Goal: Task Accomplishment & Management: Complete application form

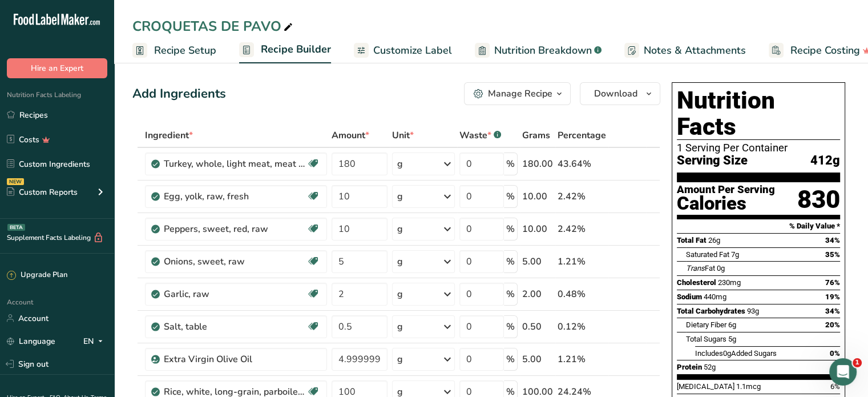
drag, startPoint x: 38, startPoint y: 121, endPoint x: 380, endPoint y: 71, distance: 345.1
click at [38, 121] on link "Recipes" at bounding box center [57, 115] width 114 height 22
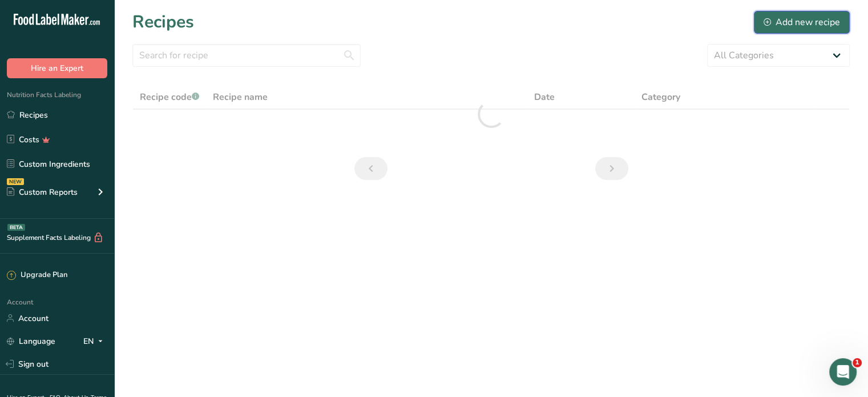
click at [798, 21] on div "Add new recipe" at bounding box center [802, 22] width 77 height 14
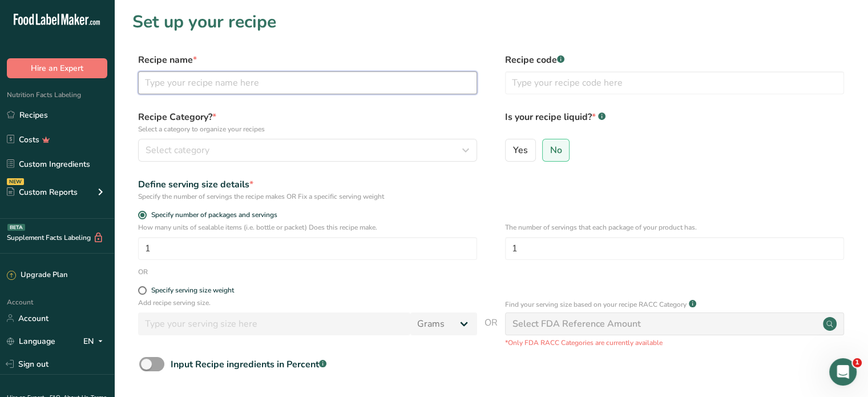
click at [198, 86] on input "text" at bounding box center [307, 82] width 339 height 23
click at [193, 86] on input "POLLO" at bounding box center [307, 82] width 339 height 23
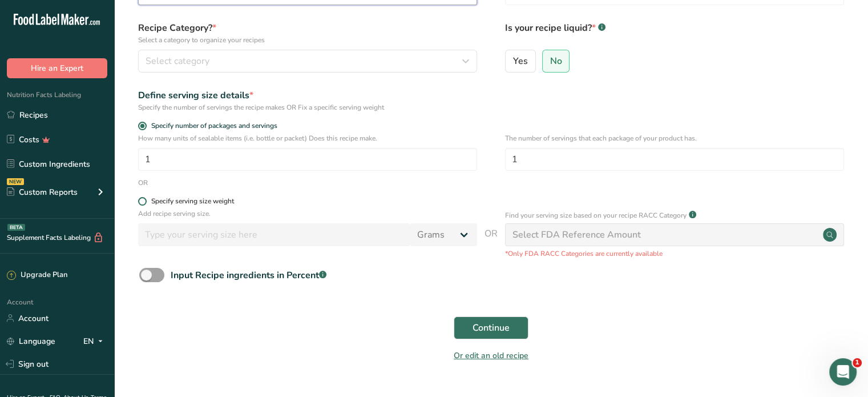
scroll to position [114, 0]
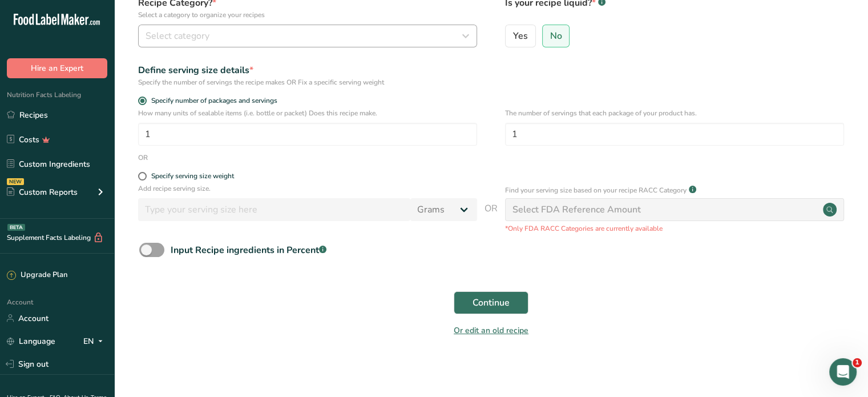
type input "POLLO AL HORNO"
click at [308, 37] on div "Select category" at bounding box center [304, 36] width 317 height 14
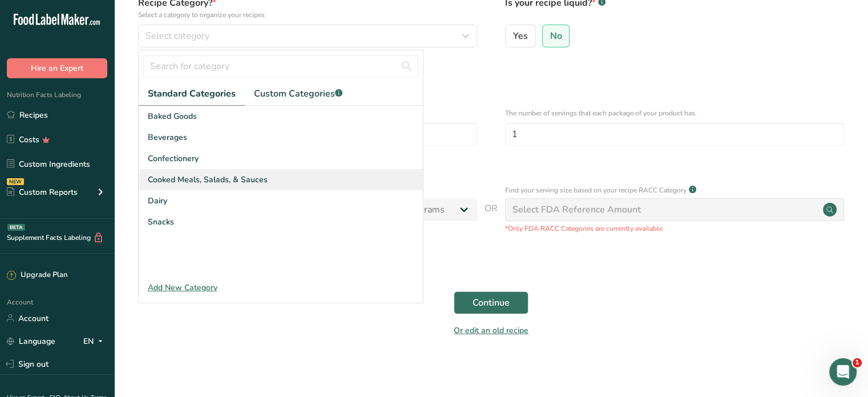
click at [241, 178] on span "Cooked Meals, Salads, & Sauces" at bounding box center [208, 180] width 120 height 12
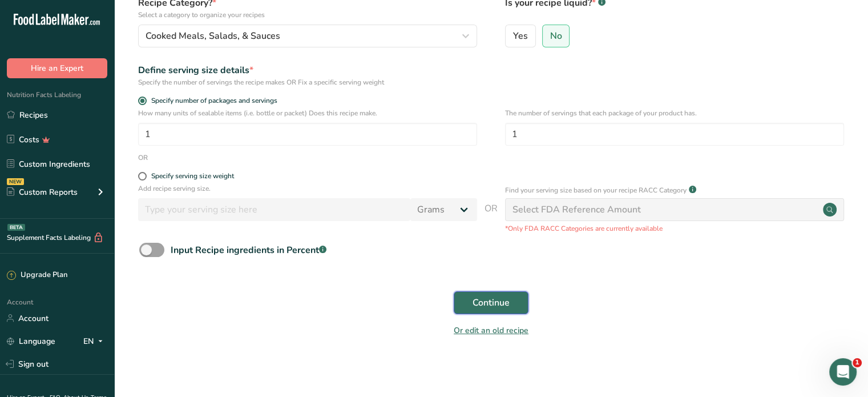
click at [482, 300] on span "Continue" at bounding box center [491, 303] width 37 height 14
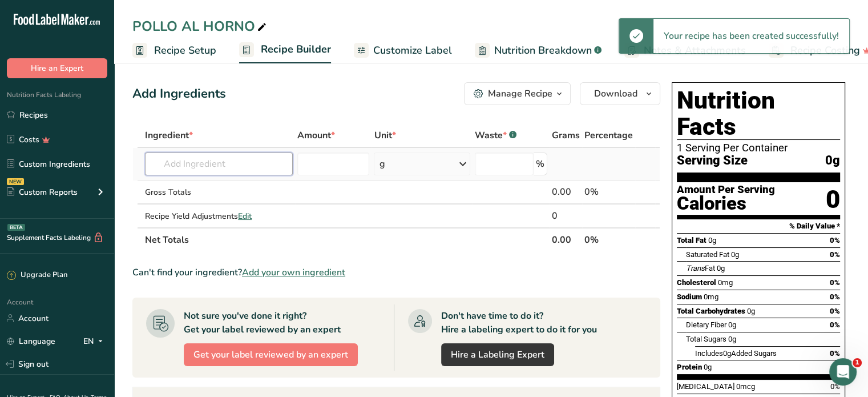
click at [223, 171] on input "text" at bounding box center [219, 163] width 148 height 23
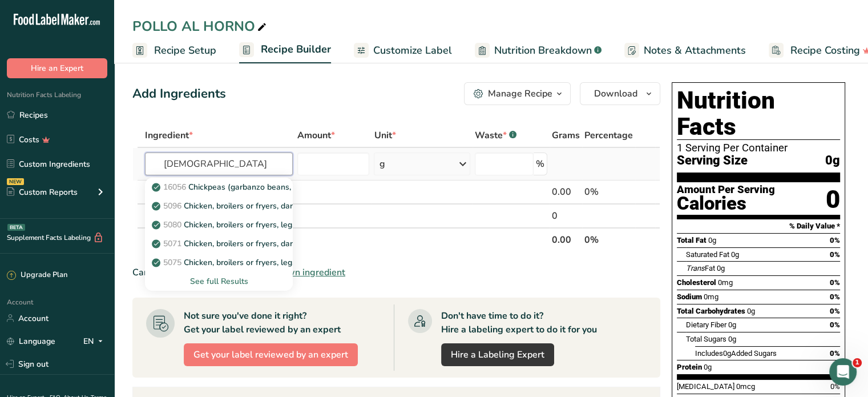
type input "[DEMOGRAPHIC_DATA]"
click at [224, 283] on div "See full Results" at bounding box center [219, 281] width 130 height 12
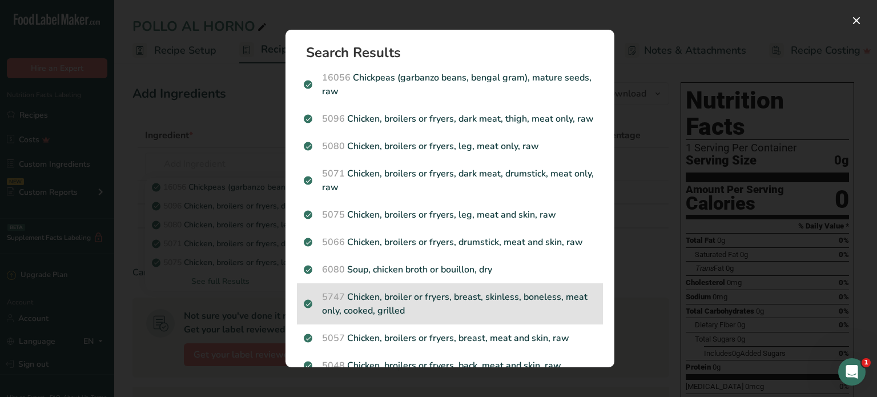
click at [522, 313] on p "5747 Chicken, broiler or fryers, breast, skinless, boneless, meat only, cooked,…" at bounding box center [450, 303] width 292 height 27
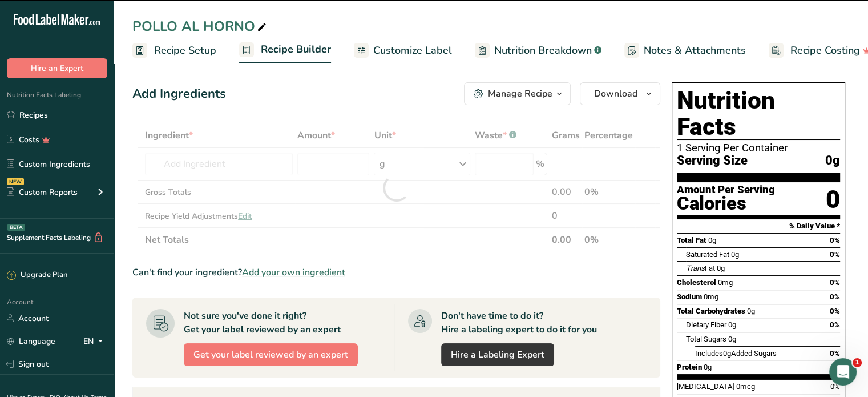
type input "0"
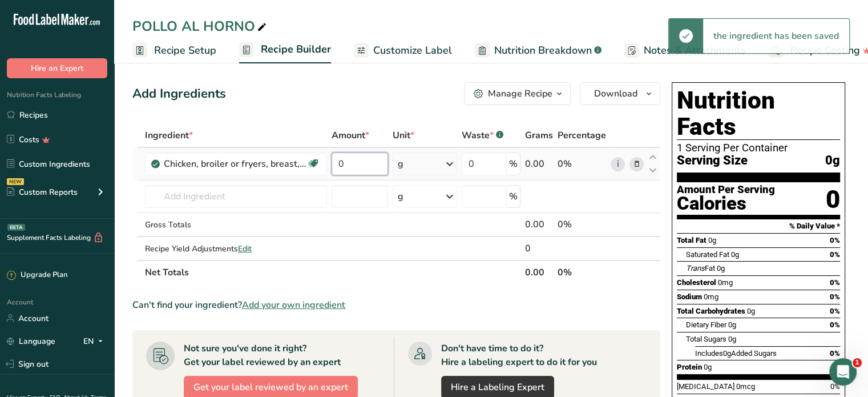
click at [359, 163] on input "0" at bounding box center [360, 163] width 57 height 23
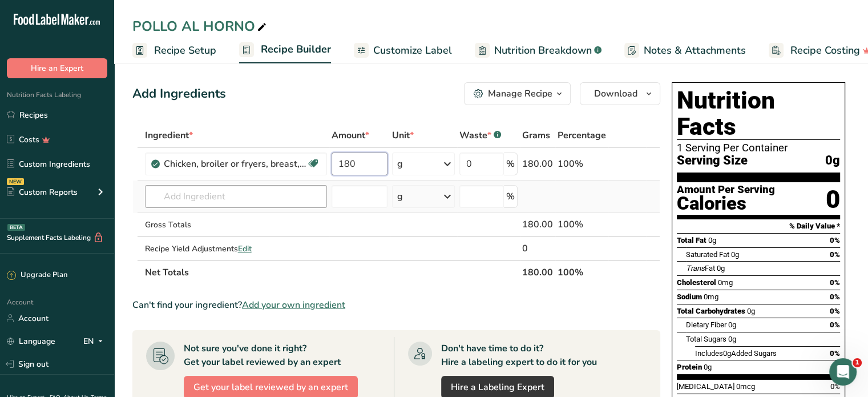
type input "180"
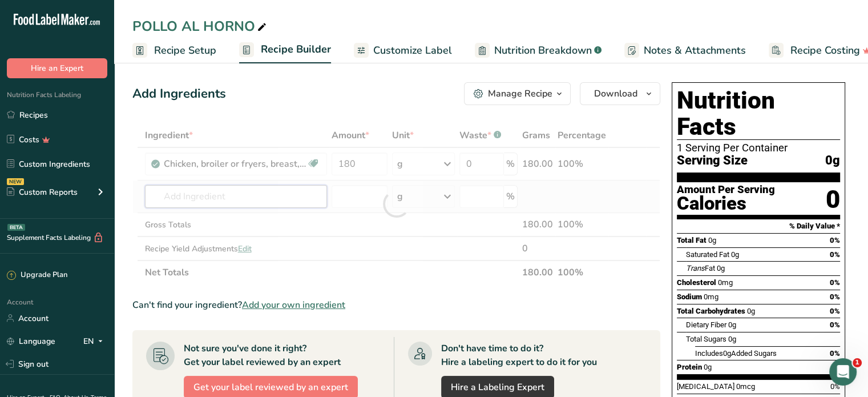
click at [205, 194] on div "Ingredient * Amount * Unit * Waste * .a-a{fill:#347362;}.b-a{fill:#fff;} Grams …" at bounding box center [396, 203] width 528 height 161
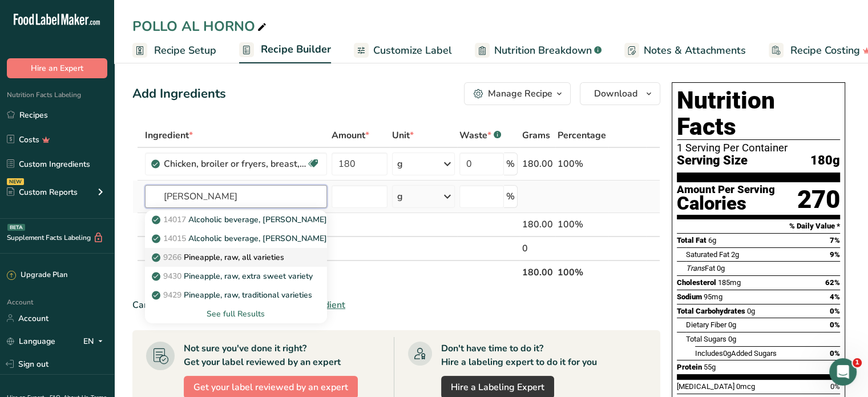
type input "[PERSON_NAME]"
click at [258, 257] on p "9266 Pineapple, raw, all varieties" at bounding box center [219, 257] width 130 height 12
type input "Pineapple, raw, all varieties"
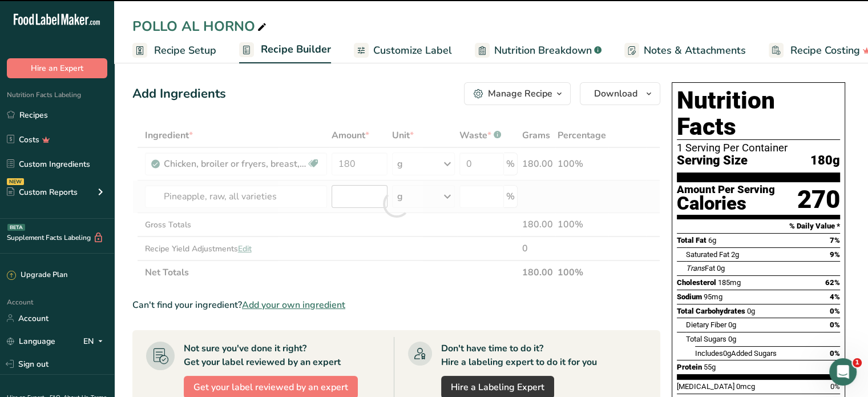
type input "0"
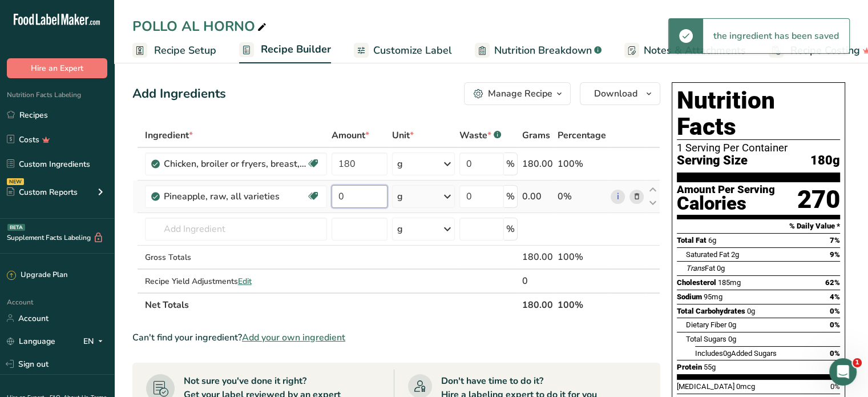
click at [352, 195] on input "0" at bounding box center [360, 196] width 56 height 23
type input "5"
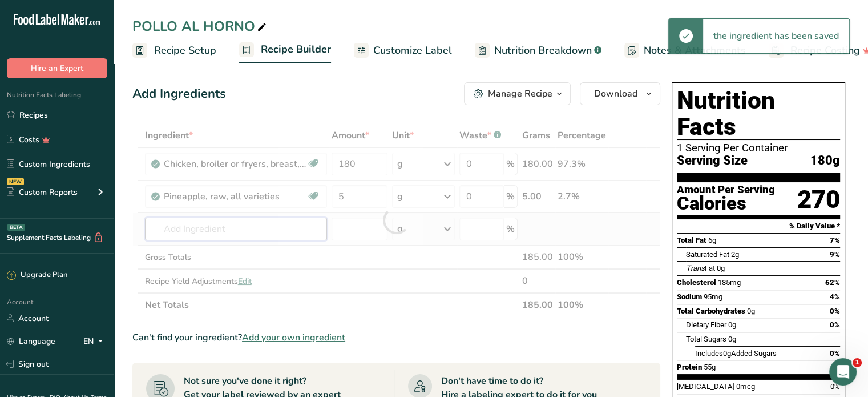
click at [223, 228] on div "Ingredient * Amount * Unit * Waste * .a-a{fill:#347362;}.b-a{fill:#fff;} Grams …" at bounding box center [396, 220] width 528 height 194
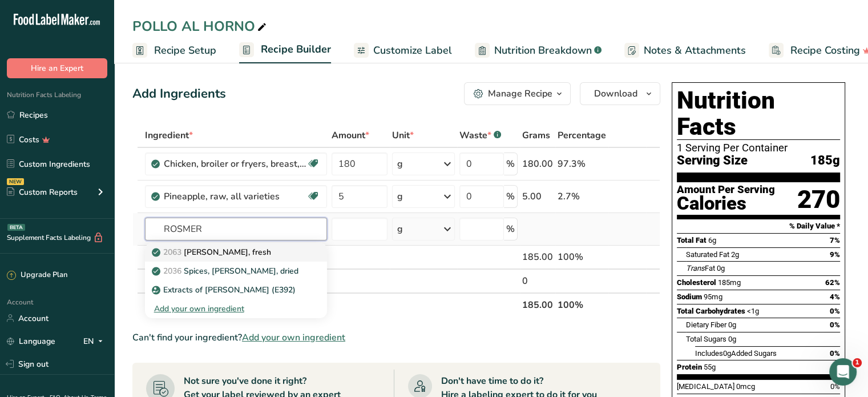
type input "ROSMER"
click at [224, 244] on link "2063 [PERSON_NAME], fresh" at bounding box center [236, 252] width 182 height 19
type input "[PERSON_NAME], fresh"
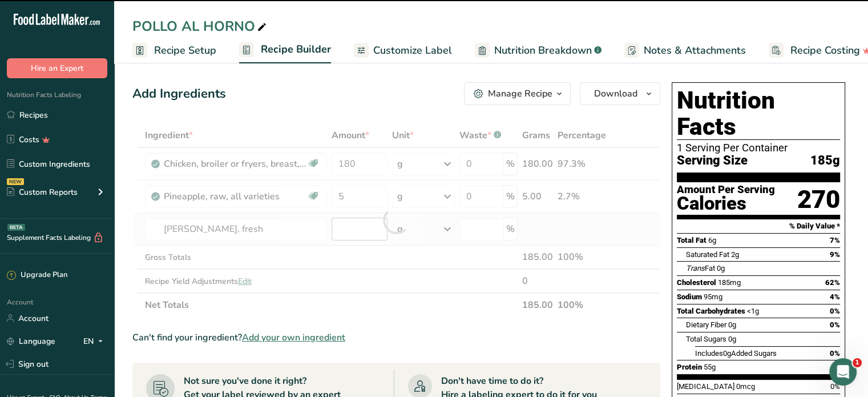
type input "0"
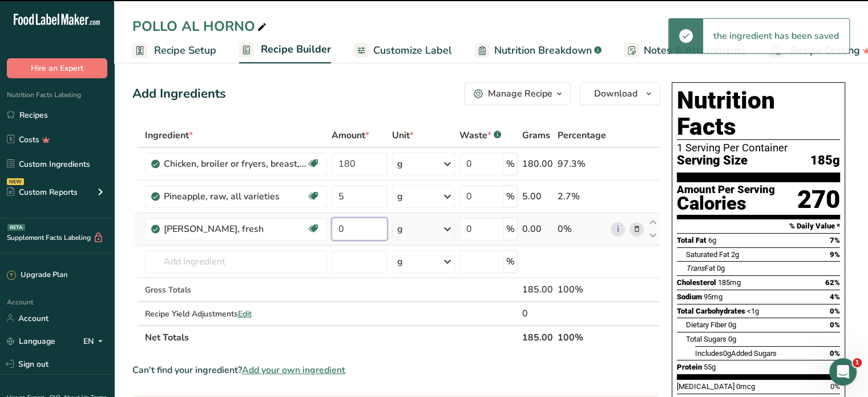
click at [344, 227] on input "0" at bounding box center [360, 229] width 56 height 23
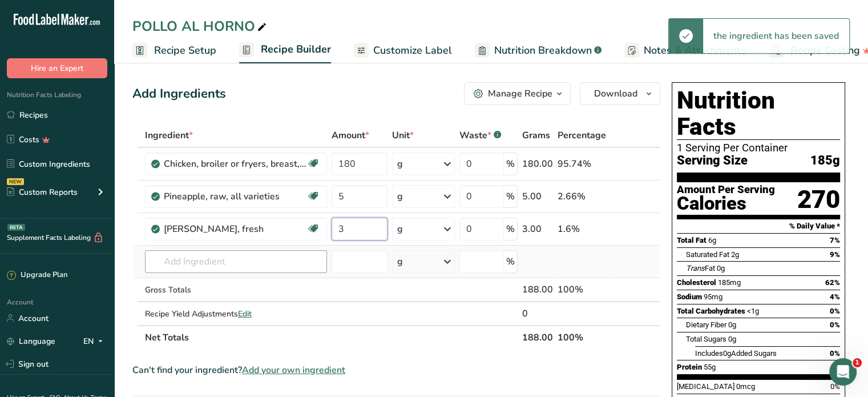
type input "3"
click at [184, 259] on div "Ingredient * Amount * Unit * Waste * .a-a{fill:#347362;}.b-a{fill:#fff;} Grams …" at bounding box center [396, 236] width 528 height 226
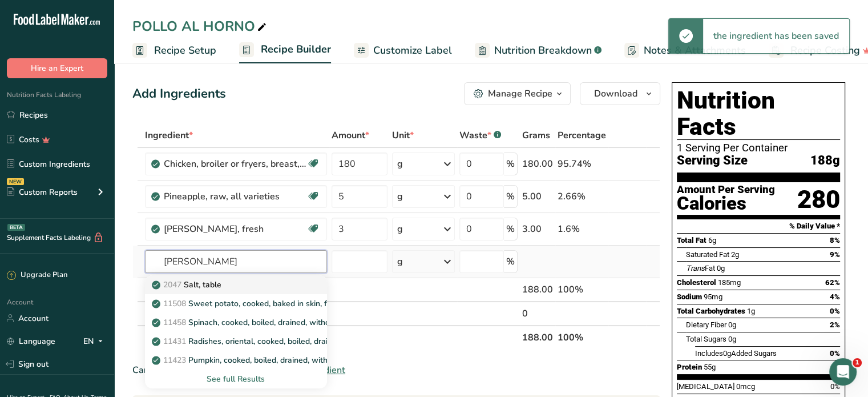
type input "[PERSON_NAME]"
click at [194, 284] on p "2047 Salt, table" at bounding box center [187, 285] width 67 height 12
type input "Salt, table"
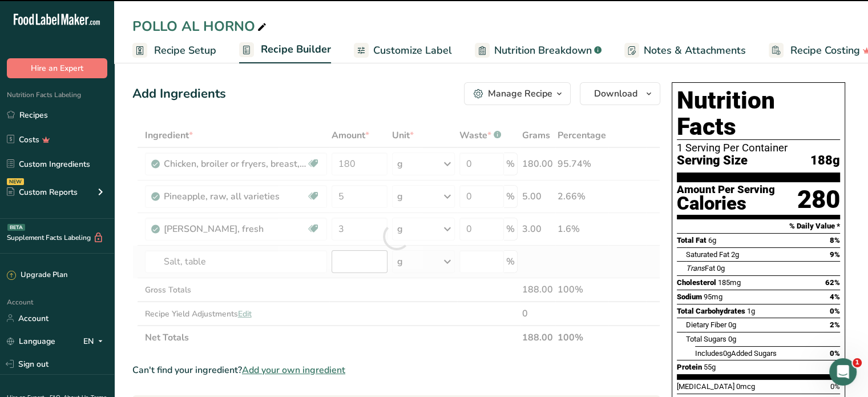
type input "0"
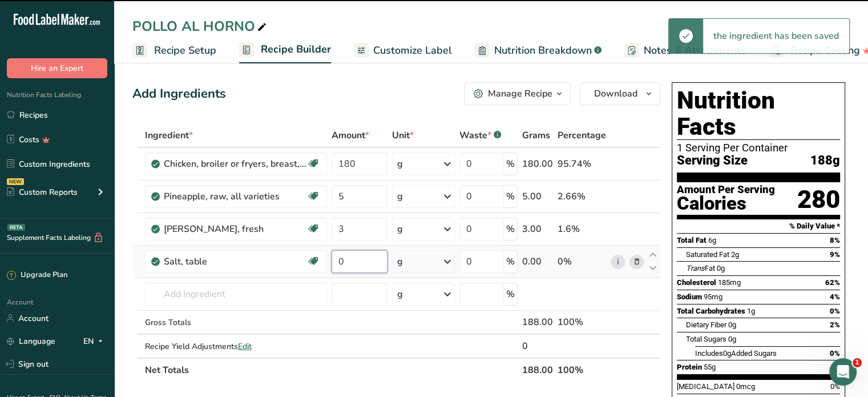
click at [356, 257] on input "0" at bounding box center [360, 261] width 56 height 23
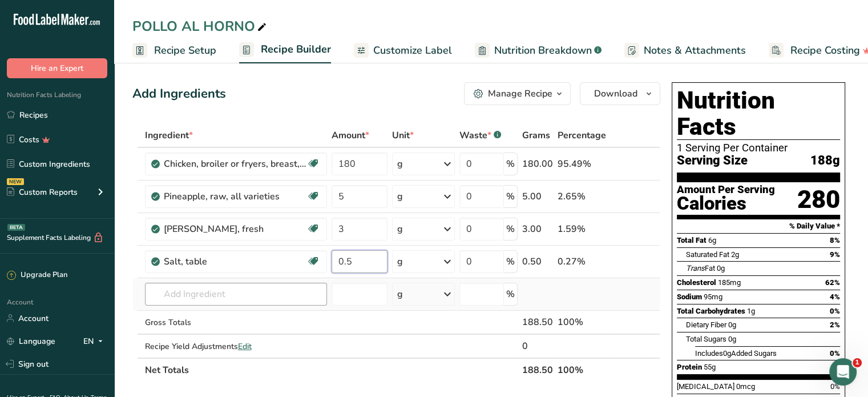
type input "0.5"
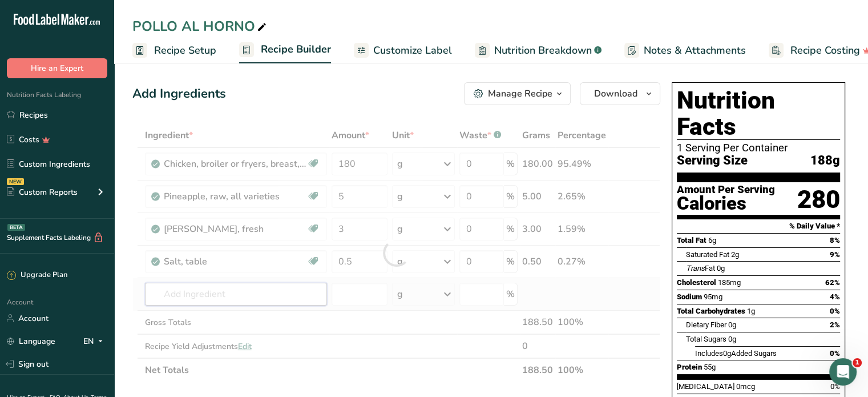
click at [212, 294] on div "Ingredient * Amount * Unit * Waste * .a-a{fill:#347362;}.b-a{fill:#fff;} Grams …" at bounding box center [396, 252] width 528 height 259
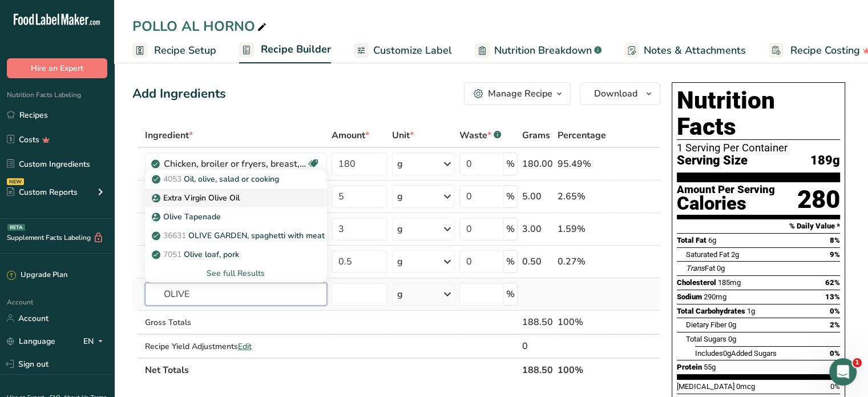
type input "OLIVE"
click at [206, 197] on p "Extra Virgin Olive Oil" at bounding box center [197, 198] width 86 height 12
type input "Extra Virgin Olive Oil"
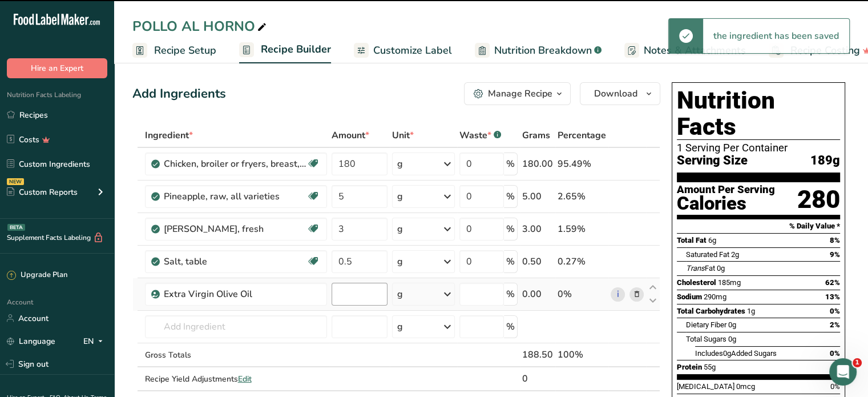
type input "0"
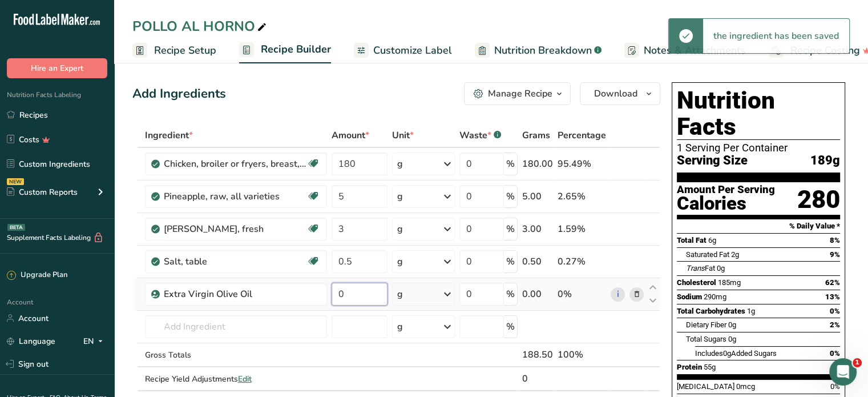
click at [352, 290] on input "0" at bounding box center [360, 294] width 56 height 23
type input "5"
click at [235, 329] on div "Ingredient * Amount * Unit * Waste * .a-a{fill:#347362;}.b-a{fill:#fff;} Grams …" at bounding box center [396, 268] width 528 height 291
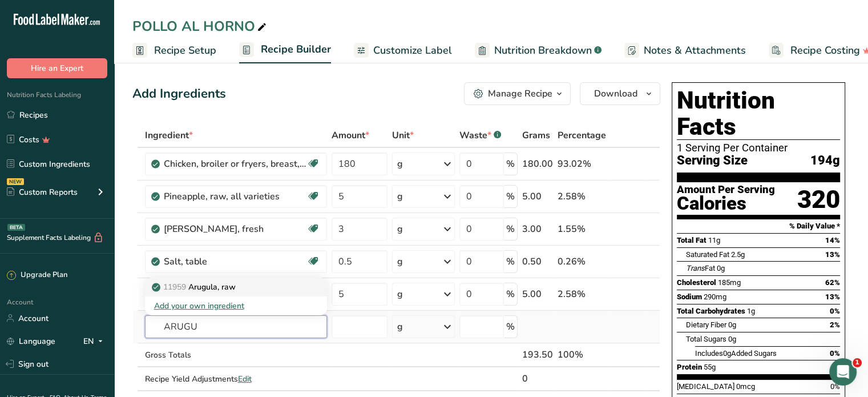
type input "ARUGU"
click at [224, 285] on p "11959 [GEOGRAPHIC_DATA], raw" at bounding box center [195, 287] width 82 height 12
type input "Arugula, raw"
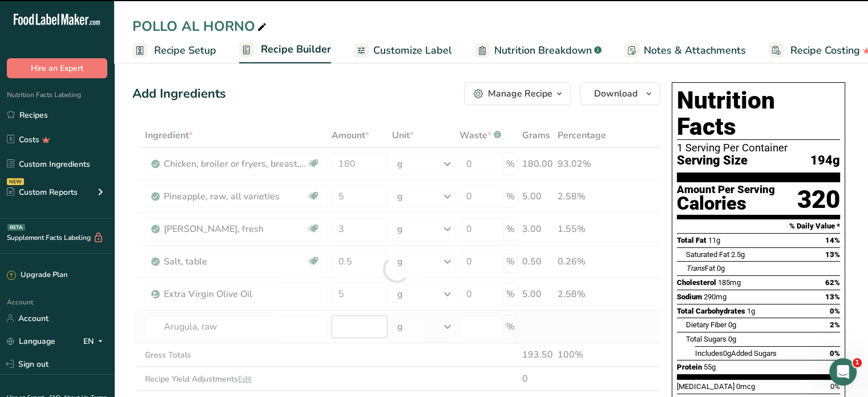
type input "0"
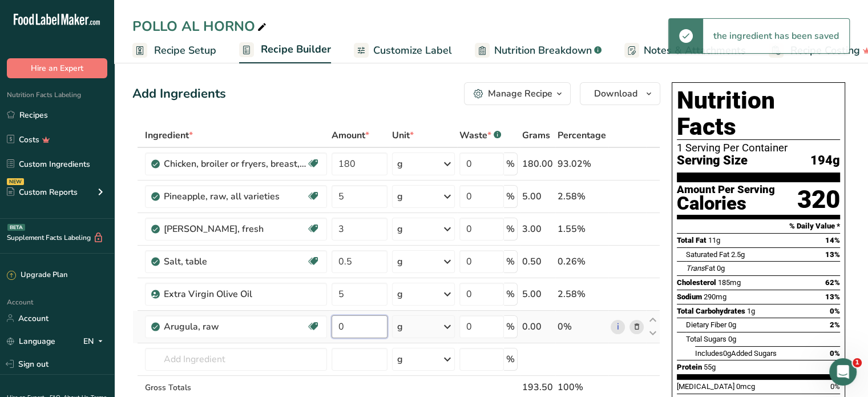
click at [350, 324] on input "0" at bounding box center [360, 326] width 56 height 23
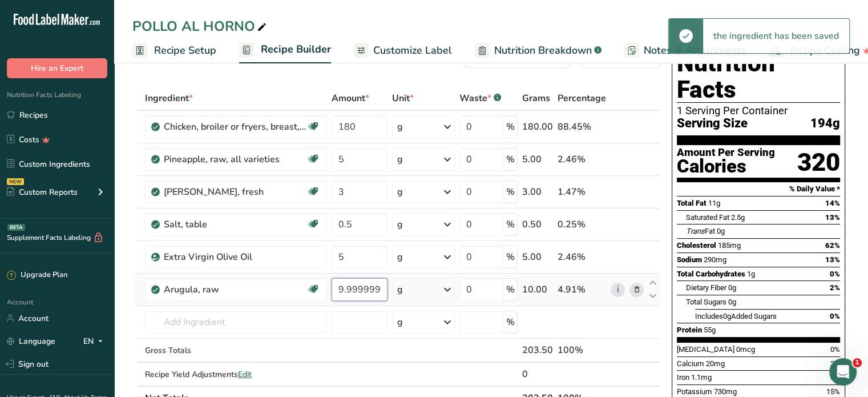
scroll to position [57, 0]
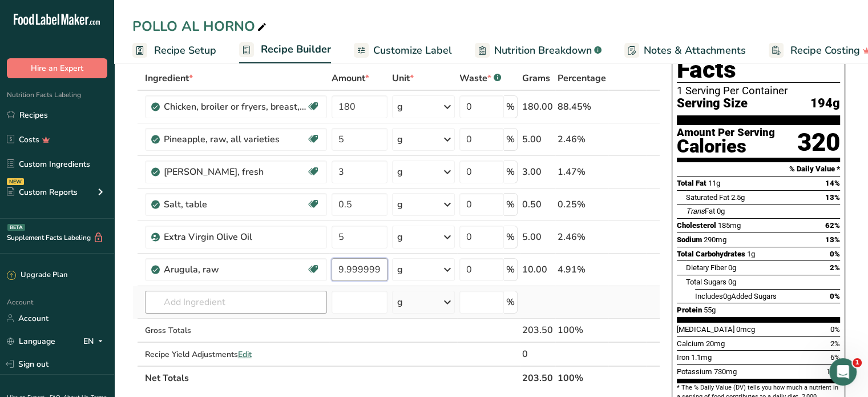
type input "9.999999"
click at [233, 299] on div "Ingredient * Amount * Unit * Waste * .a-a{fill:#347362;}.b-a{fill:#fff;} Grams …" at bounding box center [396, 228] width 528 height 324
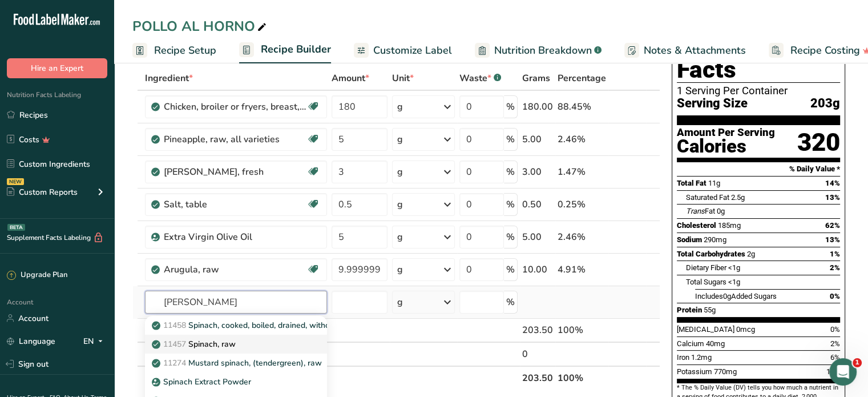
type input "[PERSON_NAME]"
click at [227, 344] on p "11457 Spinach, raw" at bounding box center [195, 344] width 82 height 12
type input "Spinach, raw"
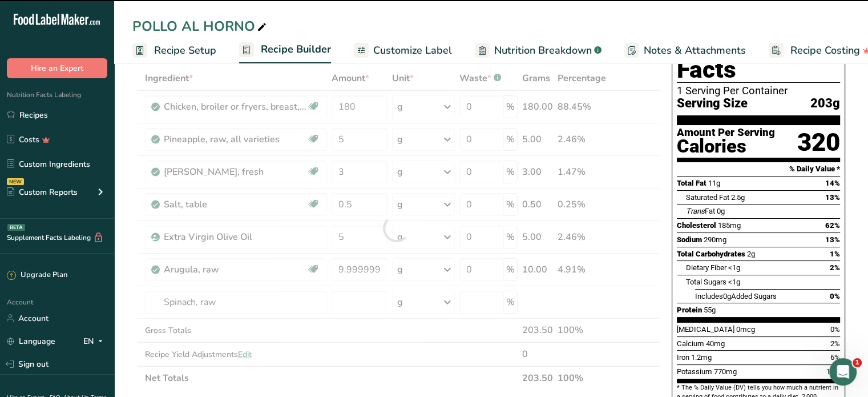
type input "0"
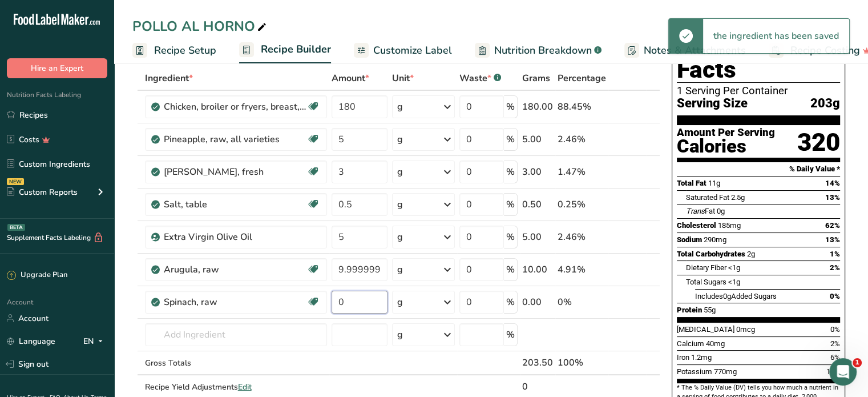
click at [350, 299] on input "0" at bounding box center [360, 302] width 56 height 23
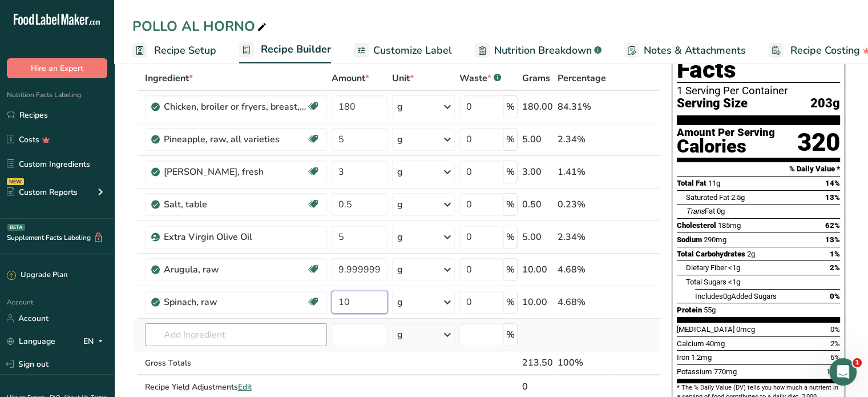
type input "10"
click at [235, 329] on div "Ingredient * Amount * Unit * Waste * .a-a{fill:#347362;}.b-a{fill:#fff;} Grams …" at bounding box center [396, 244] width 528 height 356
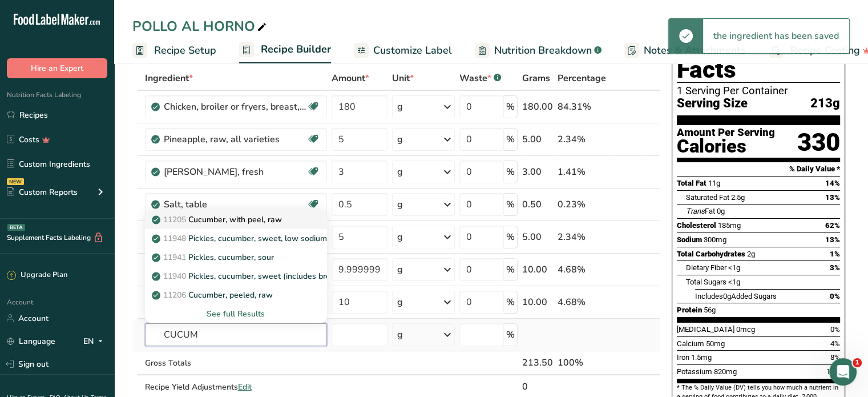
type input "CUCUM"
click at [256, 219] on p "11205 Cucumber, with peel, raw" at bounding box center [218, 220] width 128 height 12
type input "Cucumber, with peel, raw"
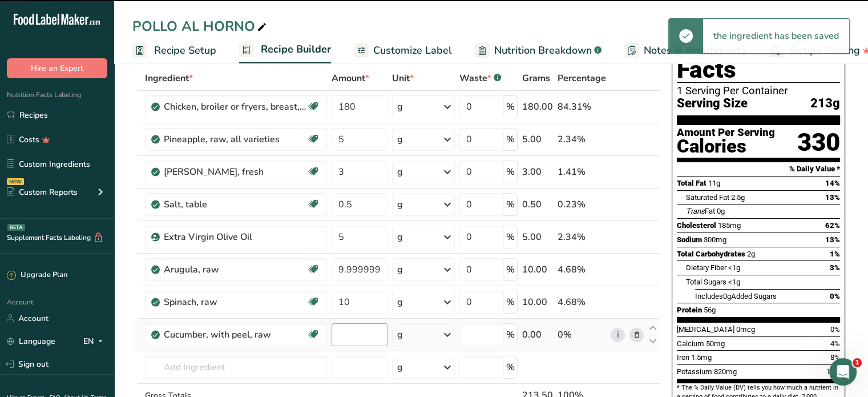
type input "0"
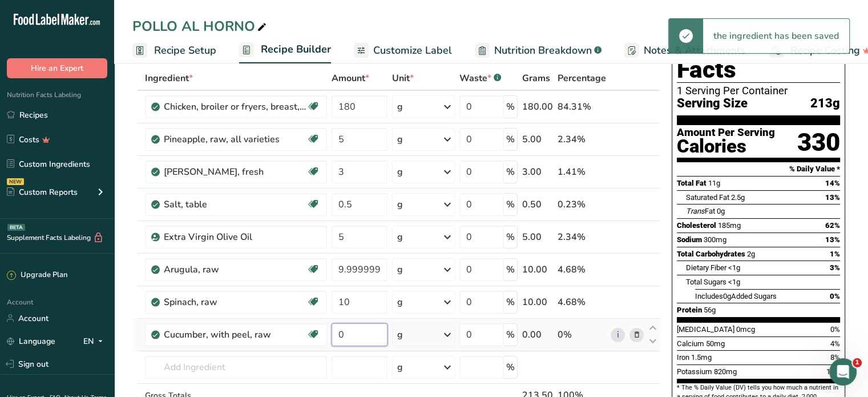
click at [350, 337] on input "0" at bounding box center [360, 334] width 56 height 23
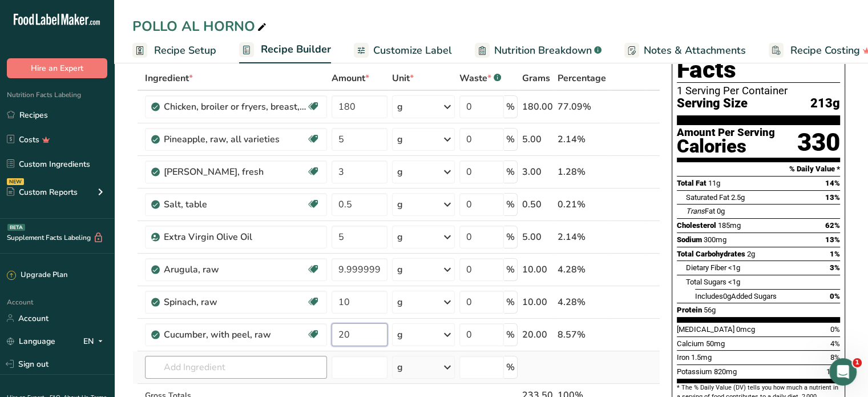
type input "20"
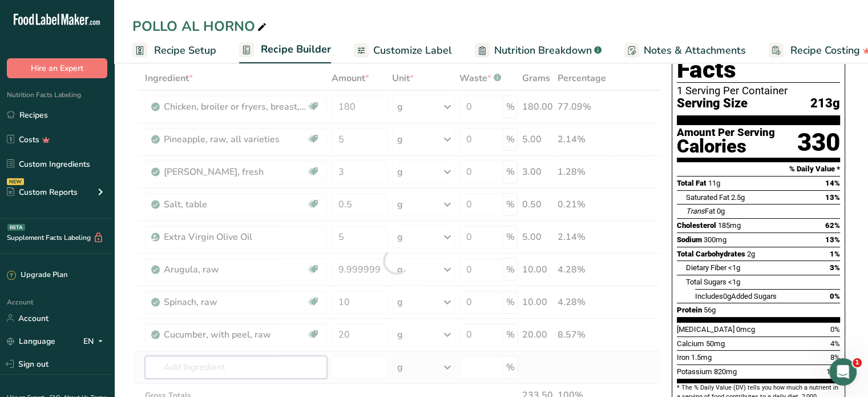
click at [244, 360] on div "Ingredient * Amount * Unit * Waste * .a-a{fill:#347362;}.b-a{fill:#fff;} Grams …" at bounding box center [396, 260] width 528 height 389
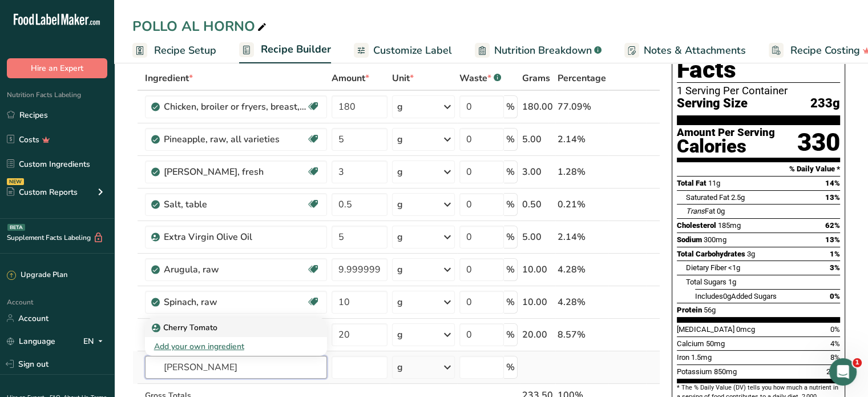
type input "[PERSON_NAME]"
click at [201, 327] on p "Cherry Tomato" at bounding box center [185, 327] width 63 height 12
type input "Cherry Tomato"
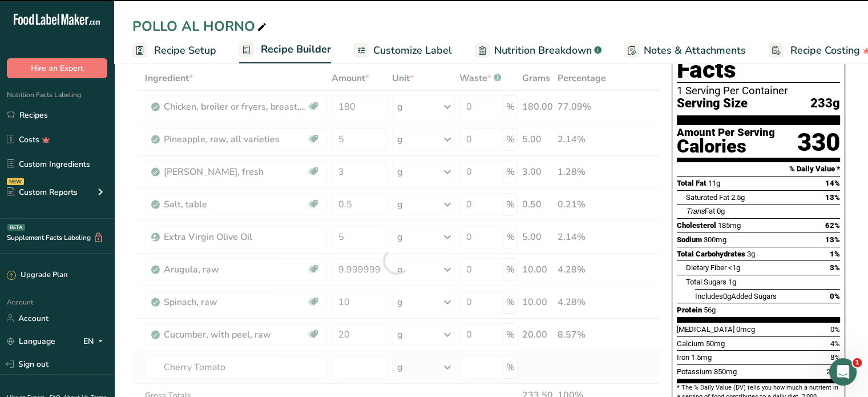
type input "0"
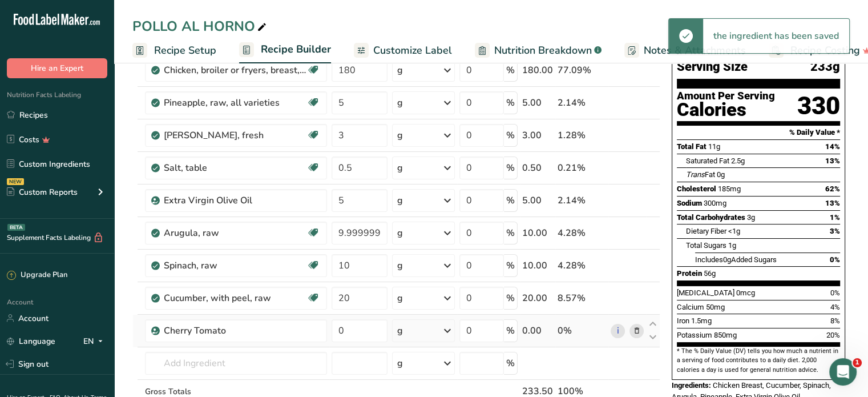
scroll to position [114, 0]
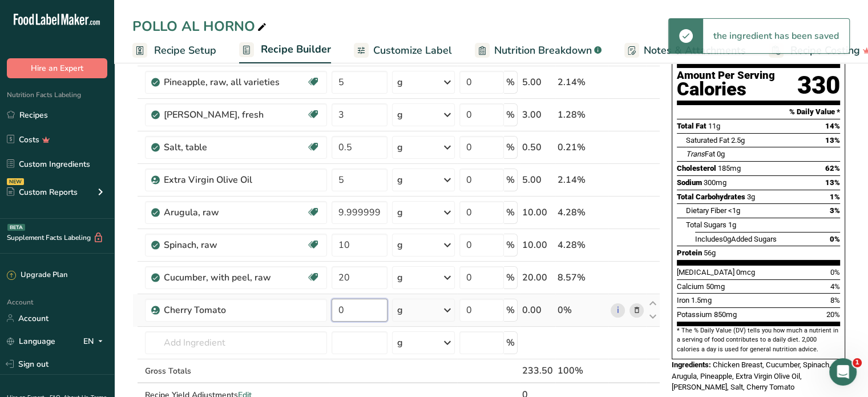
click at [345, 315] on input "0" at bounding box center [360, 310] width 56 height 23
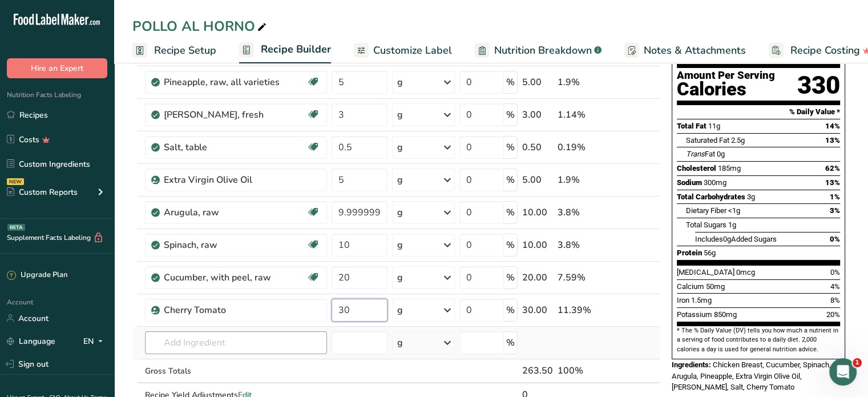
type input "30"
click at [232, 339] on div "Ingredient * Amount * Unit * Waste * .a-a{fill:#347362;}.b-a{fill:#fff;} Grams …" at bounding box center [396, 219] width 528 height 421
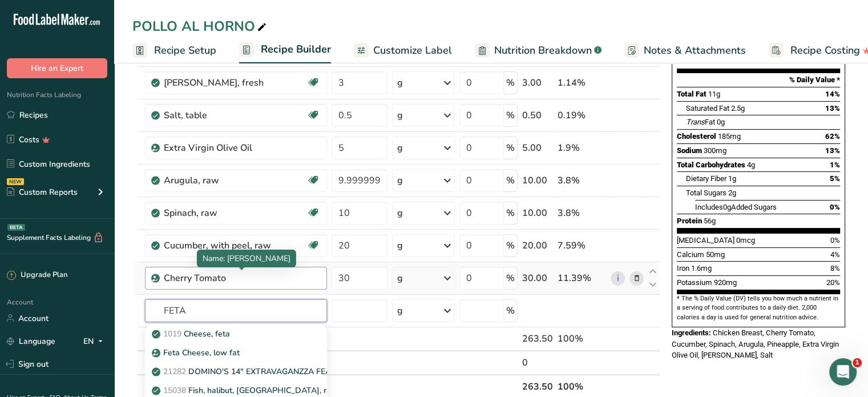
scroll to position [171, 0]
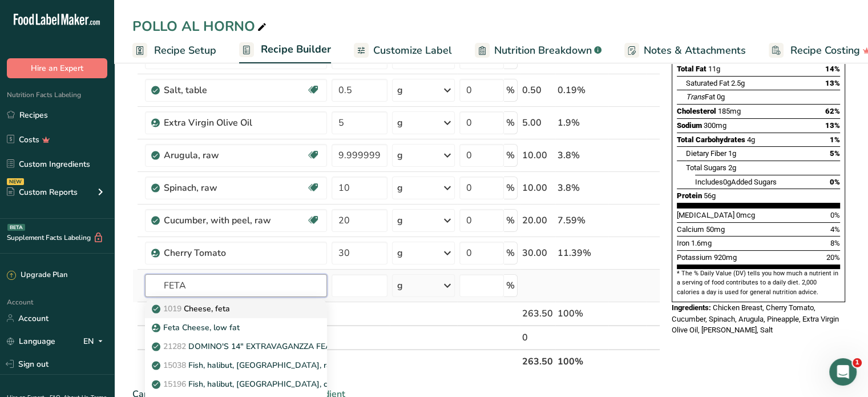
type input "FETA"
click at [215, 309] on p "1019 Cheese, feta" at bounding box center [192, 309] width 76 height 12
type input "Cheese, feta"
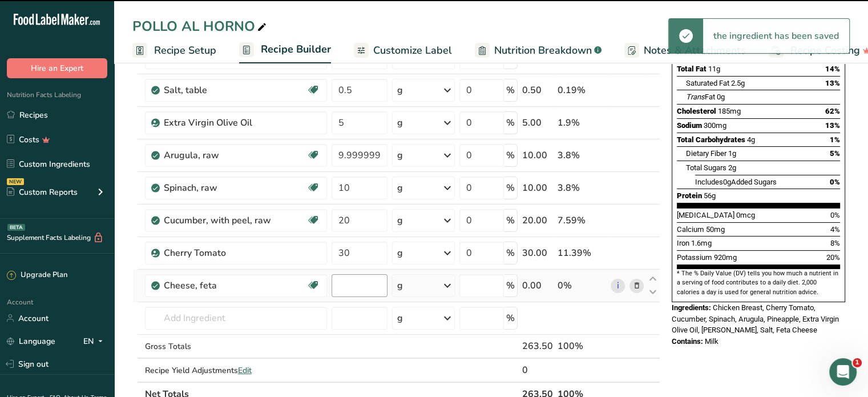
type input "0"
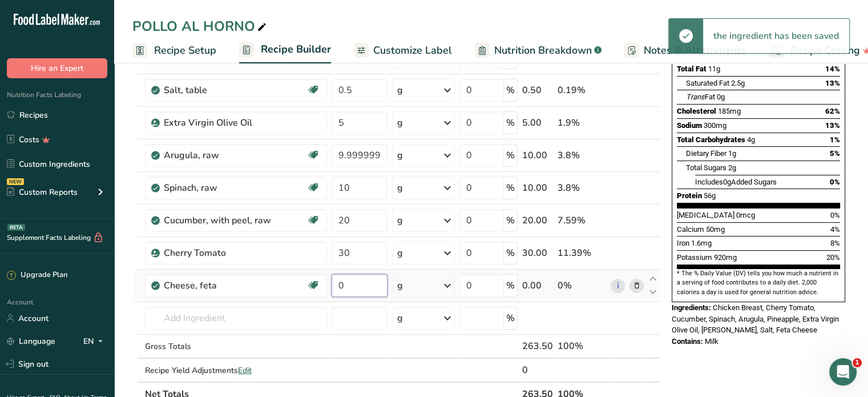
click at [357, 284] on input "0" at bounding box center [360, 285] width 56 height 23
type input "20"
click at [243, 314] on div "Ingredient * Amount * Unit * Waste * .a-a{fill:#347362;}.b-a{fill:#fff;} Grams …" at bounding box center [396, 179] width 528 height 454
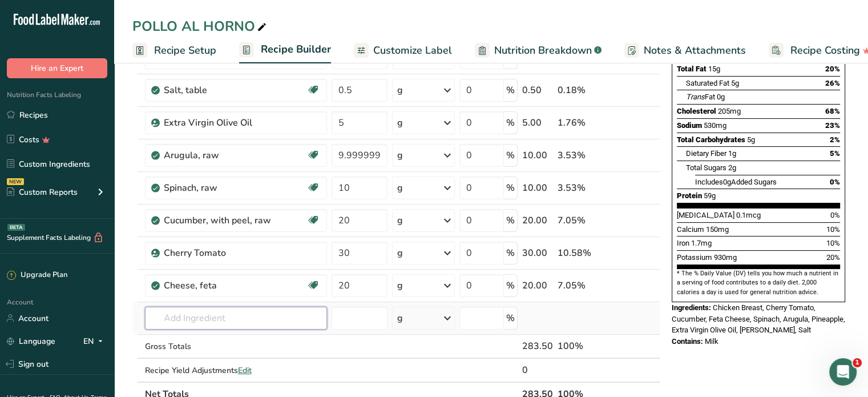
paste input "RADISH"
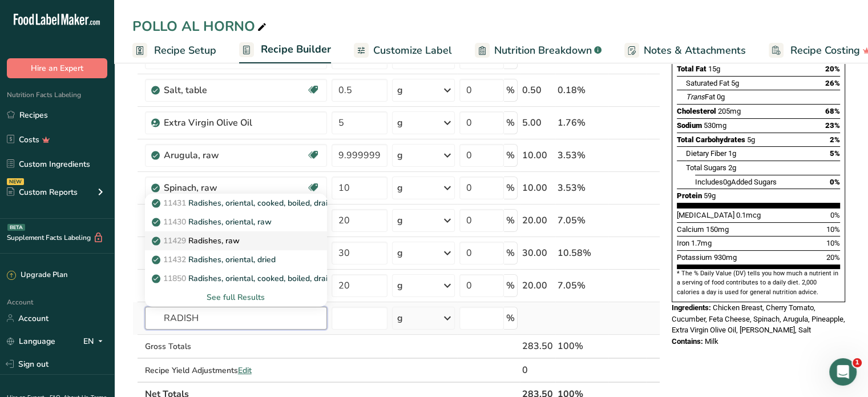
type input "RADISH"
click at [240, 239] on p "11429 Radishes, raw" at bounding box center [197, 241] width 86 height 12
type input "Radishes, raw"
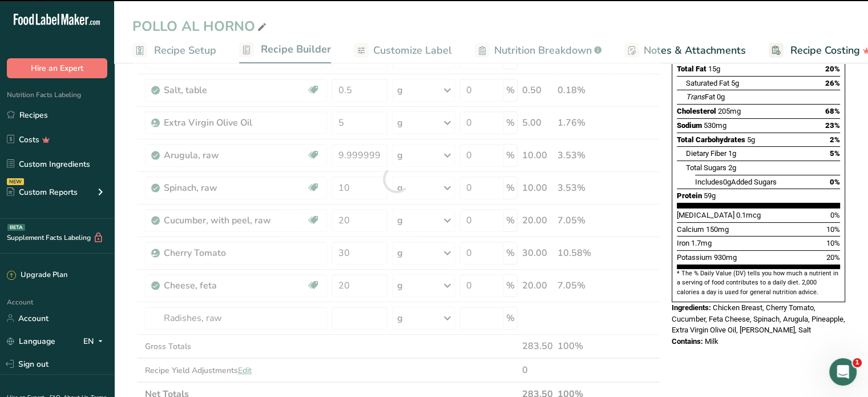
type input "0"
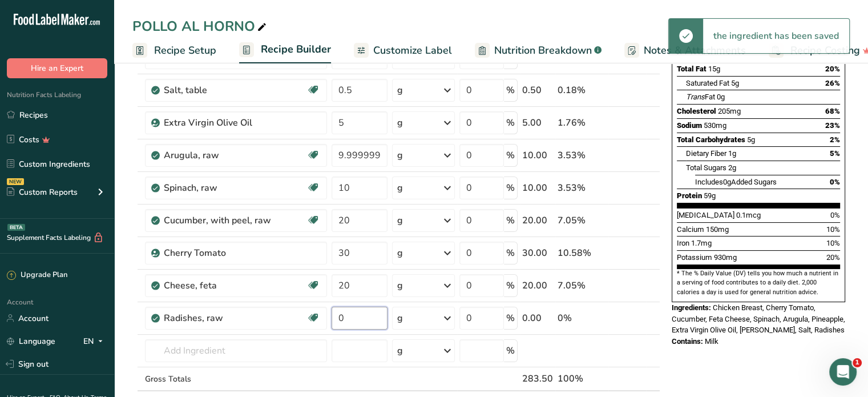
click at [349, 312] on input "0" at bounding box center [360, 318] width 56 height 23
type input "10"
click at [236, 347] on div "Ingredient * Amount * Unit * Waste * .a-a{fill:#347362;}.b-a{fill:#fff;} Grams …" at bounding box center [396, 195] width 528 height 486
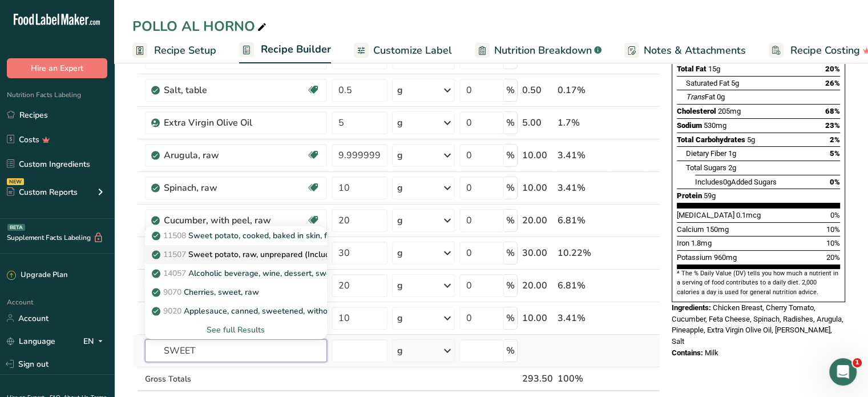
type input "SWEET"
click at [244, 252] on p "11507 Sweet potato, raw, unprepared (Includes foods for USDA's Food Distributio…" at bounding box center [330, 254] width 352 height 12
type input "Sweet potato, raw, unprepared (Includes foods for USDA's Food Distribution Prog…"
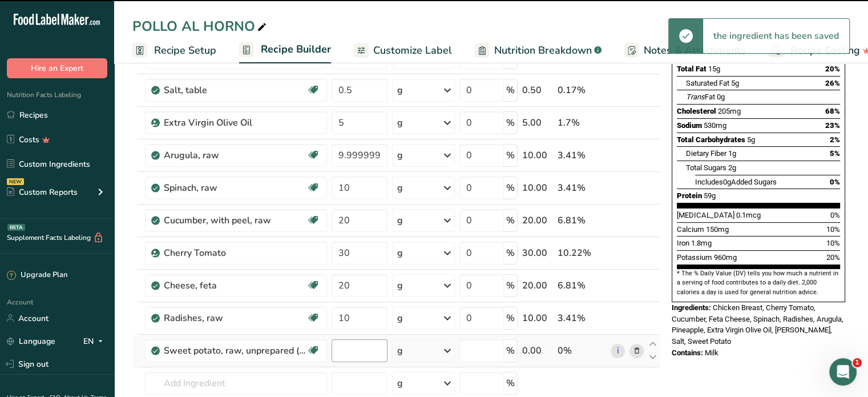
type input "0"
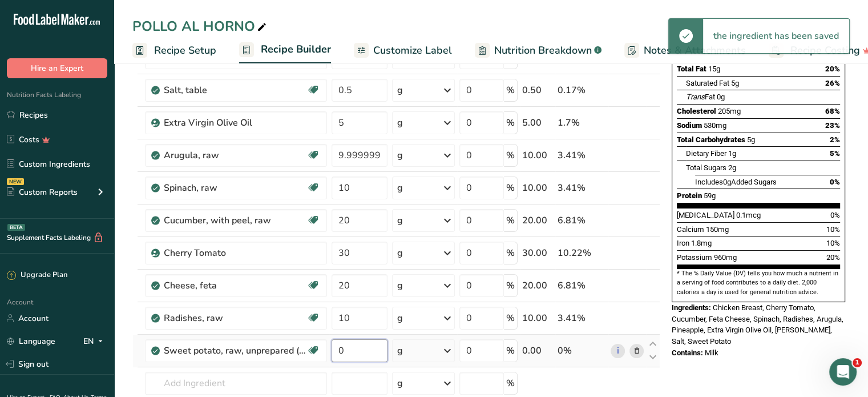
click at [359, 349] on input "0" at bounding box center [360, 350] width 56 height 23
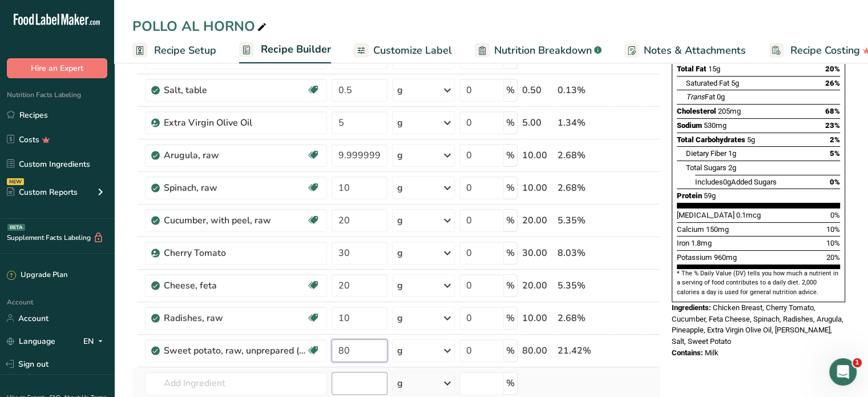
type input "80"
click at [344, 377] on div "Ingredient * Amount * Unit * Waste * .a-a{fill:#347362;}.b-a{fill:#fff;} Grams …" at bounding box center [396, 211] width 528 height 519
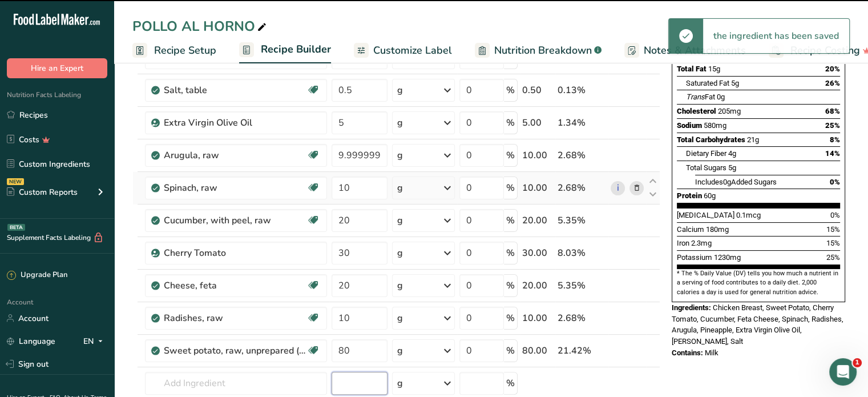
scroll to position [0, 0]
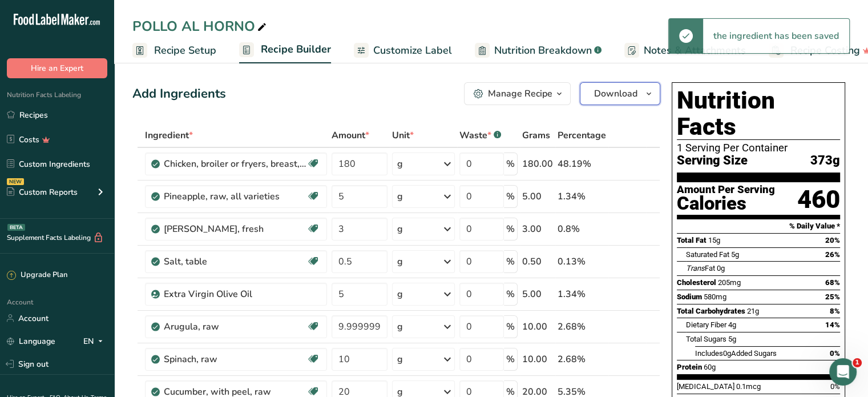
click at [619, 91] on span "Download" at bounding box center [615, 94] width 43 height 14
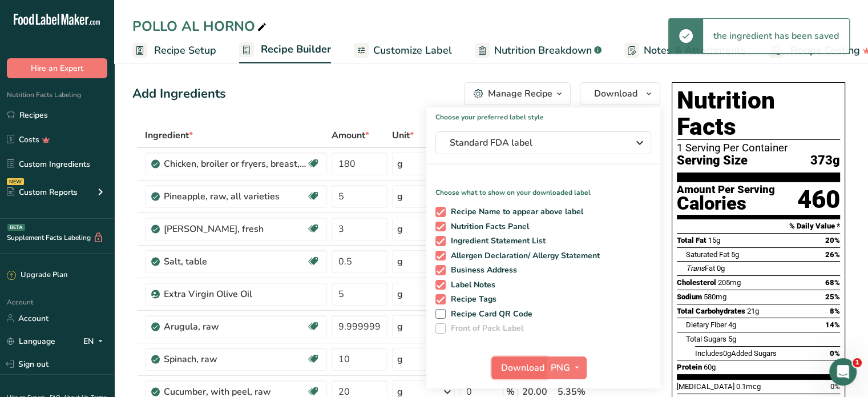
click at [524, 369] on span "Download" at bounding box center [522, 368] width 43 height 14
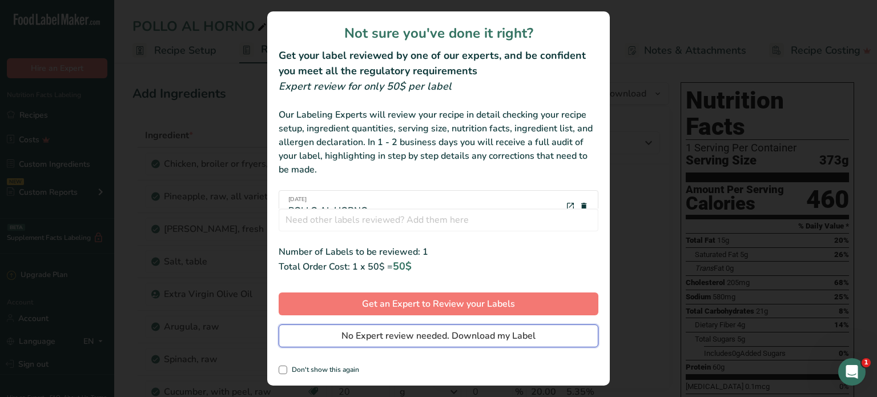
click at [528, 337] on span "No Expert review needed. Download my Label" at bounding box center [438, 336] width 194 height 14
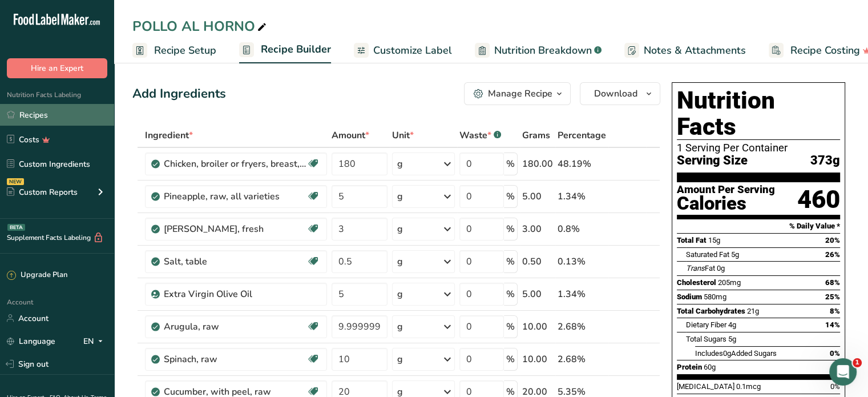
click at [34, 109] on link "Recipes" at bounding box center [57, 115] width 114 height 22
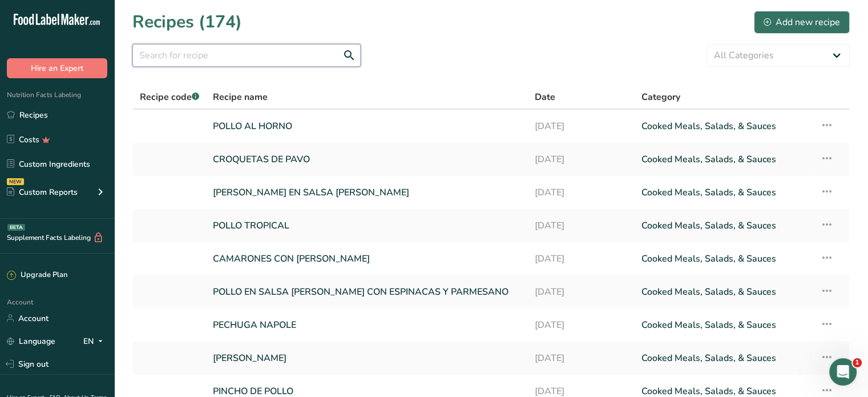
click at [157, 53] on input "text" at bounding box center [246, 55] width 228 height 23
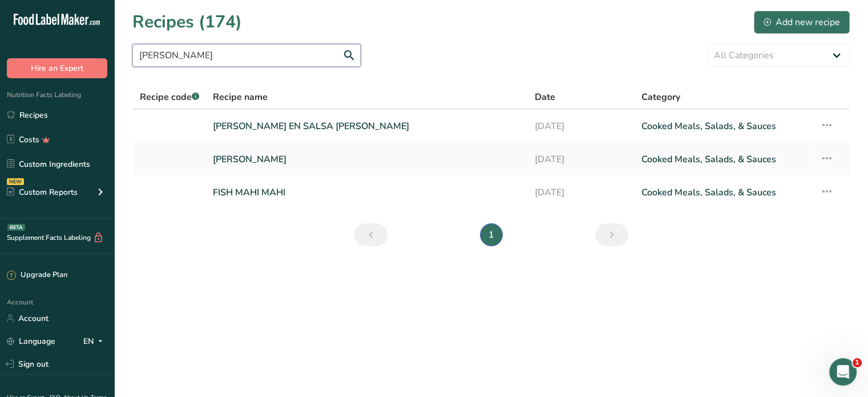
type input "[PERSON_NAME]"
click at [847, 18] on button "Add new recipe" at bounding box center [802, 22] width 96 height 23
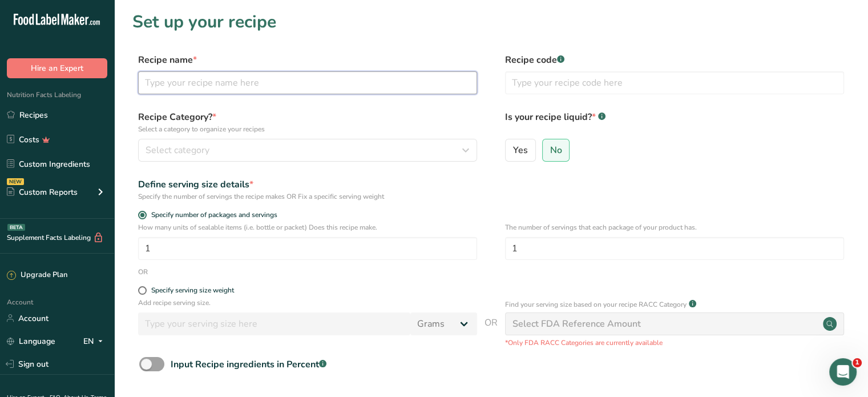
click at [224, 77] on input "text" at bounding box center [307, 82] width 339 height 23
type input "N"
type input "[PERSON_NAME]"
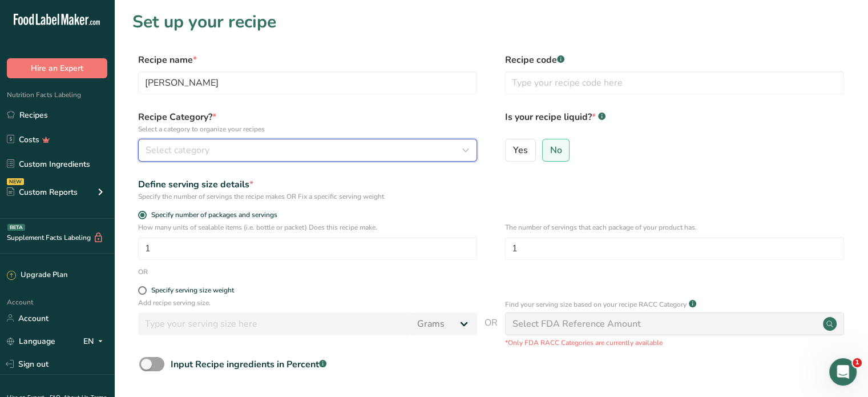
click at [267, 150] on div "Select category" at bounding box center [304, 150] width 317 height 14
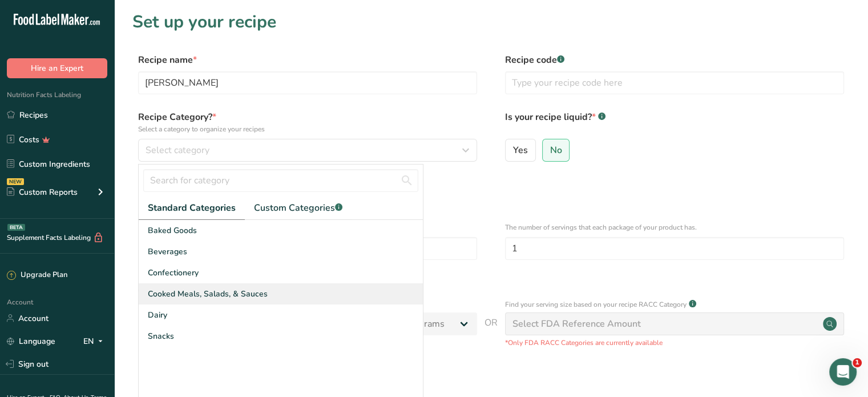
click at [212, 291] on div "Cooked Meals, Salads, & Sauces" at bounding box center [281, 293] width 284 height 21
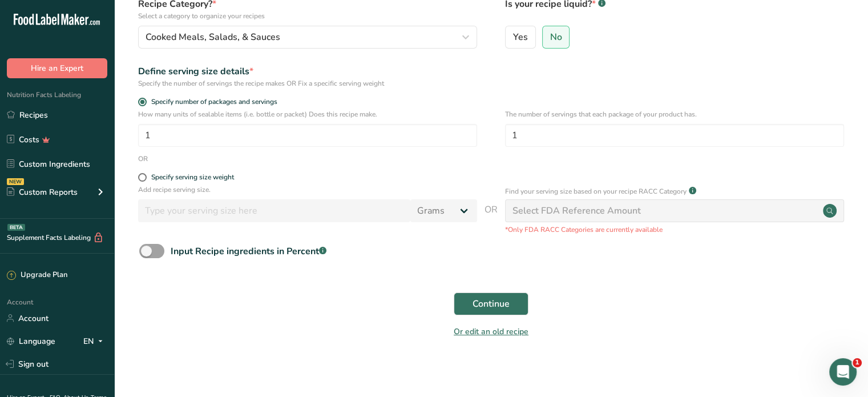
scroll to position [116, 0]
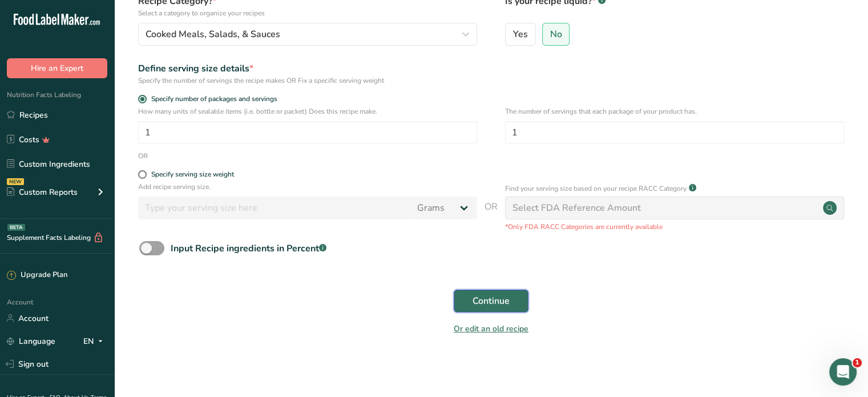
click at [493, 299] on span "Continue" at bounding box center [491, 301] width 37 height 14
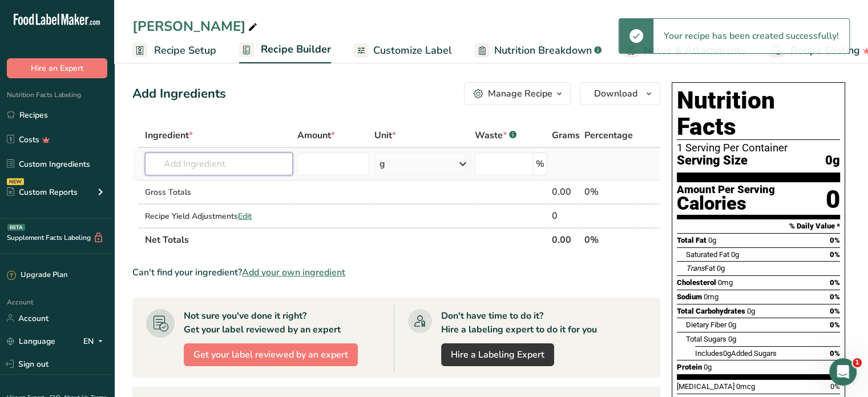
click at [237, 170] on input "text" at bounding box center [219, 163] width 148 height 23
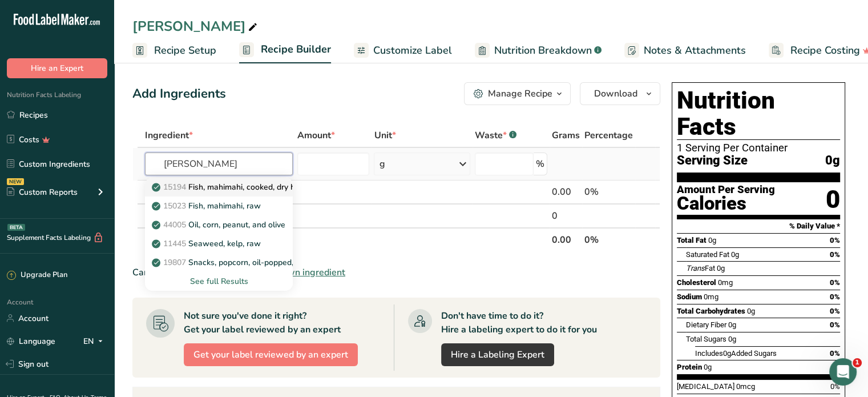
type input "[PERSON_NAME]"
click at [241, 187] on p "15194 Fish, mahimahi, cooked, dry heat" at bounding box center [230, 187] width 153 height 12
type input "Fish, mahimahi, cooked, dry heat"
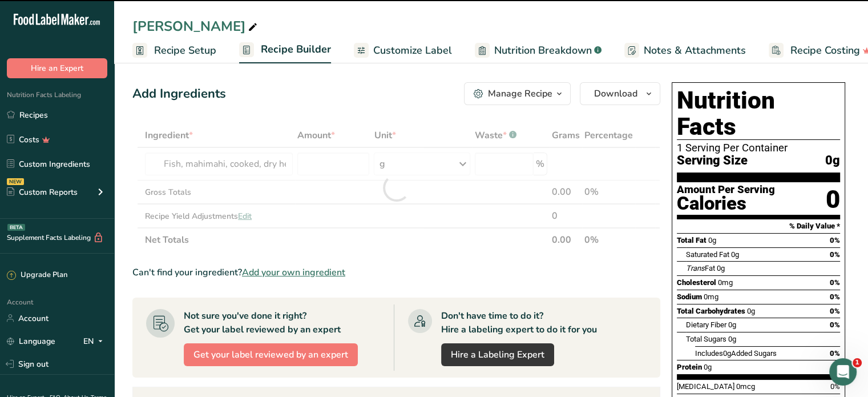
type input "0"
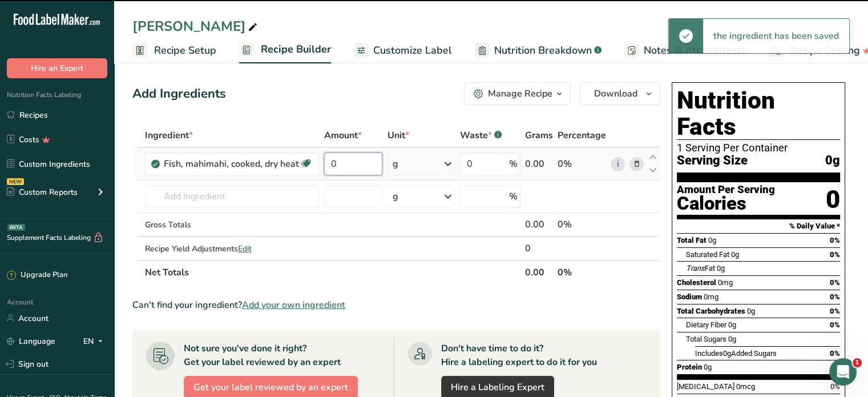
click at [339, 169] on input "0" at bounding box center [353, 163] width 59 height 23
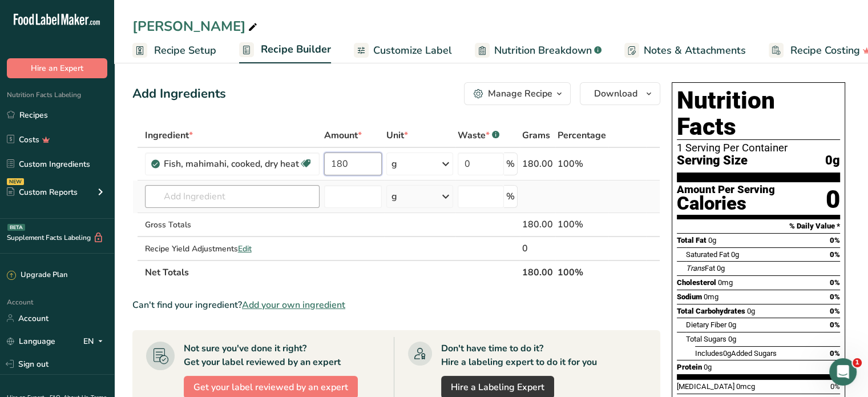
type input "180"
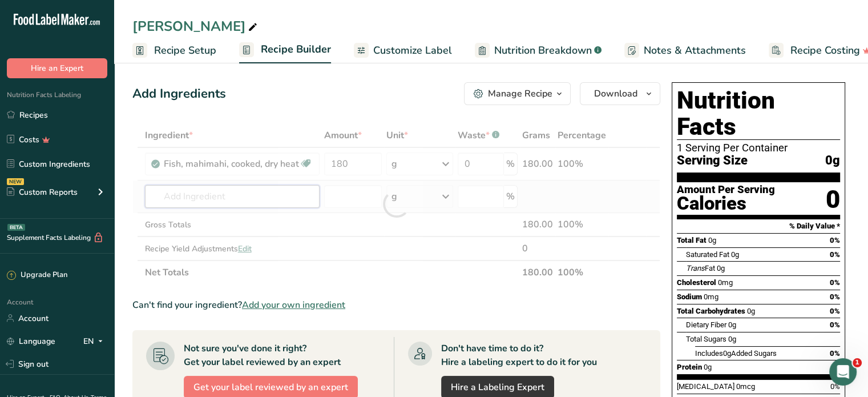
click at [200, 198] on div "Ingredient * Amount * Unit * Waste * .a-a{fill:#347362;}.b-a{fill:#fff;} Grams …" at bounding box center [396, 203] width 528 height 161
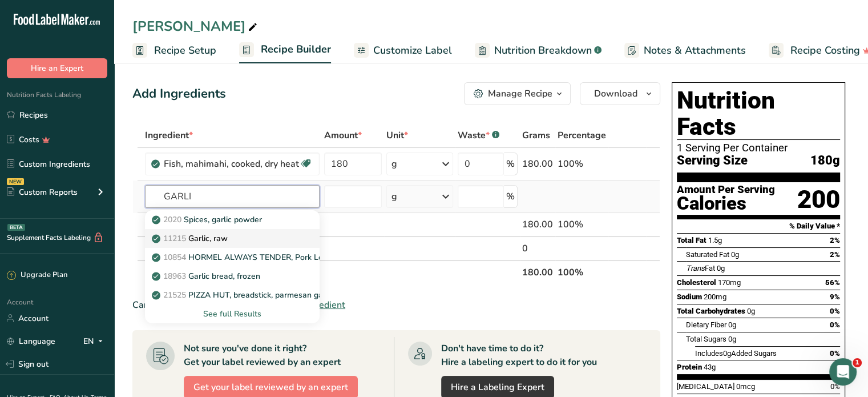
type input "GARLI"
click at [219, 237] on p "11215 Garlic, raw" at bounding box center [191, 238] width 74 height 12
type input "Garlic, raw"
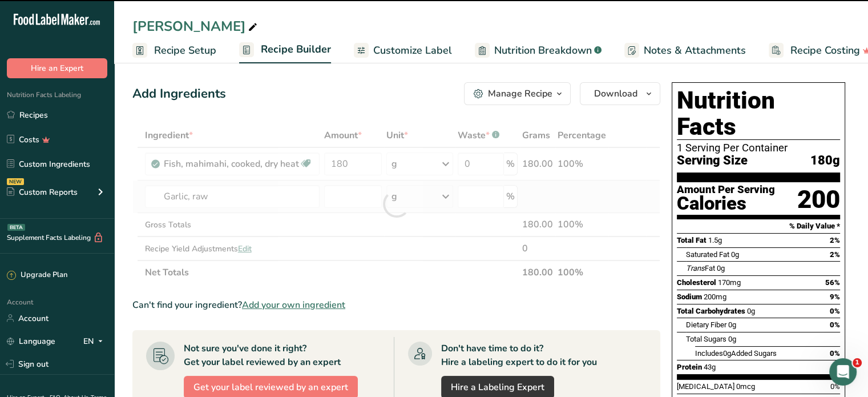
type input "0"
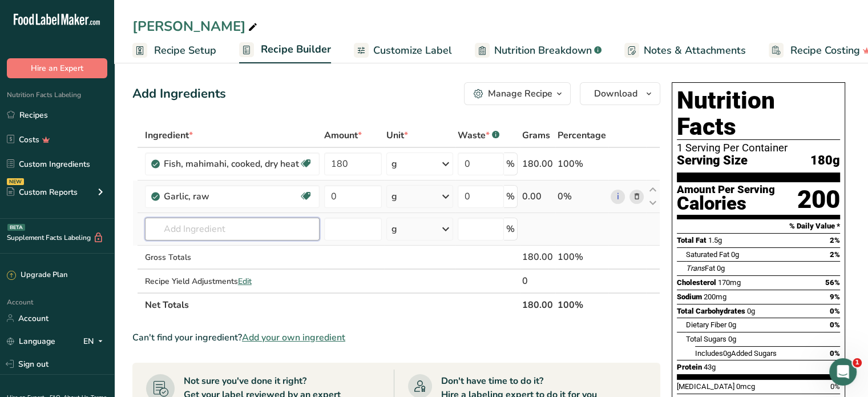
click at [219, 230] on input "text" at bounding box center [232, 229] width 175 height 23
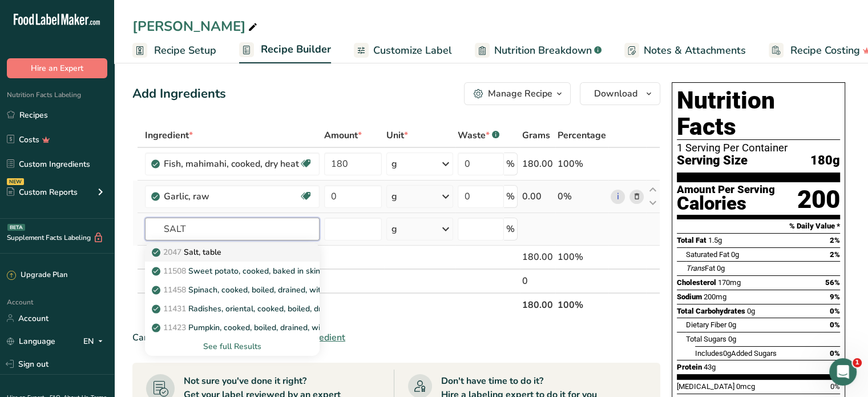
type input "SALT"
click at [212, 249] on p "2047 Salt, table" at bounding box center [187, 252] width 67 height 12
type input "Salt, table"
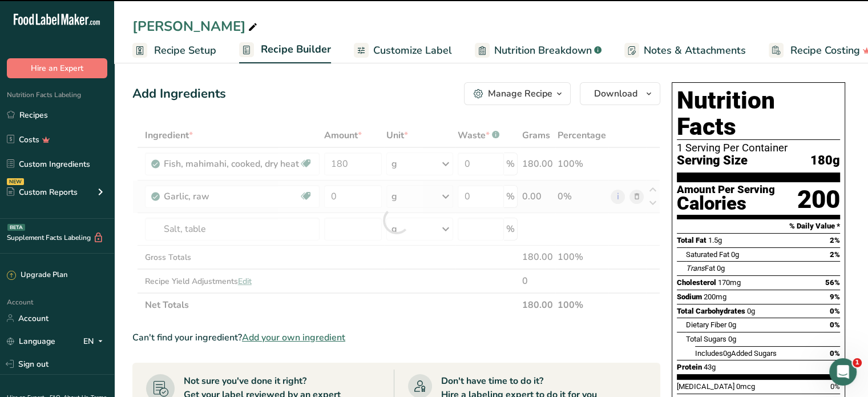
type input "0"
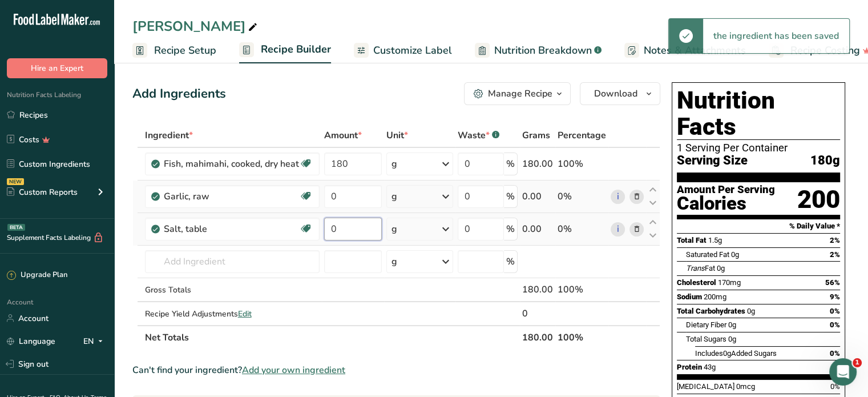
click at [341, 231] on input "0" at bounding box center [353, 229] width 58 height 23
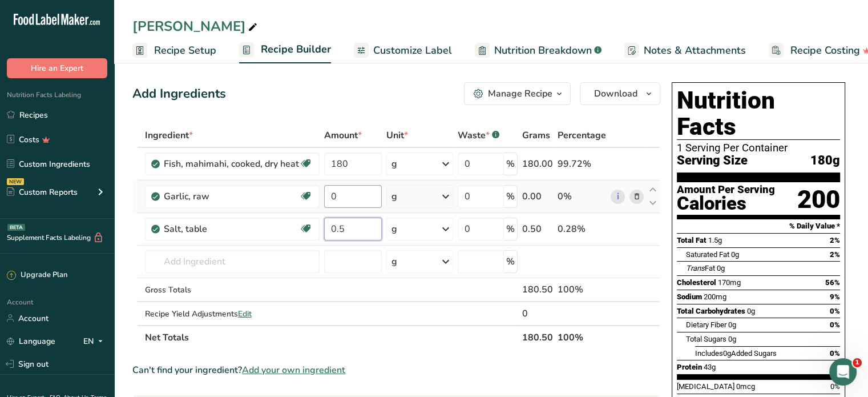
type input "0.5"
click at [346, 200] on div "Ingredient * Amount * Unit * Waste * .a-a{fill:#347362;}.b-a{fill:#fff;} Grams …" at bounding box center [396, 236] width 528 height 226
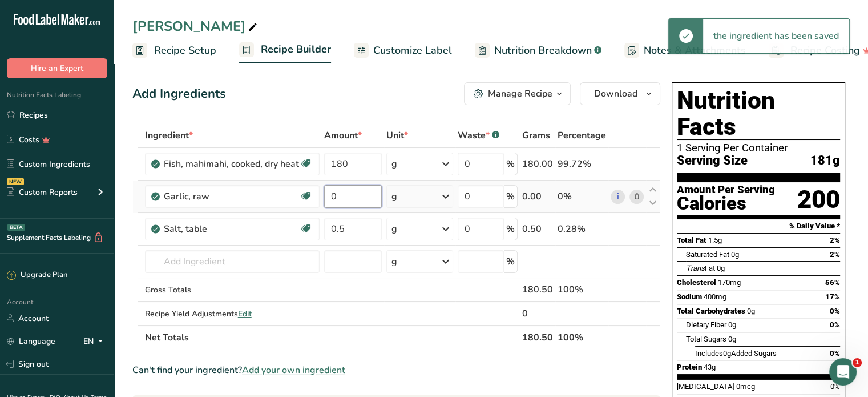
type input "4"
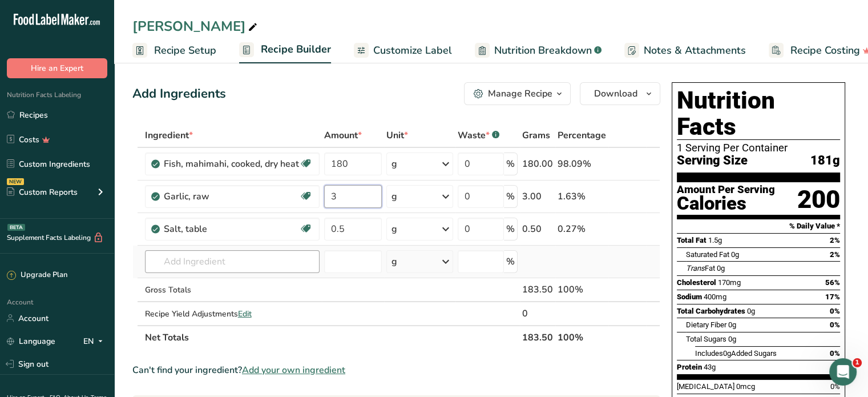
type input "3"
click at [172, 265] on div "Ingredient * Amount * Unit * Waste * .a-a{fill:#347362;}.b-a{fill:#fff;} Grams …" at bounding box center [396, 236] width 528 height 226
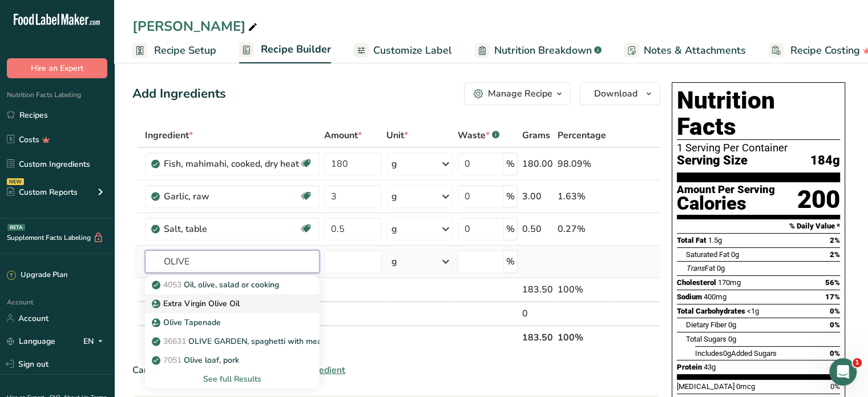
type input "OLIVE"
click at [219, 301] on p "Extra Virgin Olive Oil" at bounding box center [197, 303] width 86 height 12
type input "Extra Virgin Olive Oil"
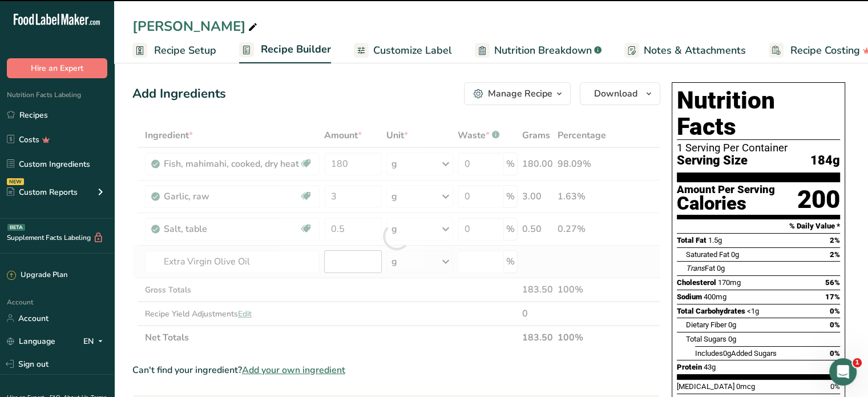
type input "0"
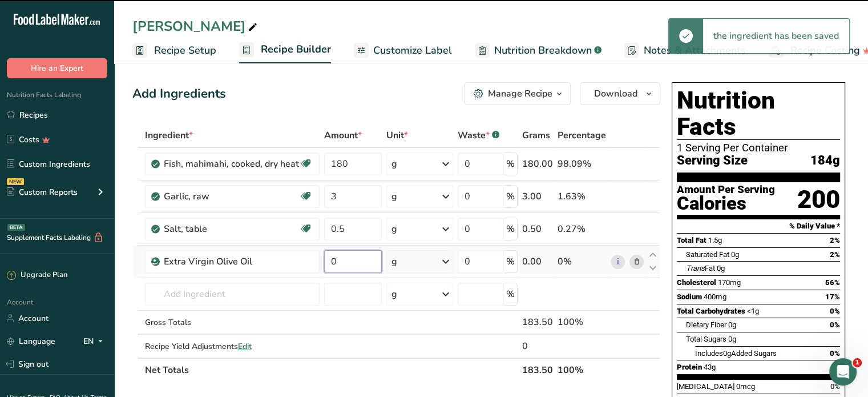
click at [350, 261] on input "0" at bounding box center [353, 261] width 58 height 23
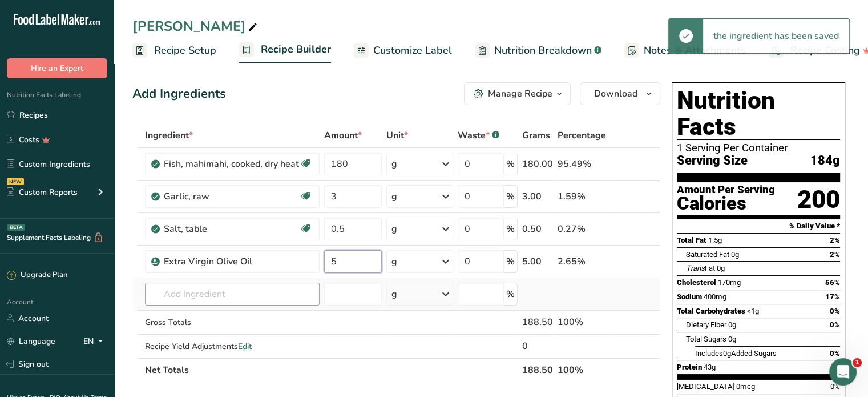
type input "5"
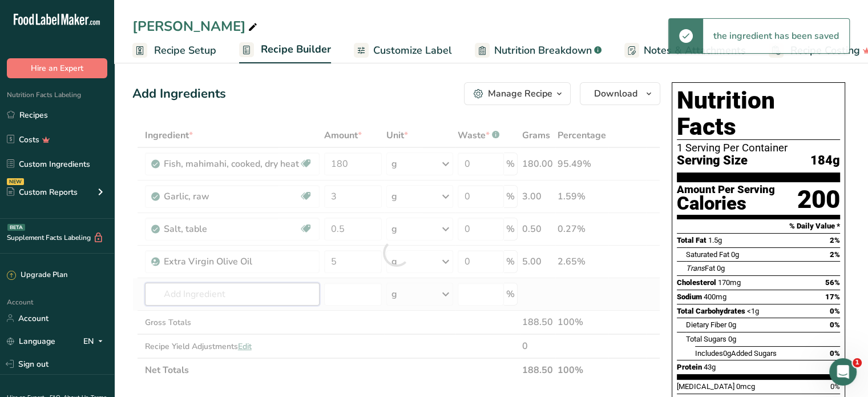
click at [227, 285] on div "Ingredient * Amount * Unit * Waste * .a-a{fill:#347362;}.b-a{fill:#fff;} Grams …" at bounding box center [396, 252] width 528 height 259
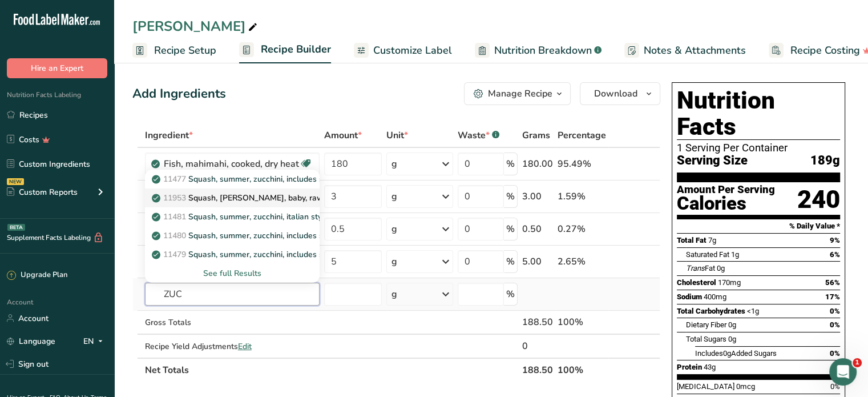
type input "ZUC"
click at [247, 199] on p "11953 [PERSON_NAME], [PERSON_NAME], baby, raw" at bounding box center [239, 198] width 170 height 12
type input "Squash, [PERSON_NAME], baby, raw"
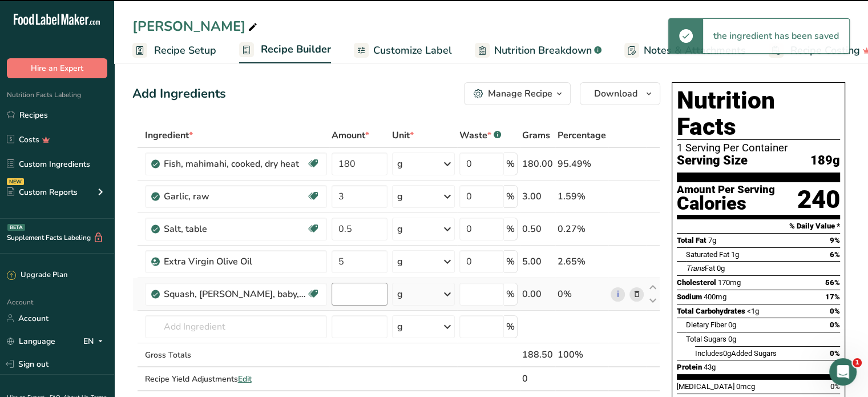
type input "0"
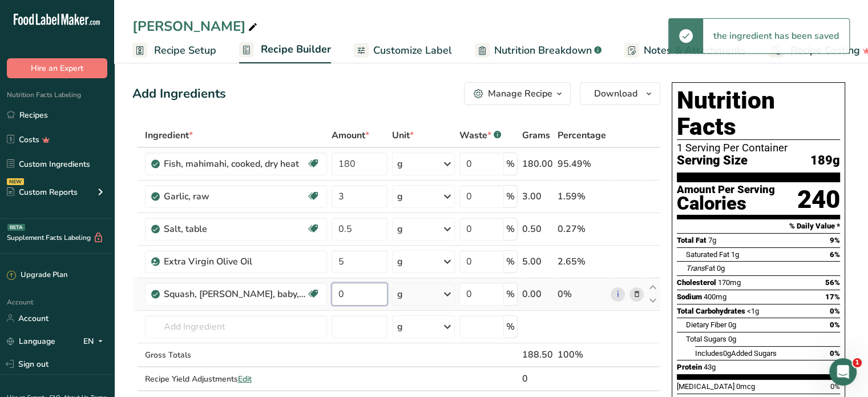
click at [346, 296] on input "0" at bounding box center [360, 294] width 56 height 23
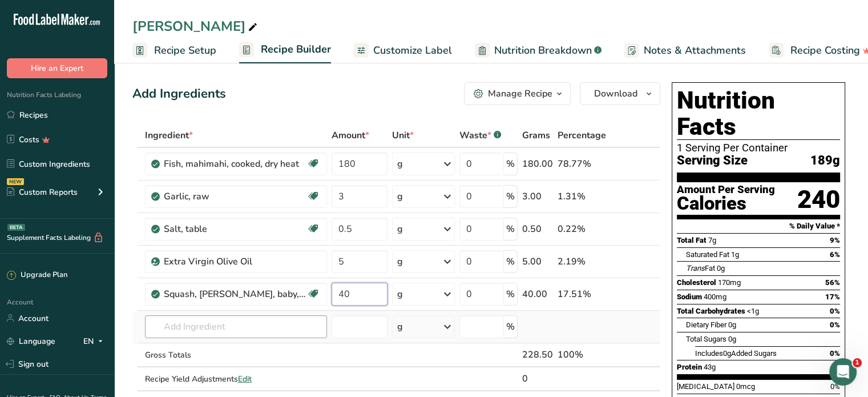
type input "40"
click at [191, 330] on div "Ingredient * Amount * Unit * Waste * .a-a{fill:#347362;}.b-a{fill:#fff;} Grams …" at bounding box center [396, 268] width 528 height 291
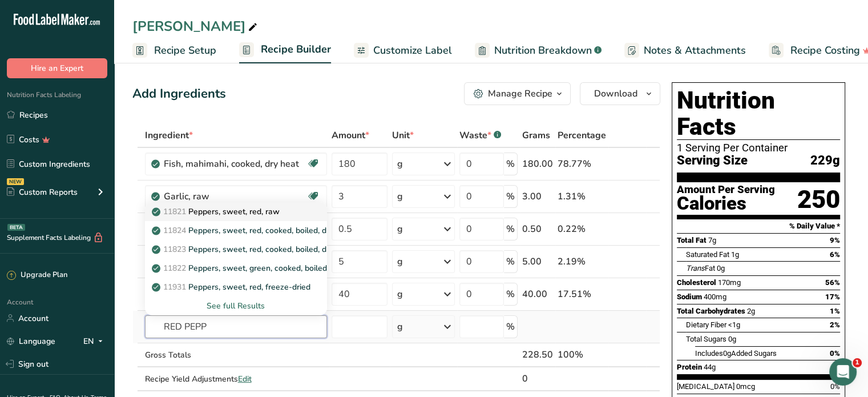
type input "RED PEPP"
click at [246, 210] on p "11821 Peppers, sweet, red, raw" at bounding box center [217, 212] width 126 height 12
type input "Peppers, sweet, red, raw"
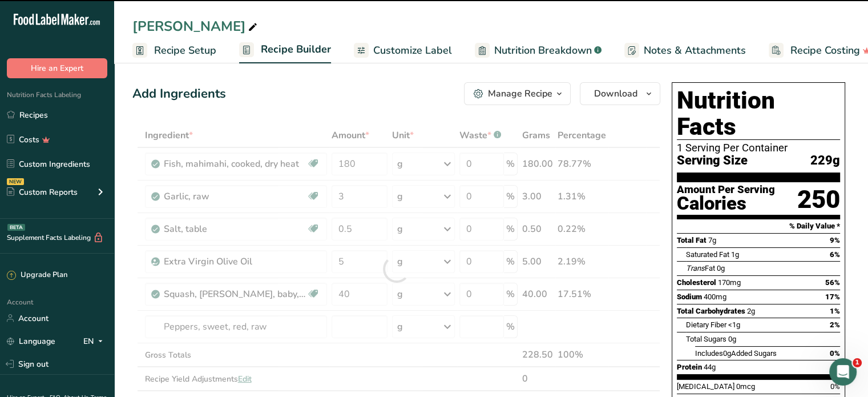
type input "0"
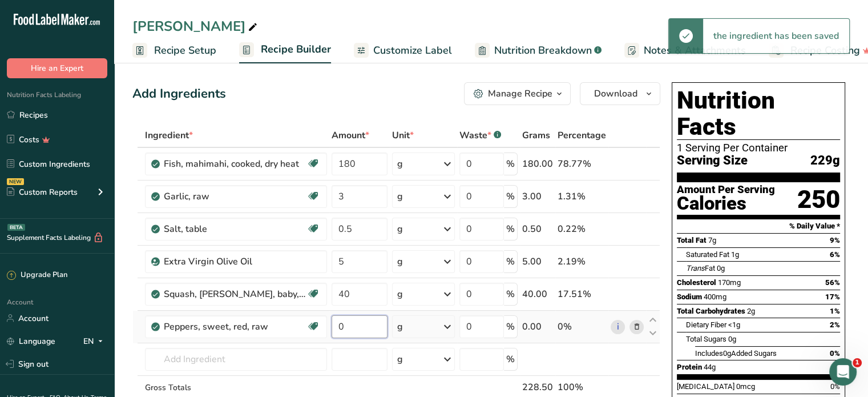
click at [348, 325] on input "0" at bounding box center [360, 326] width 56 height 23
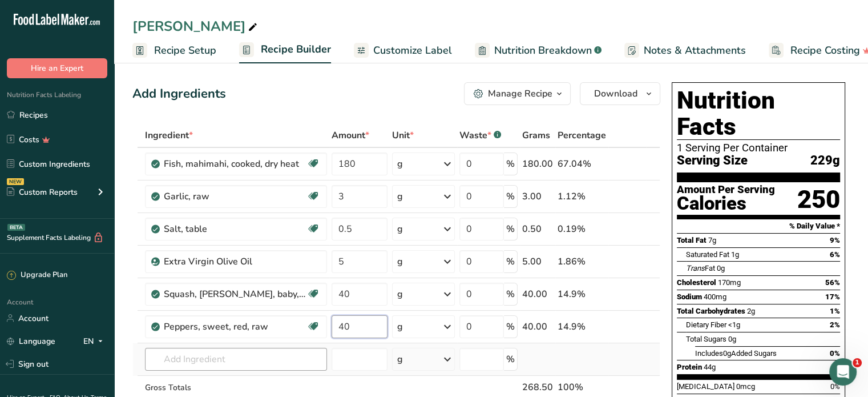
type input "40"
click at [200, 360] on div "Ingredient * Amount * Unit * Waste * .a-a{fill:#347362;}.b-a{fill:#fff;} Grams …" at bounding box center [396, 285] width 528 height 324
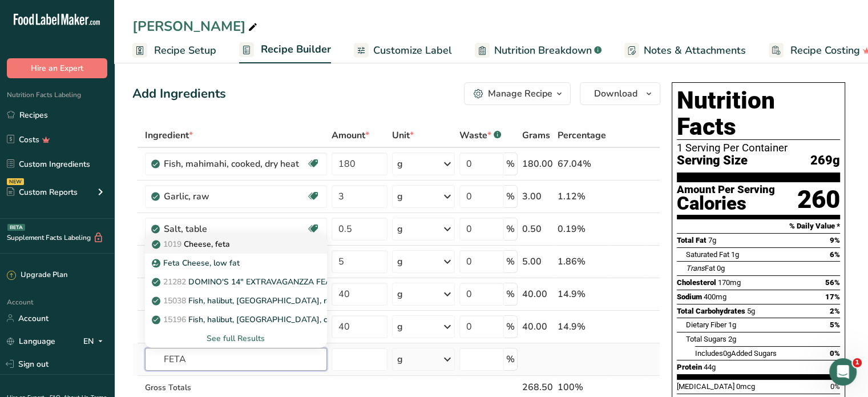
type input "FETA"
click at [223, 242] on p "1019 Cheese, feta" at bounding box center [192, 244] width 76 height 12
type input "Cheese, feta"
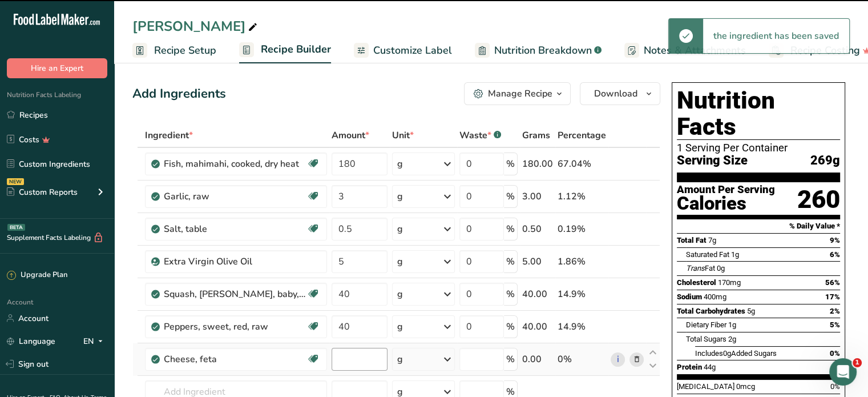
type input "0"
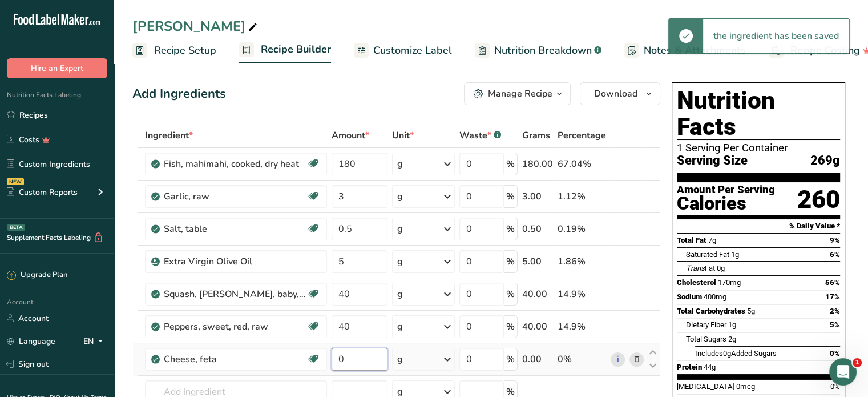
click at [351, 356] on input "0" at bounding box center [360, 359] width 56 height 23
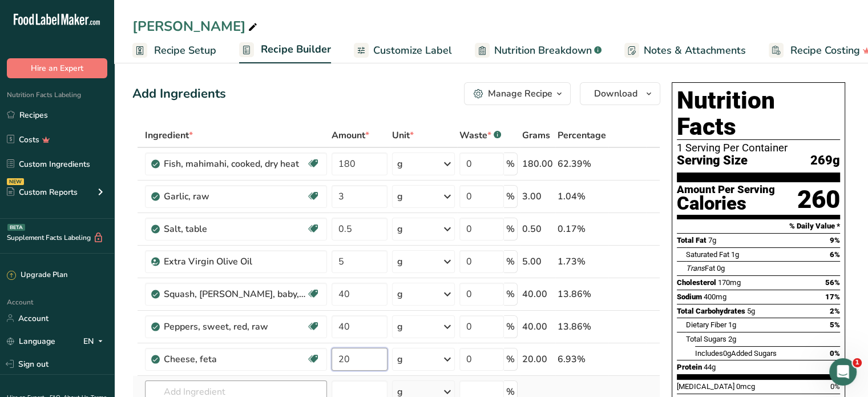
type input "20"
click at [213, 390] on div "Ingredient * Amount * Unit * Waste * .a-a{fill:#347362;}.b-a{fill:#fff;} Grams …" at bounding box center [396, 301] width 528 height 356
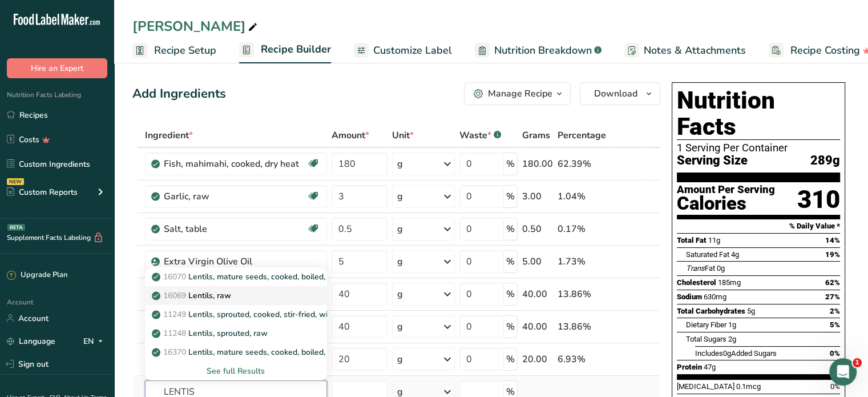
type input "LENTIS"
click at [217, 289] on p "16069 Lentils, raw" at bounding box center [192, 295] width 77 height 12
type input "Lentils, raw"
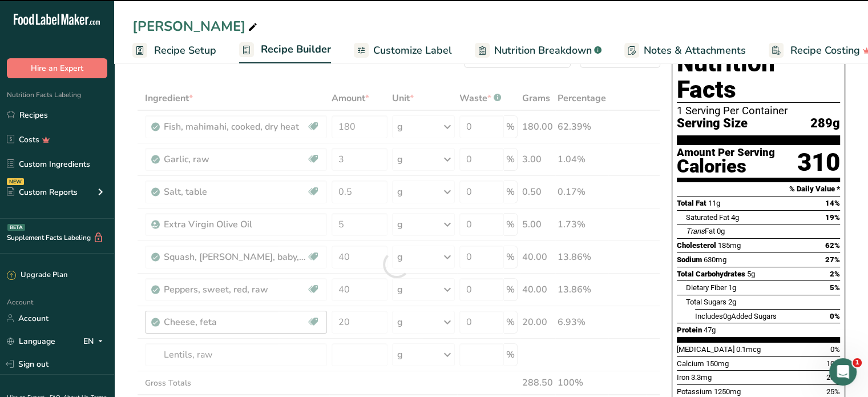
type input "0"
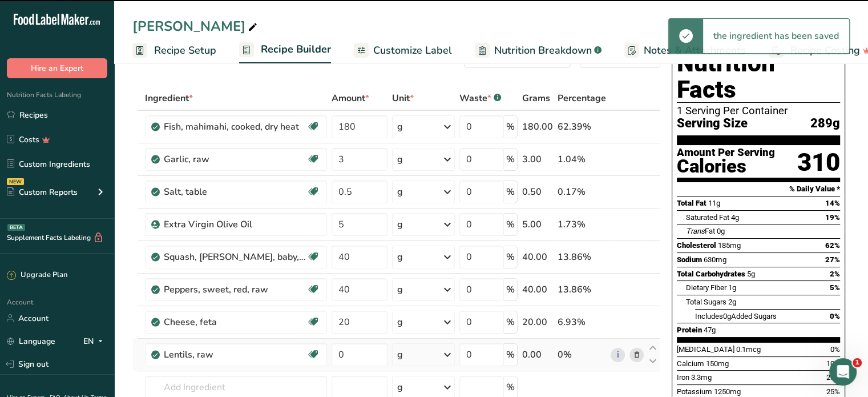
scroll to position [114, 0]
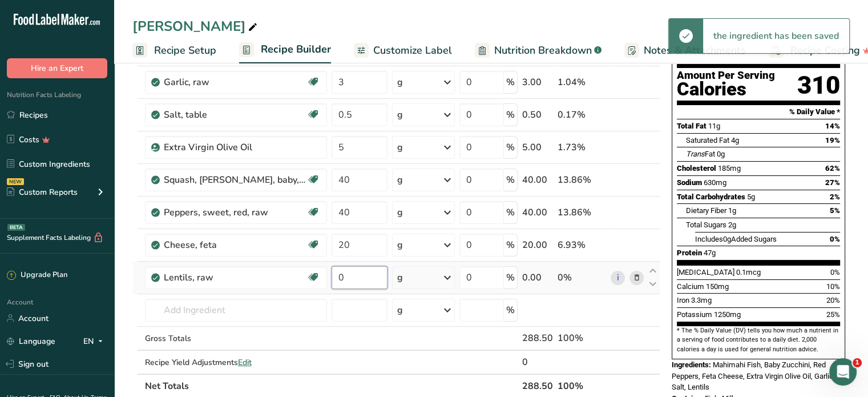
click at [338, 275] on input "0" at bounding box center [360, 277] width 56 height 23
type input "100"
click at [222, 309] on div "Ingredient * Amount * Unit * Waste * .a-a{fill:#347362;}.b-a{fill:#fff;} Grams …" at bounding box center [396, 203] width 528 height 389
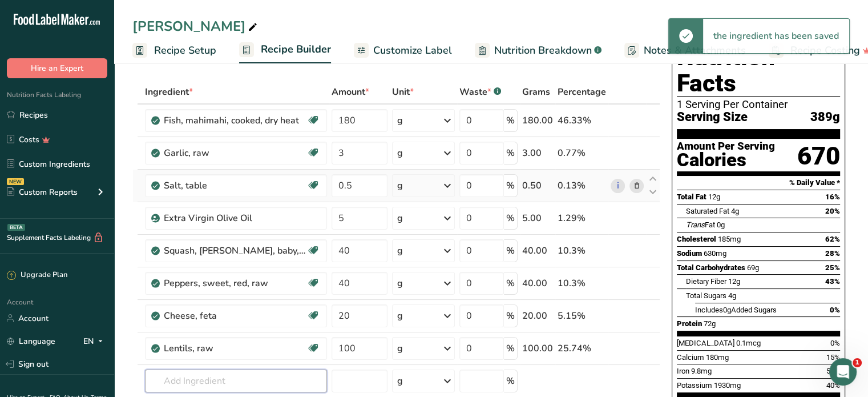
scroll to position [0, 0]
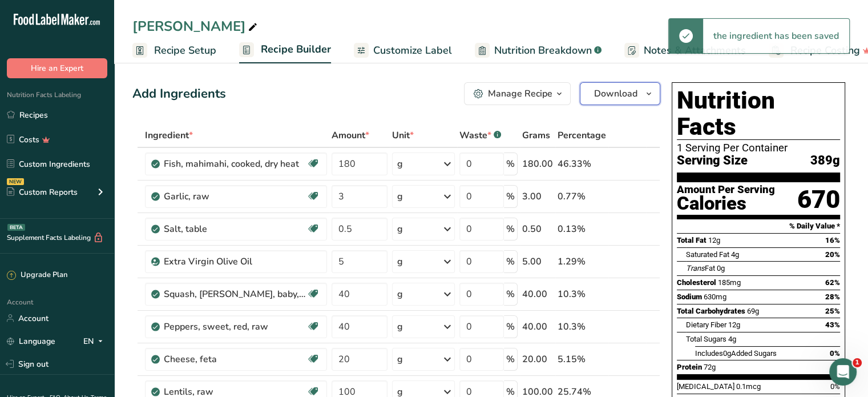
click at [625, 93] on span "Download" at bounding box center [615, 94] width 43 height 14
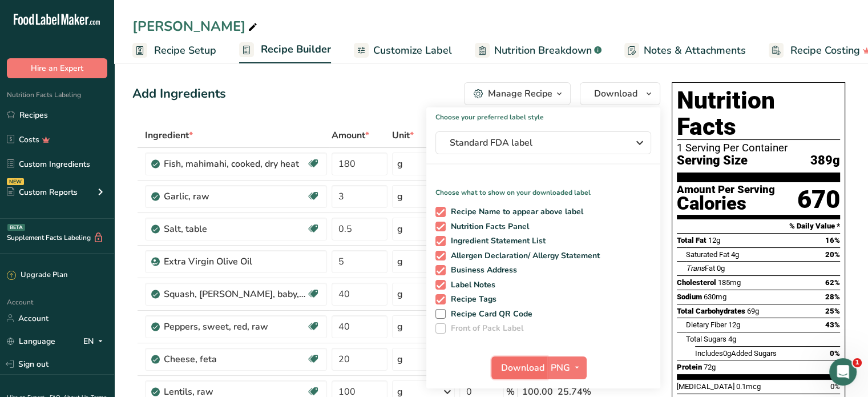
click at [526, 371] on span "Download" at bounding box center [522, 368] width 43 height 14
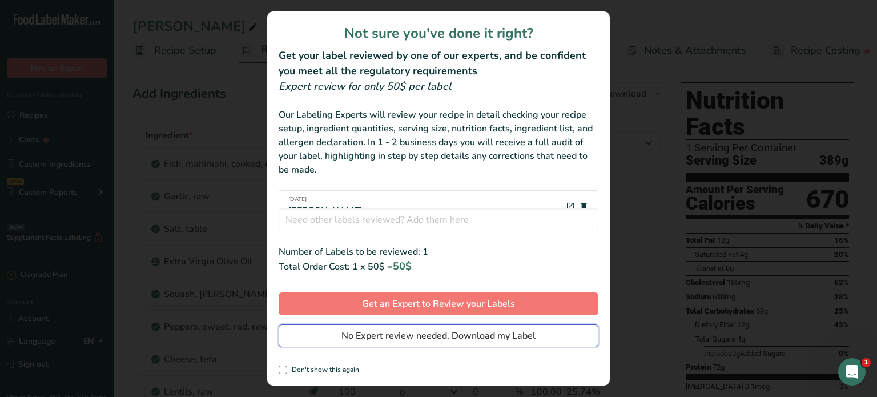
click at [497, 342] on span "No Expert review needed. Download my Label" at bounding box center [438, 336] width 194 height 14
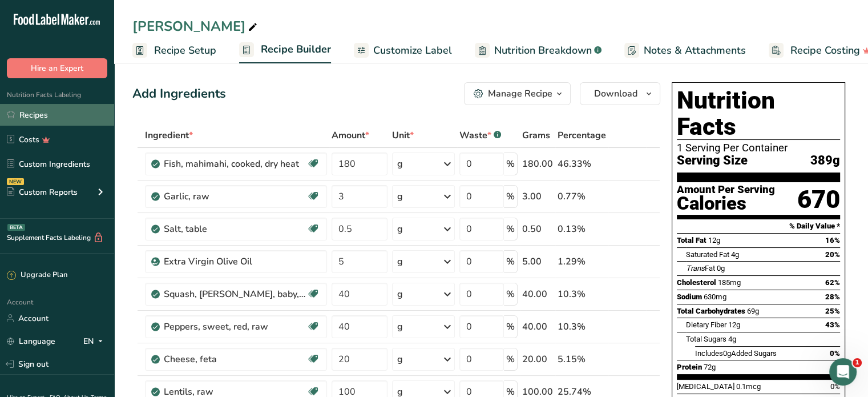
click at [35, 111] on link "Recipes" at bounding box center [57, 115] width 114 height 22
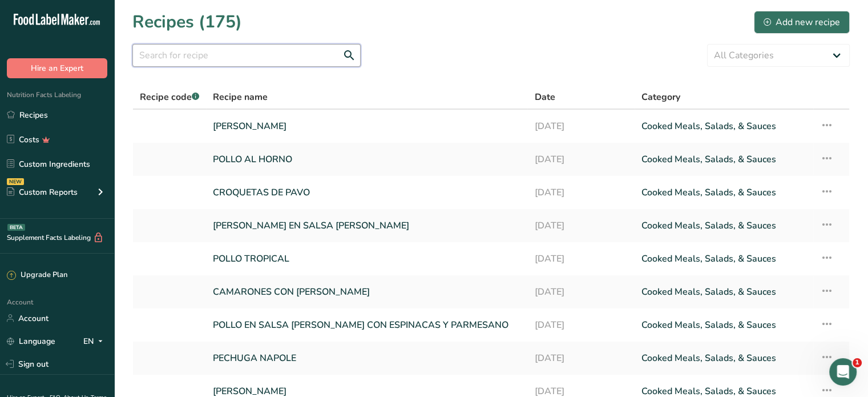
click at [235, 57] on input "text" at bounding box center [246, 55] width 228 height 23
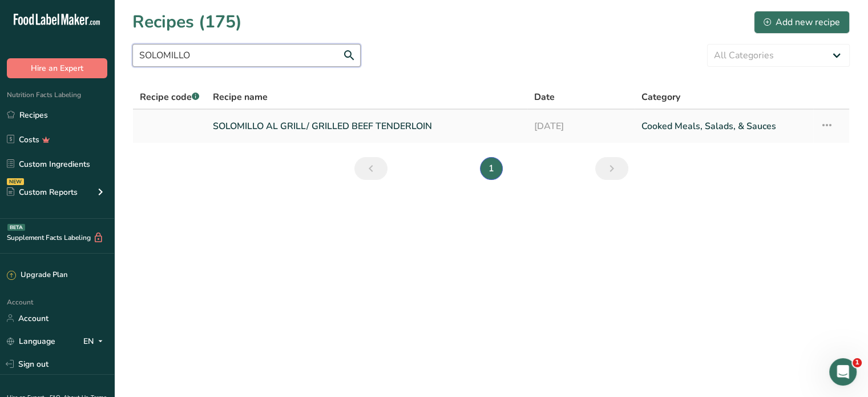
type input "SOLOMILLO"
click at [335, 120] on link "SOLOMILLO AL GRILL/ GRILLED BEEF TENDERLOIN" at bounding box center [367, 126] width 308 height 24
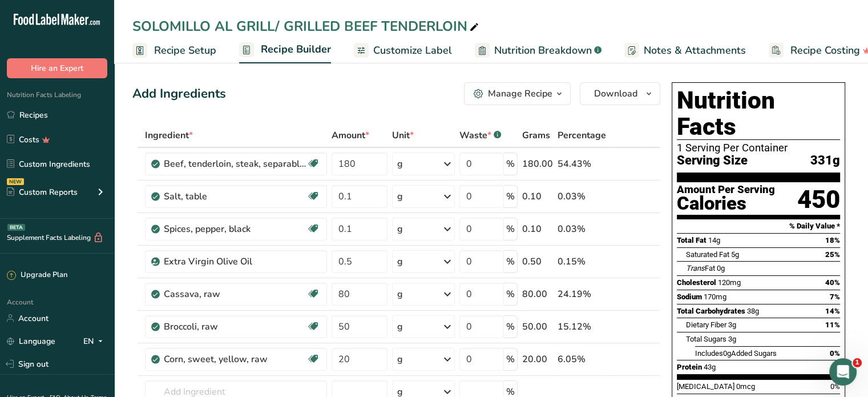
click at [476, 25] on icon at bounding box center [474, 27] width 10 height 16
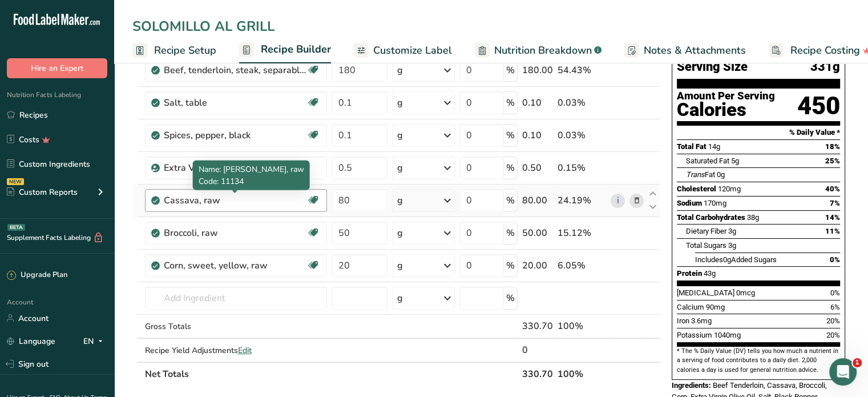
scroll to position [114, 0]
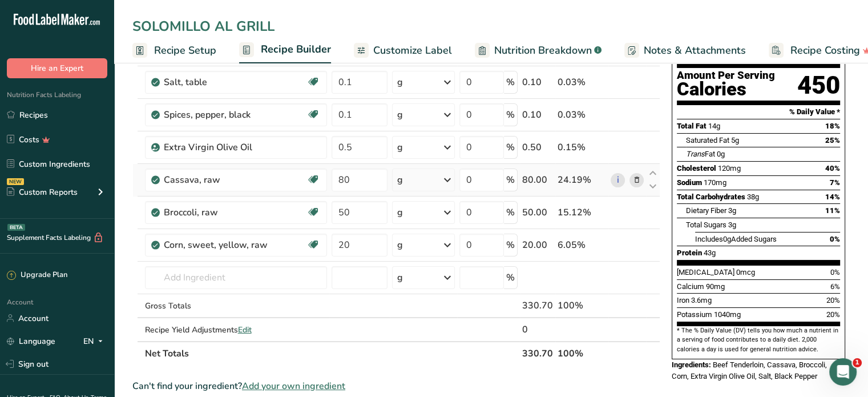
type input "SOLOMILLO AL GRILL"
click at [636, 184] on icon at bounding box center [637, 180] width 8 height 12
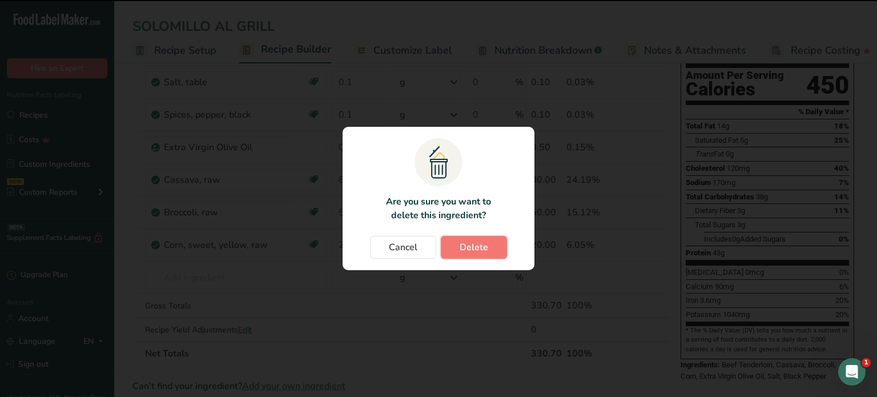
click at [482, 248] on span "Delete" at bounding box center [474, 247] width 29 height 14
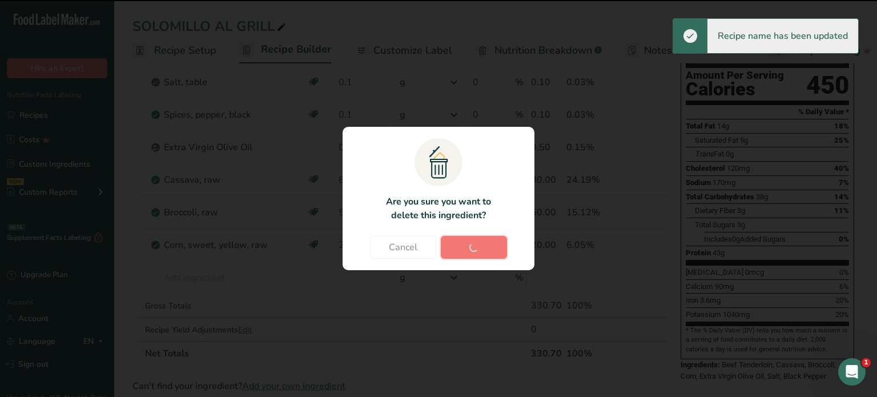
type input "50"
type input "20"
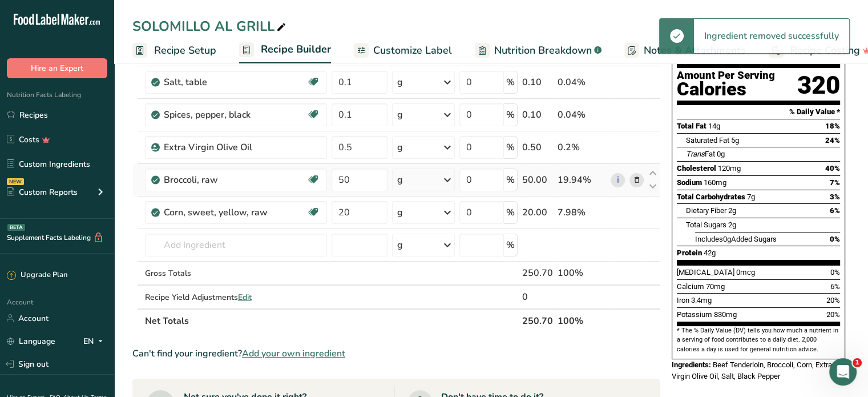
click at [639, 182] on icon at bounding box center [637, 180] width 8 height 12
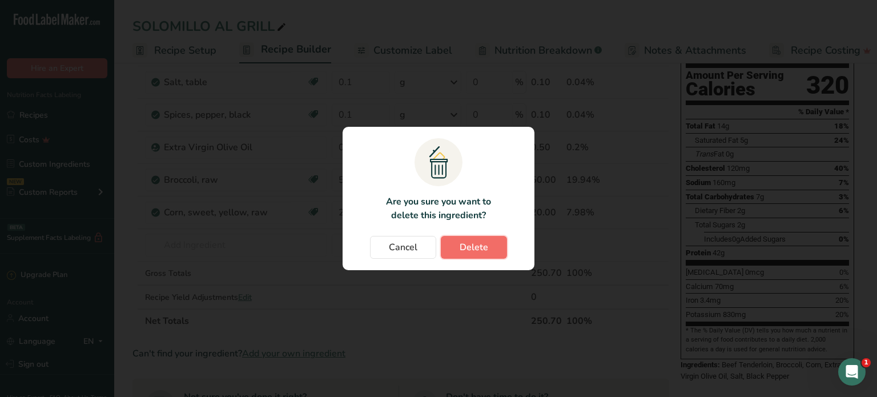
click at [486, 247] on span "Delete" at bounding box center [474, 247] width 29 height 14
type input "20"
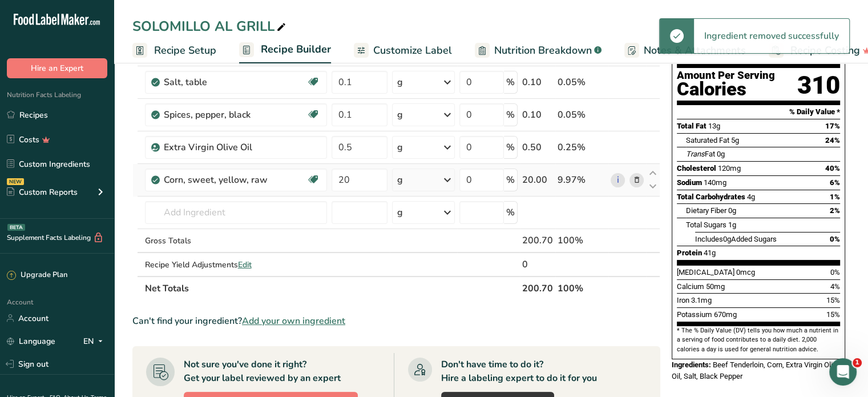
click at [642, 182] on span at bounding box center [637, 180] width 14 height 14
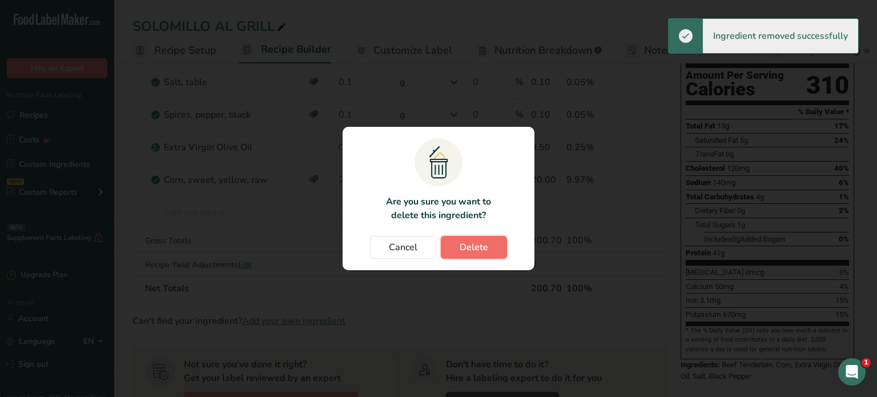
click at [484, 246] on span "Delete" at bounding box center [474, 247] width 29 height 14
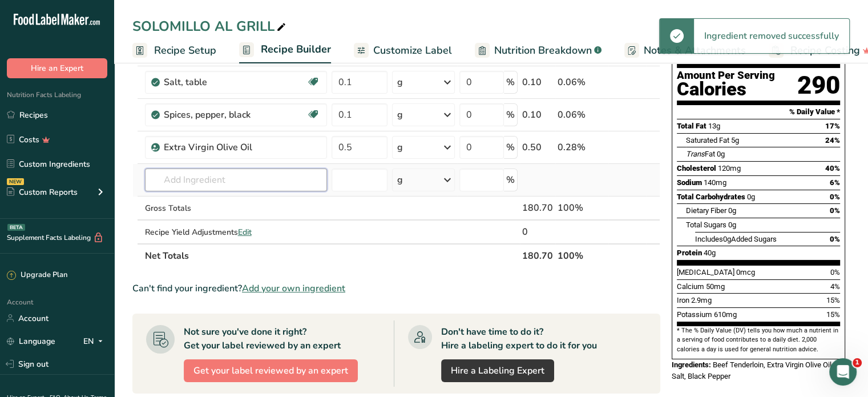
click at [191, 178] on input "text" at bounding box center [236, 179] width 182 height 23
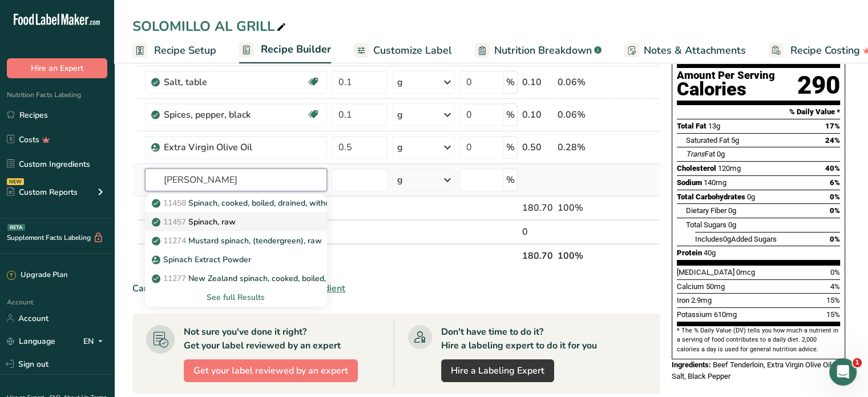
type input "[PERSON_NAME]"
click at [228, 218] on p "11457 Spinach, raw" at bounding box center [195, 222] width 82 height 12
type input "Spinach, raw"
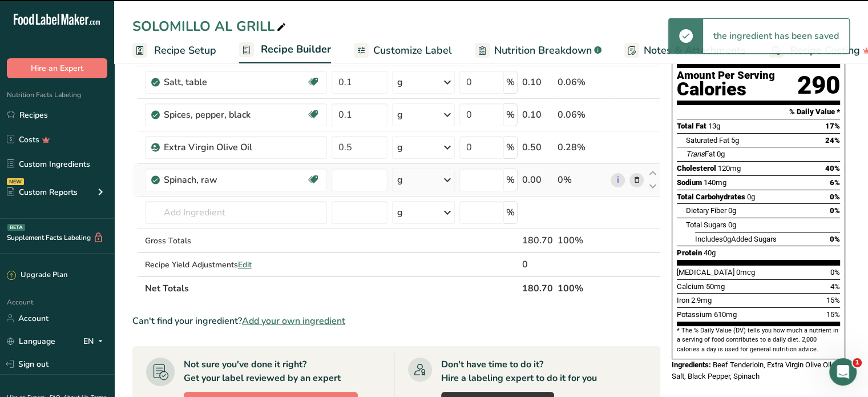
type input "0"
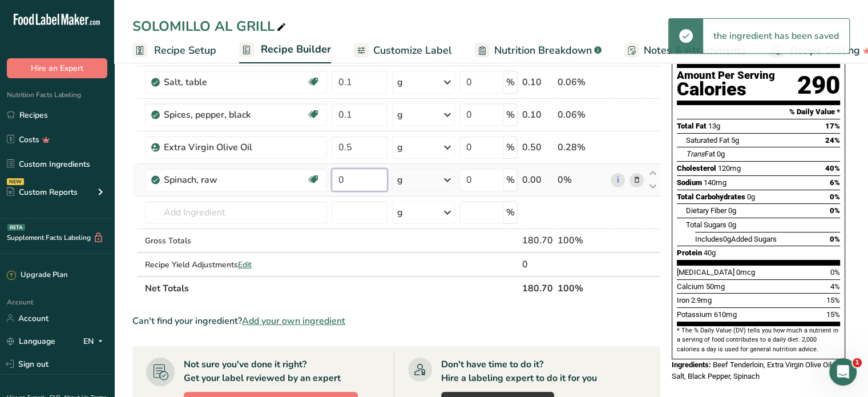
click at [361, 178] on input "0" at bounding box center [360, 179] width 56 height 23
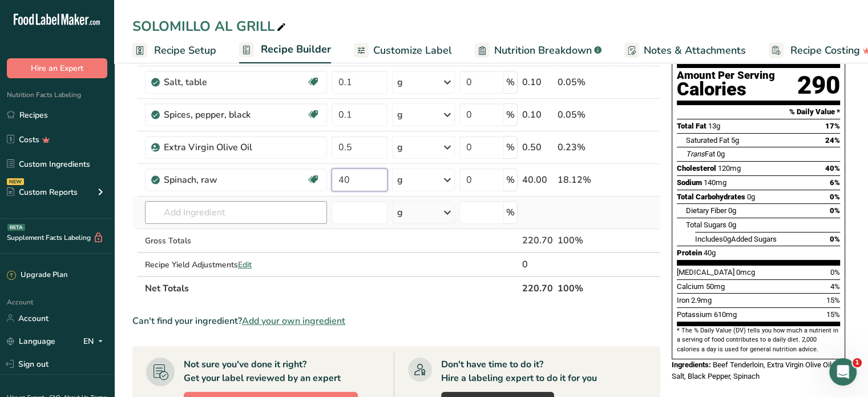
type input "40"
click at [225, 213] on div "Ingredient * Amount * Unit * Waste * .a-a{fill:#347362;}.b-a{fill:#fff;} Grams …" at bounding box center [396, 154] width 528 height 291
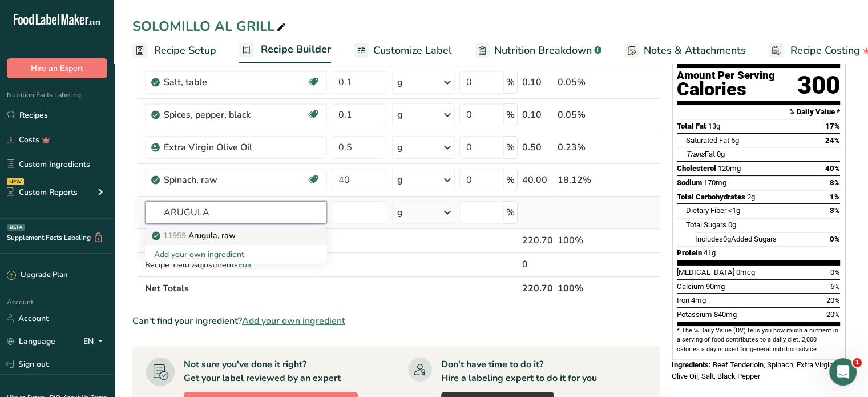
type input "ARUGULA"
click at [199, 236] on p "11959 [GEOGRAPHIC_DATA], raw" at bounding box center [195, 236] width 82 height 12
type input "Arugula, raw"
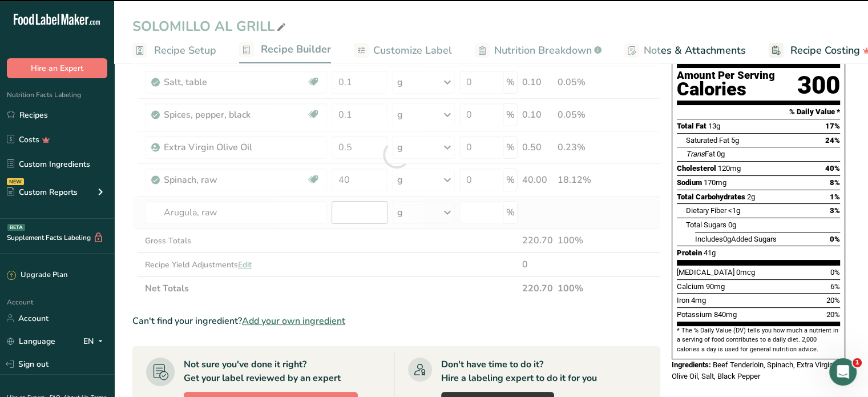
type input "0"
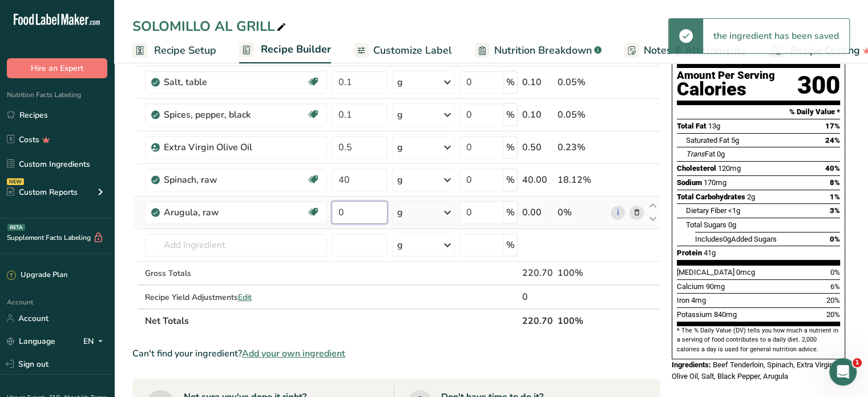
click at [361, 215] on input "0" at bounding box center [360, 212] width 56 height 23
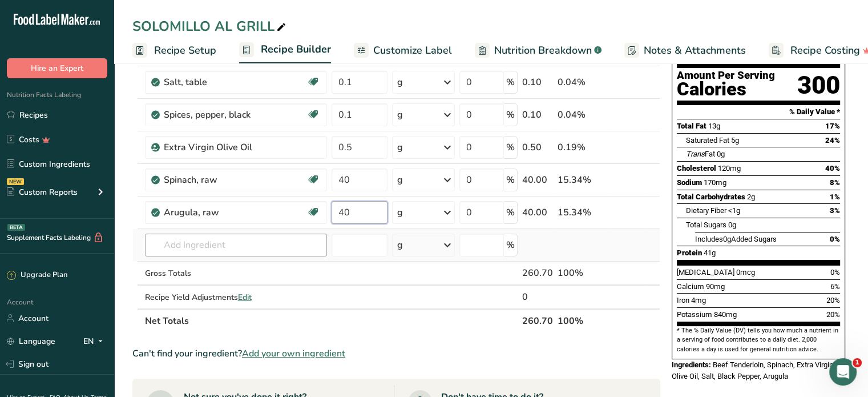
type input "40"
click at [222, 248] on div "Ingredient * Amount * Unit * Waste * .a-a{fill:#347362;}.b-a{fill:#fff;} Grams …" at bounding box center [396, 171] width 528 height 324
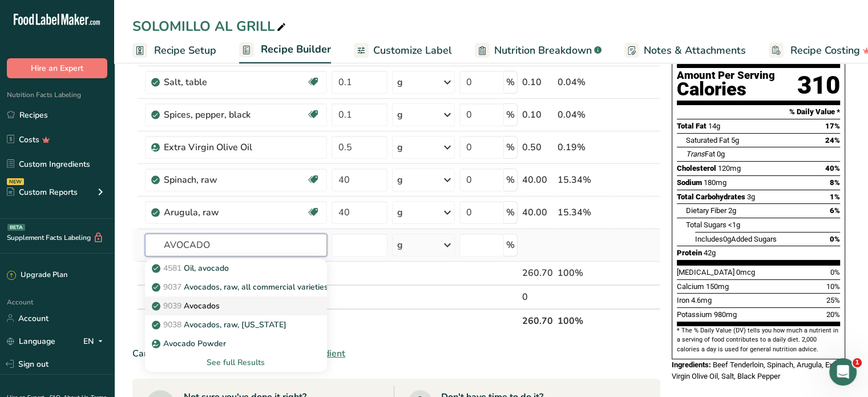
type input "AVOCADO"
click at [219, 306] on p "9039 Avocados" at bounding box center [187, 306] width 66 height 12
type input "Avocados"
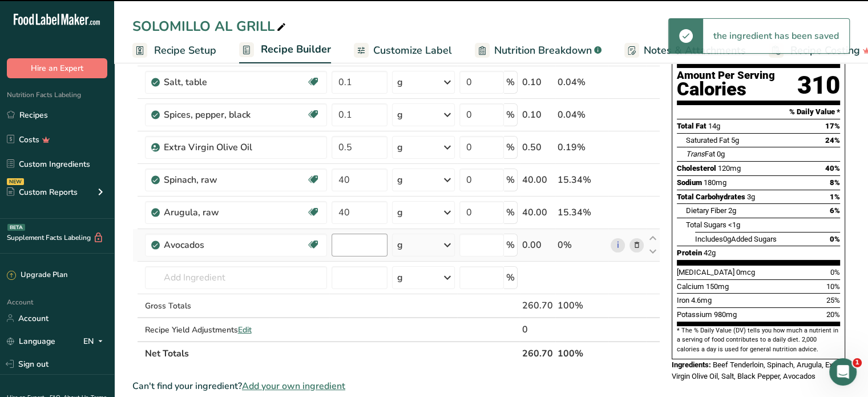
type input "0"
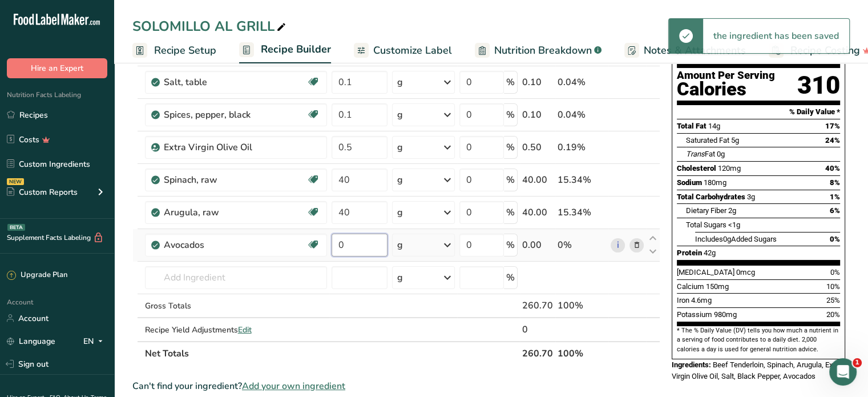
click at [340, 240] on input "0" at bounding box center [360, 245] width 56 height 23
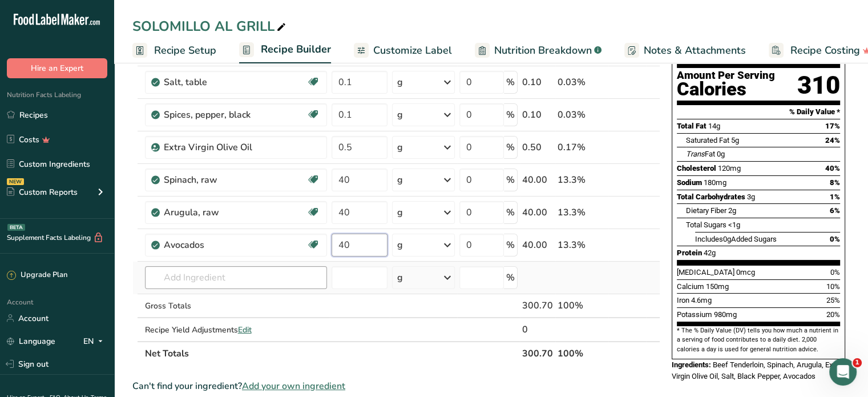
type input "40"
click at [194, 279] on div "Ingredient * Amount * Unit * Waste * .a-a{fill:#347362;}.b-a{fill:#fff;} Grams …" at bounding box center [396, 187] width 528 height 356
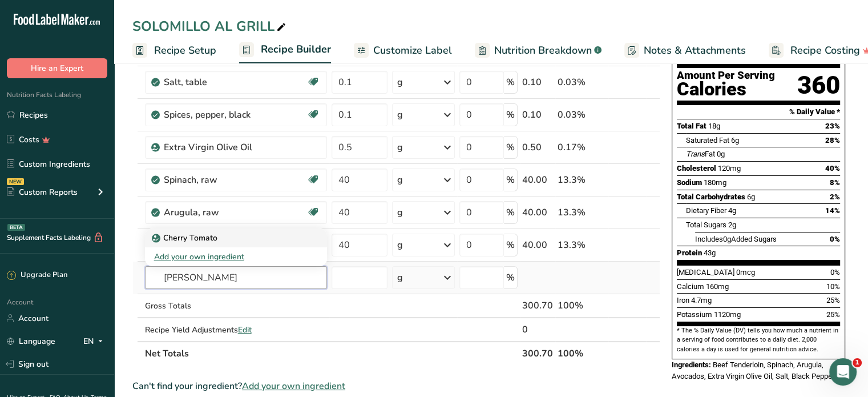
type input "[PERSON_NAME]"
click at [195, 237] on p "Cherry Tomato" at bounding box center [185, 238] width 63 height 12
type input "Cherry Tomato"
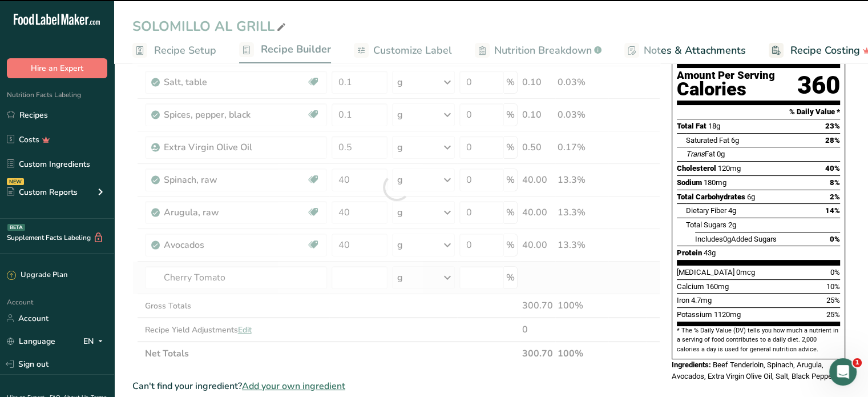
type input "0"
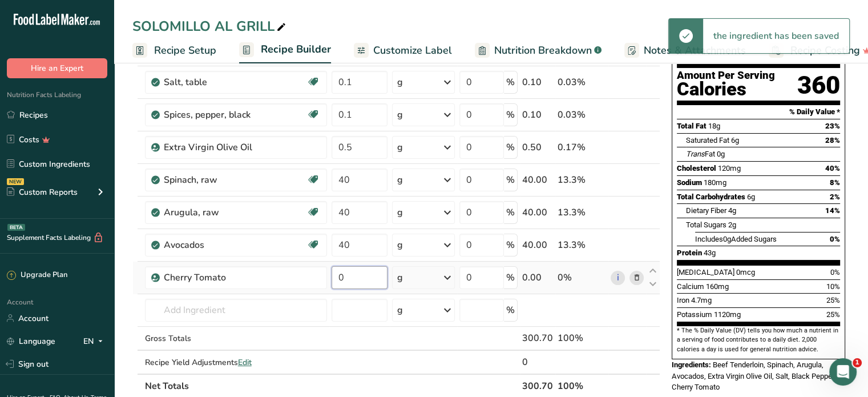
click at [353, 273] on input "0" at bounding box center [360, 277] width 56 height 23
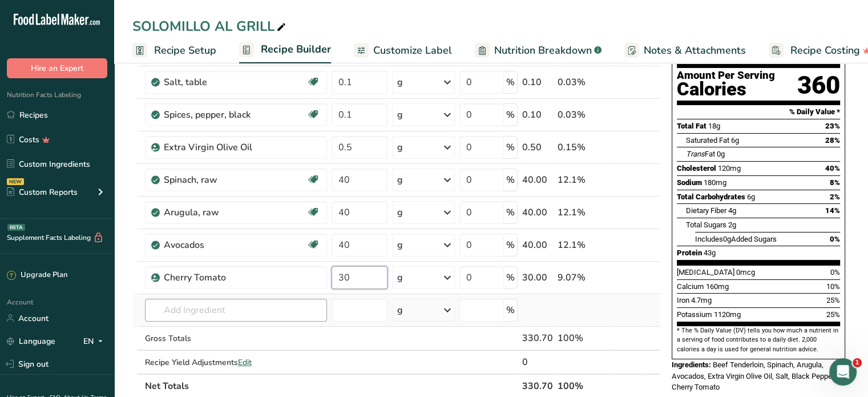
type input "30"
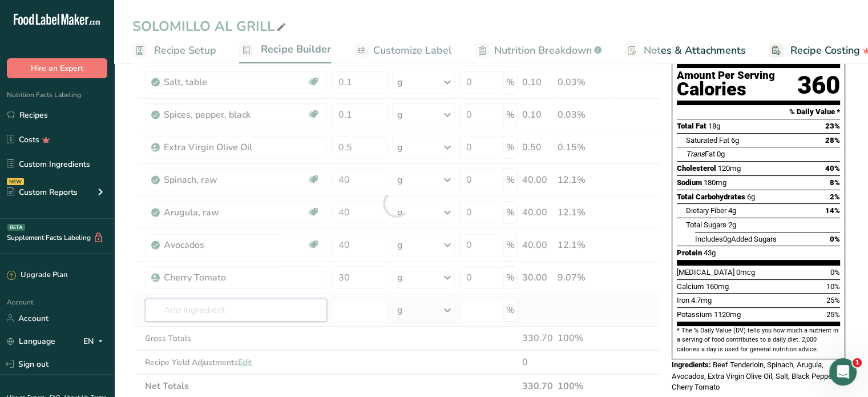
click at [251, 305] on div "Ingredient * Amount * Unit * Waste * .a-a{fill:#347362;}.b-a{fill:#fff;} Grams …" at bounding box center [396, 203] width 528 height 389
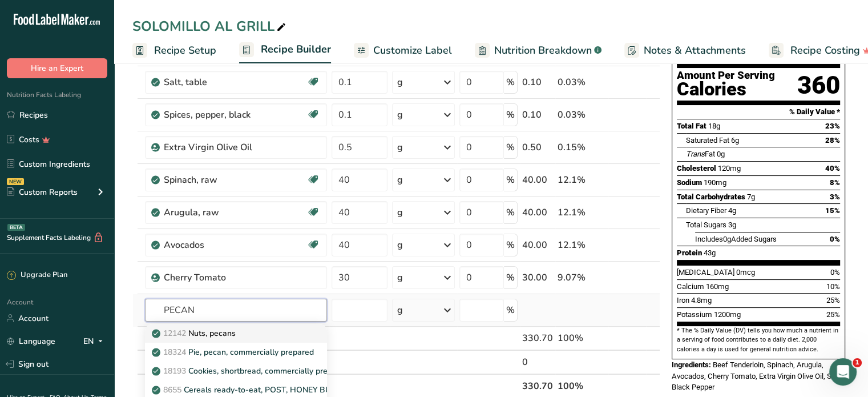
type input "PECAN"
click at [222, 333] on p "12142 Nuts, pecans" at bounding box center [195, 333] width 82 height 12
type input "Nuts, pecans"
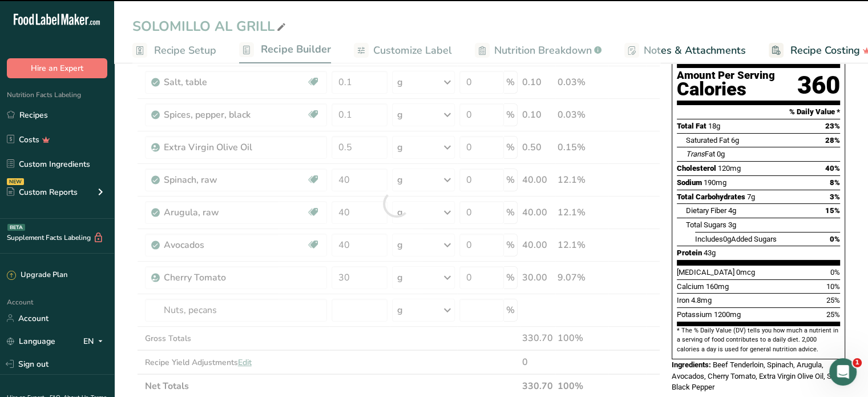
type input "0"
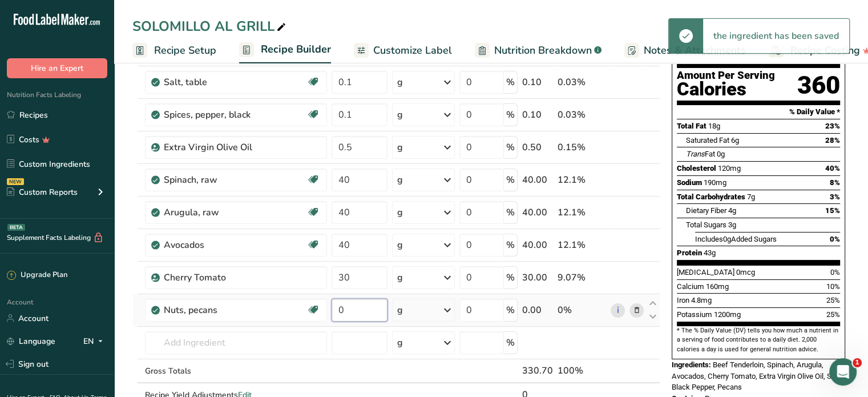
click at [345, 303] on input "0" at bounding box center [360, 310] width 56 height 23
type input "10"
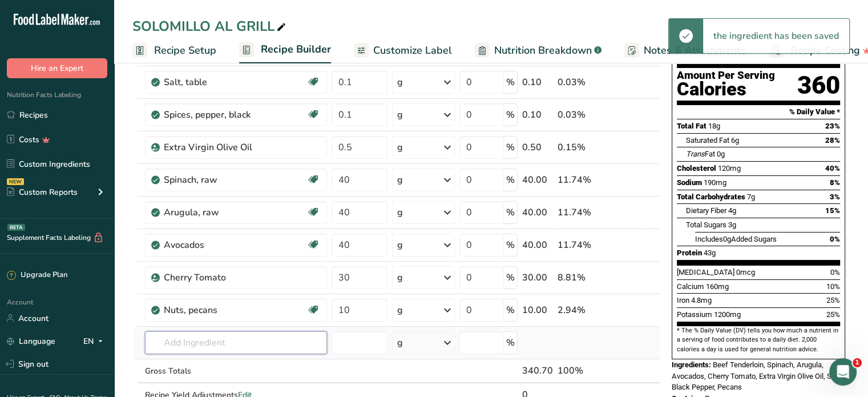
click at [184, 348] on div "Ingredient * Amount * Unit * Waste * .a-a{fill:#347362;}.b-a{fill:#fff;} Grams …" at bounding box center [396, 219] width 528 height 421
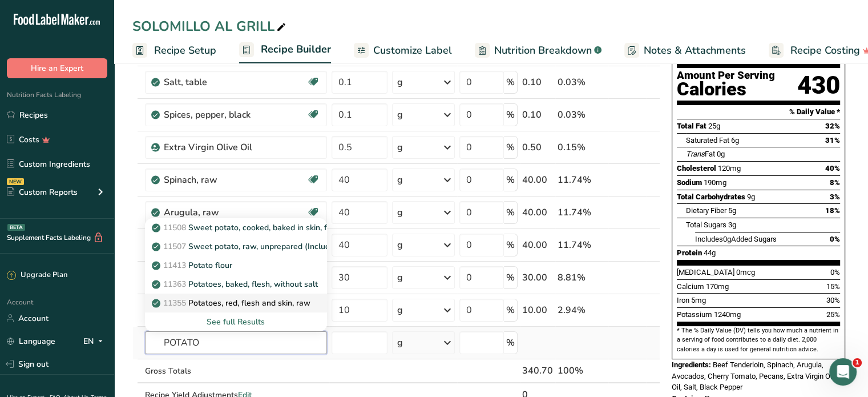
type input "POTATO"
click at [278, 303] on p "11355 Potatoes, red, flesh and skin, raw" at bounding box center [232, 303] width 156 height 12
type input "Potatoes, red, flesh and skin, raw"
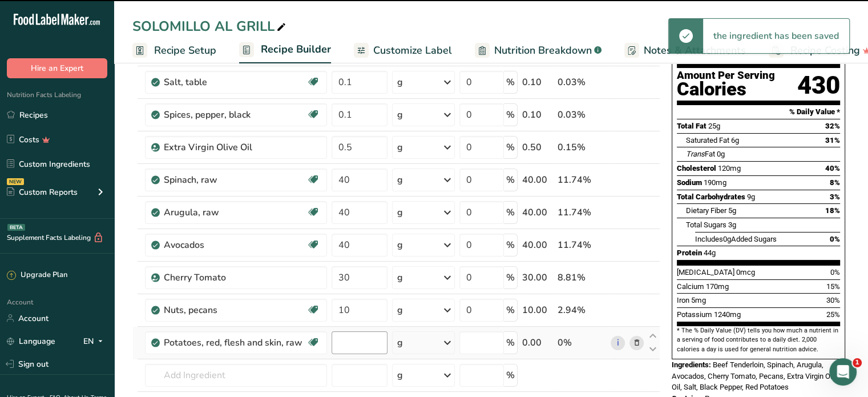
type input "0"
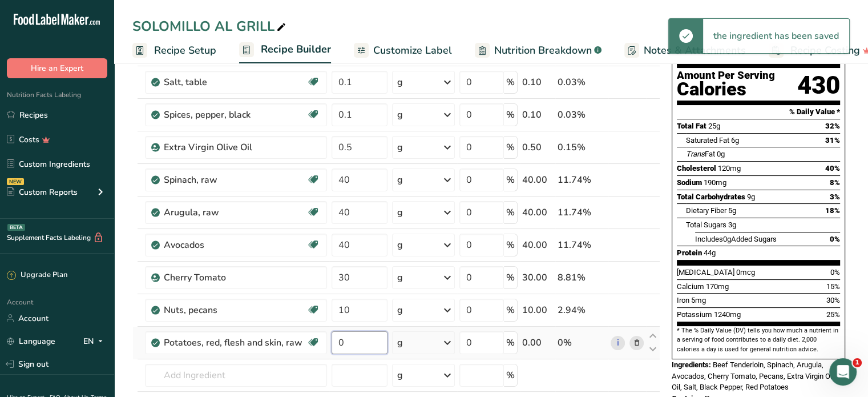
click at [347, 342] on input "0" at bounding box center [360, 342] width 56 height 23
type input "1"
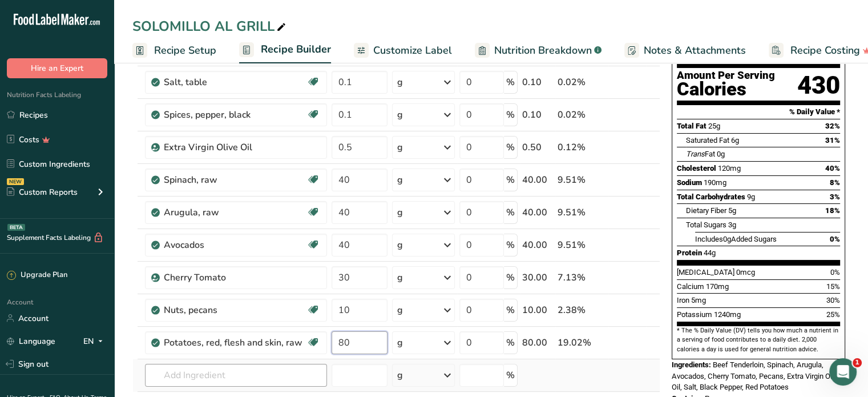
type input "80"
click at [230, 380] on div "Ingredient * Amount * Unit * Waste * .a-a{fill:#347362;}.b-a{fill:#fff;} Grams …" at bounding box center [396, 236] width 528 height 454
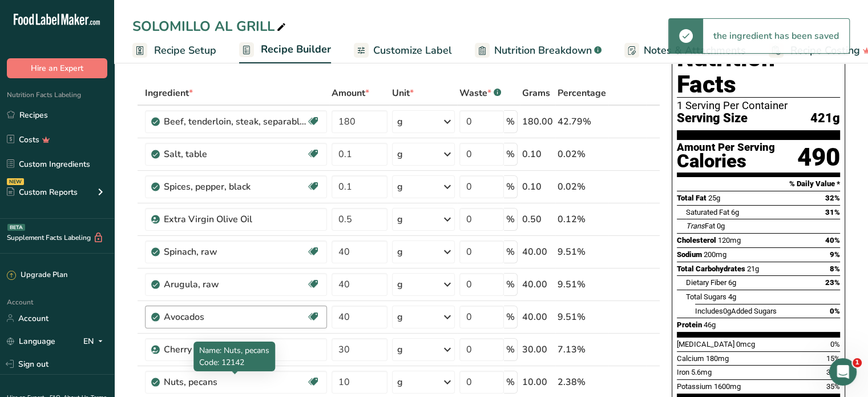
scroll to position [0, 0]
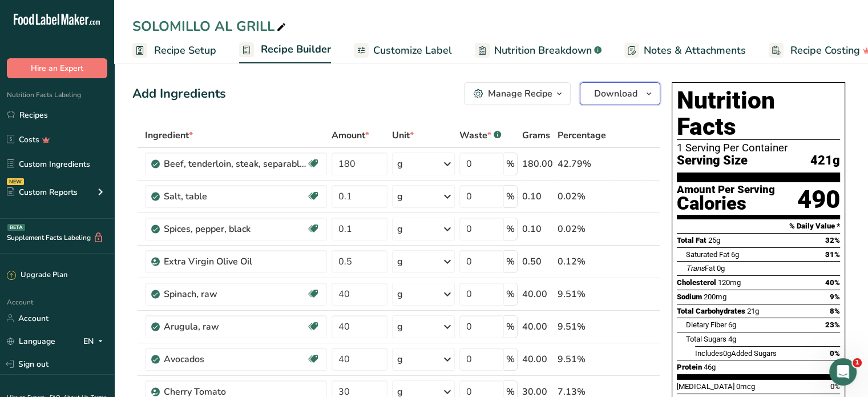
click at [640, 89] on button "Download" at bounding box center [620, 93] width 81 height 23
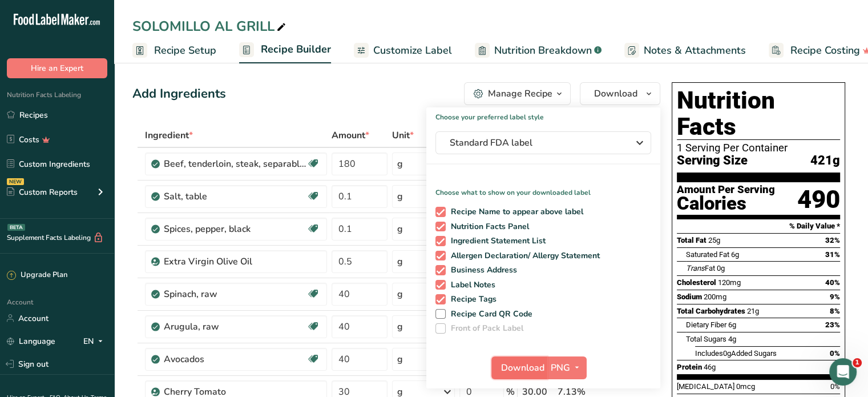
click at [532, 365] on span "Download" at bounding box center [522, 368] width 43 height 14
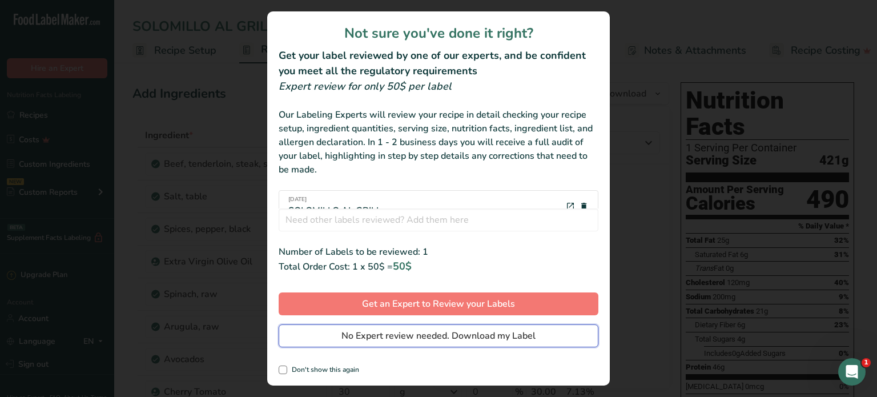
click at [527, 335] on span "No Expert review needed. Download my Label" at bounding box center [438, 336] width 194 height 14
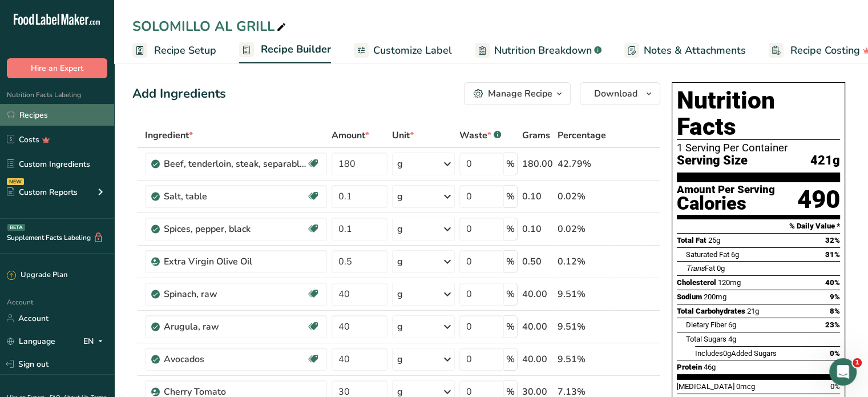
click at [44, 121] on link "Recipes" at bounding box center [57, 115] width 114 height 22
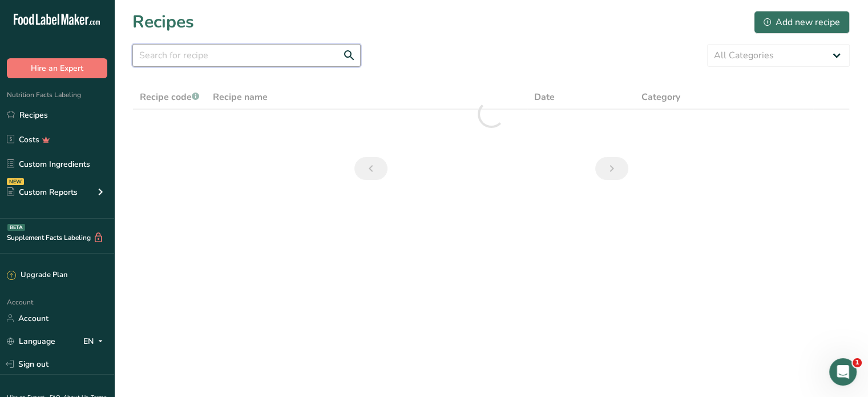
click at [264, 61] on input "text" at bounding box center [246, 55] width 228 height 23
type input "MUSLOS AL HORNO"
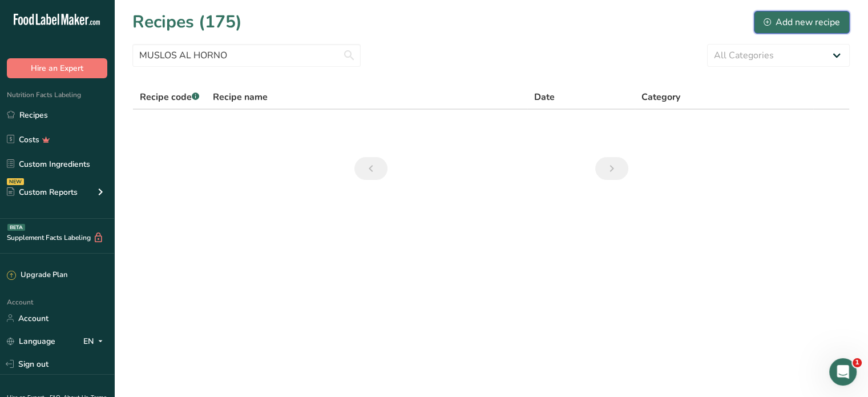
click at [775, 25] on div "Add new recipe" at bounding box center [802, 22] width 77 height 14
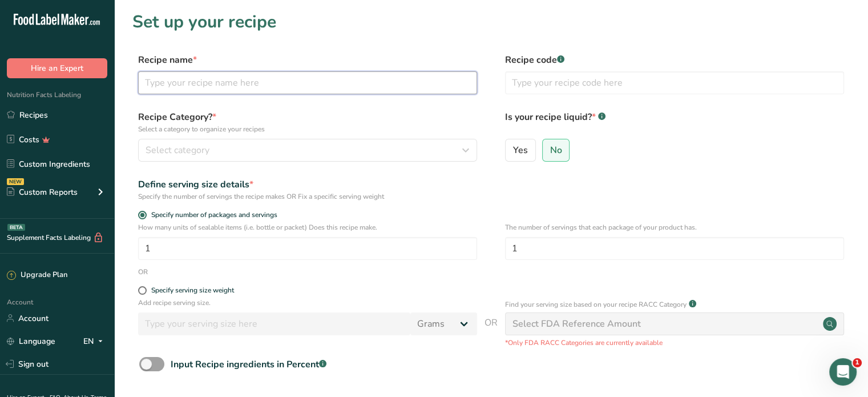
click at [267, 77] on input "text" at bounding box center [307, 82] width 339 height 23
type input "P"
type input "MUSLOS AL HORNO"
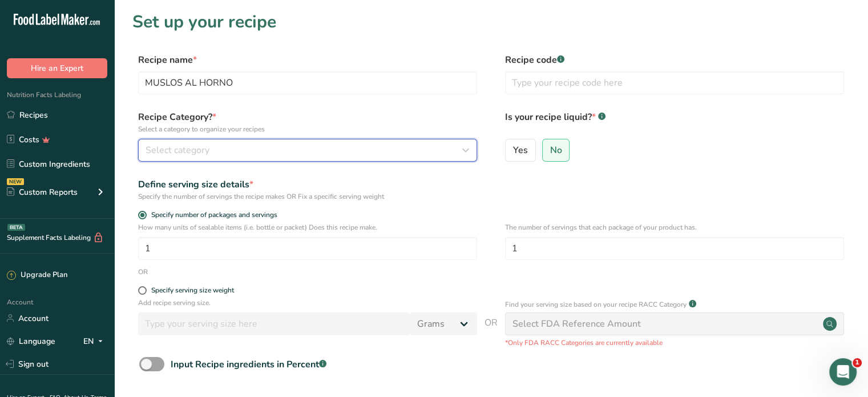
click at [273, 152] on div "Select category" at bounding box center [304, 150] width 317 height 14
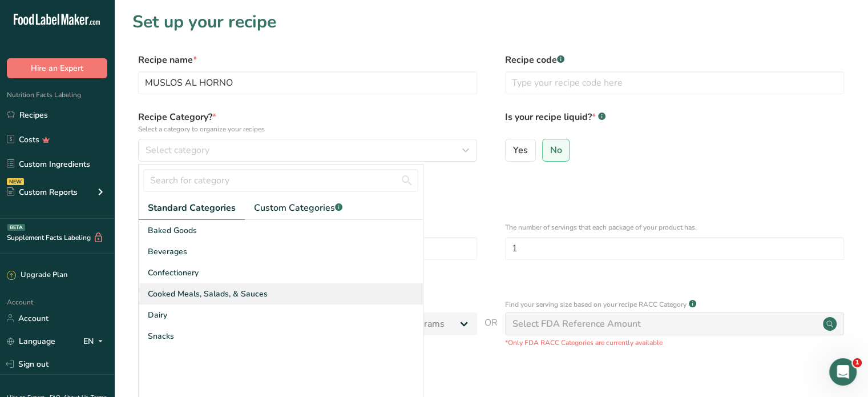
click at [228, 289] on span "Cooked Meals, Salads, & Sauces" at bounding box center [208, 294] width 120 height 12
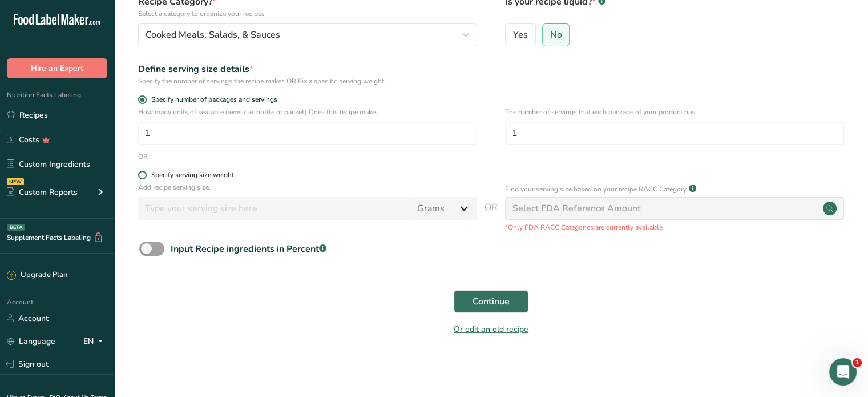
scroll to position [116, 0]
click at [480, 296] on span "Continue" at bounding box center [491, 301] width 37 height 14
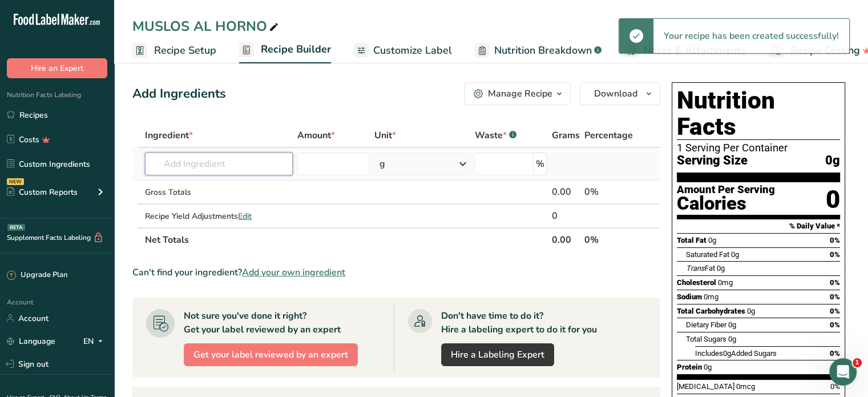
click at [231, 166] on input "text" at bounding box center [219, 163] width 148 height 23
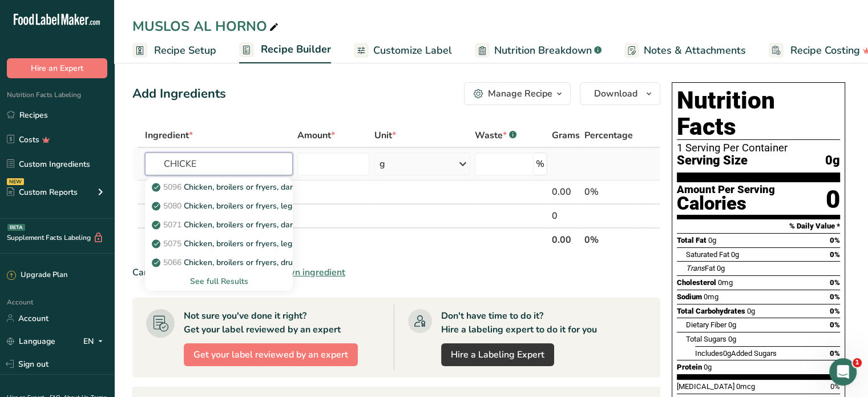
type input "CHICKE"
click at [230, 282] on div "See full Results" at bounding box center [219, 281] width 130 height 12
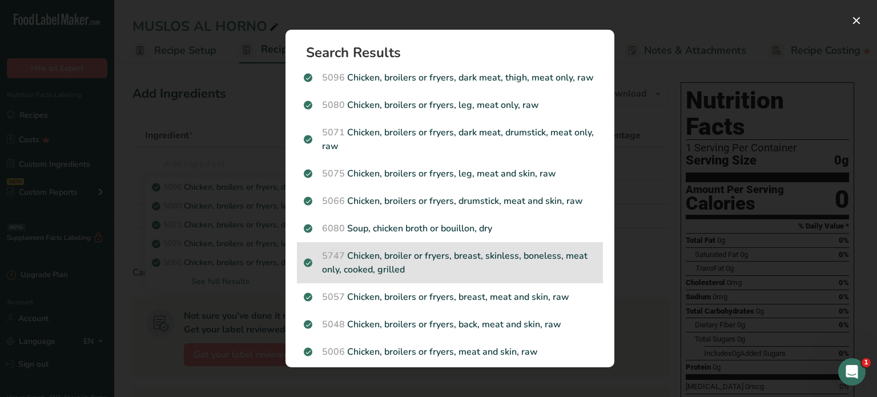
click at [489, 276] on p "5747 Chicken, broiler or fryers, breast, skinless, boneless, meat only, cooked,…" at bounding box center [450, 262] width 292 height 27
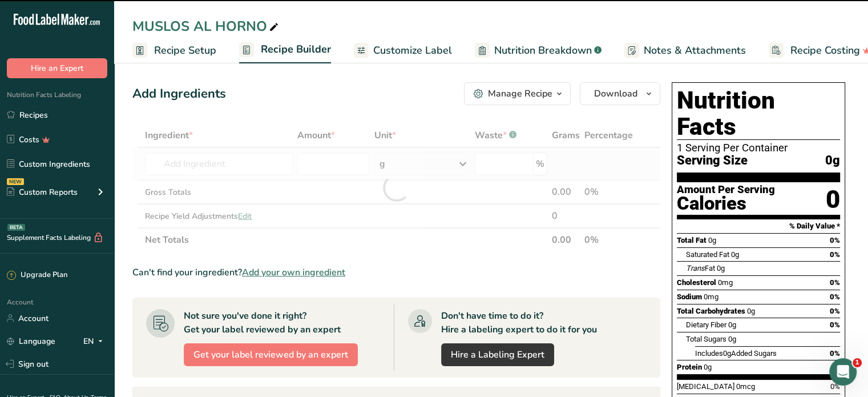
type input "0"
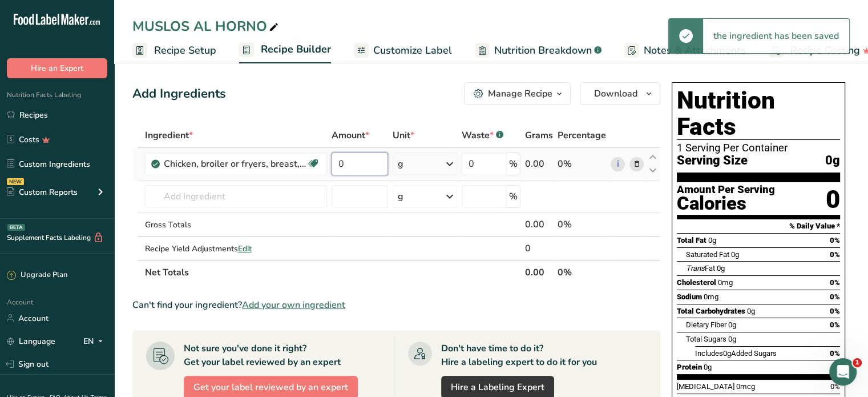
click at [353, 164] on input "0" at bounding box center [360, 163] width 57 height 23
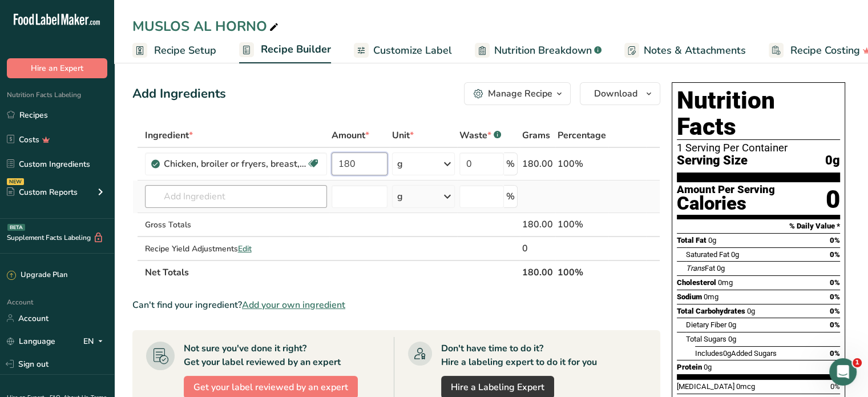
type input "180"
click at [190, 190] on div "Ingredient * Amount * Unit * Waste * .a-a{fill:#347362;}.b-a{fill:#fff;} Grams …" at bounding box center [396, 203] width 528 height 161
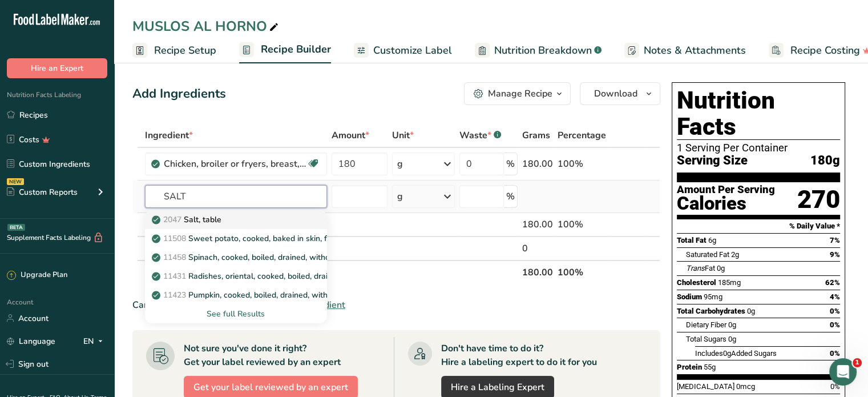
type input "SALT"
click at [208, 219] on p "2047 Salt, table" at bounding box center [187, 220] width 67 height 12
type input "Salt, table"
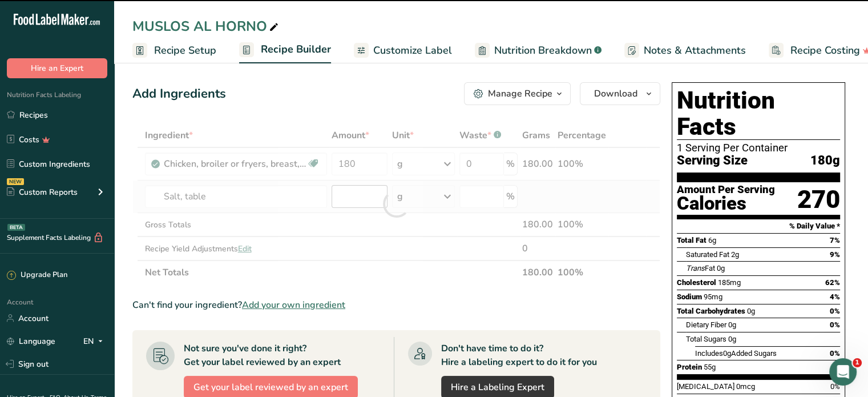
type input "0"
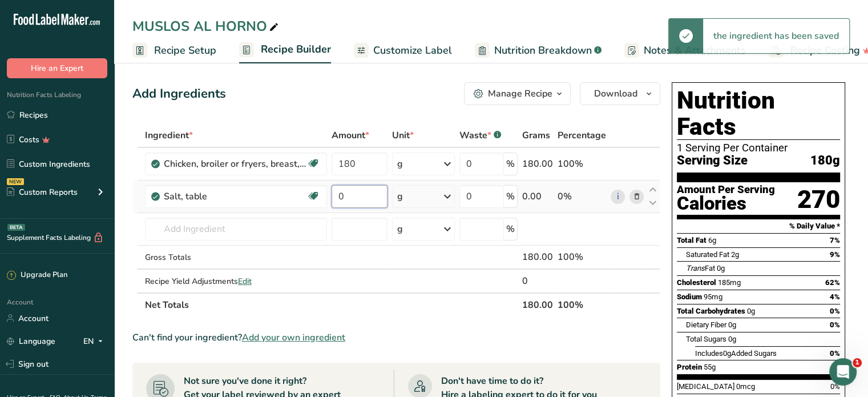
click at [363, 200] on input "0" at bounding box center [360, 196] width 56 height 23
type input "0.5"
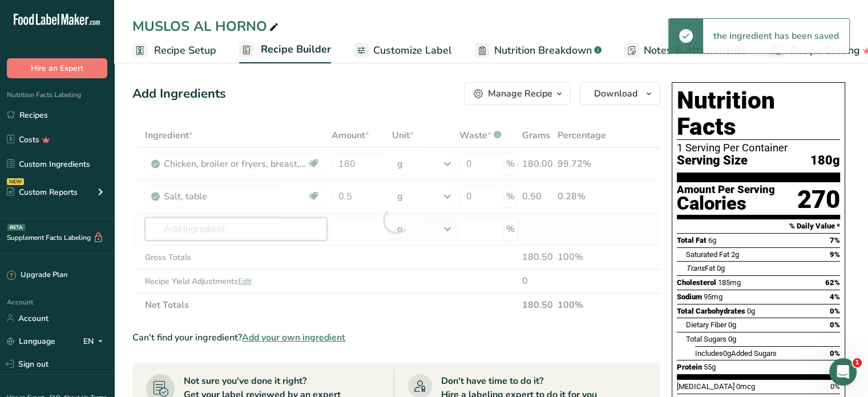
click at [267, 232] on div "Ingredient * Amount * Unit * Waste * .a-a{fill:#347362;}.b-a{fill:#fff;} Grams …" at bounding box center [396, 220] width 528 height 194
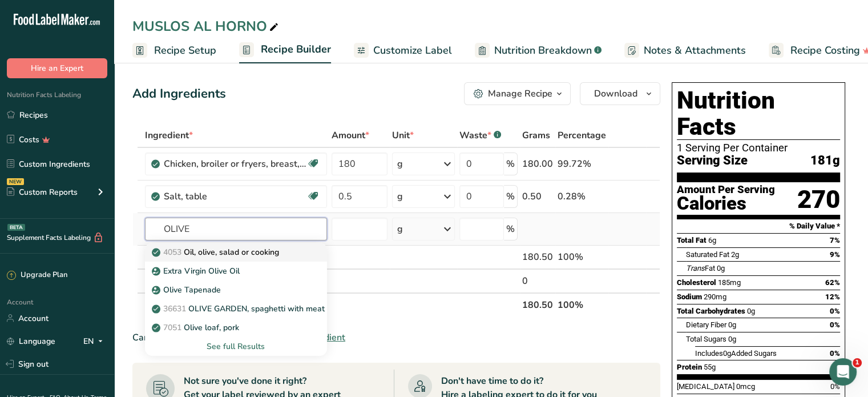
type input "OLIVE"
click at [258, 249] on p "4053 Oil, olive, salad or cooking" at bounding box center [216, 252] width 125 height 12
type input "Oil, olive, salad or cooking"
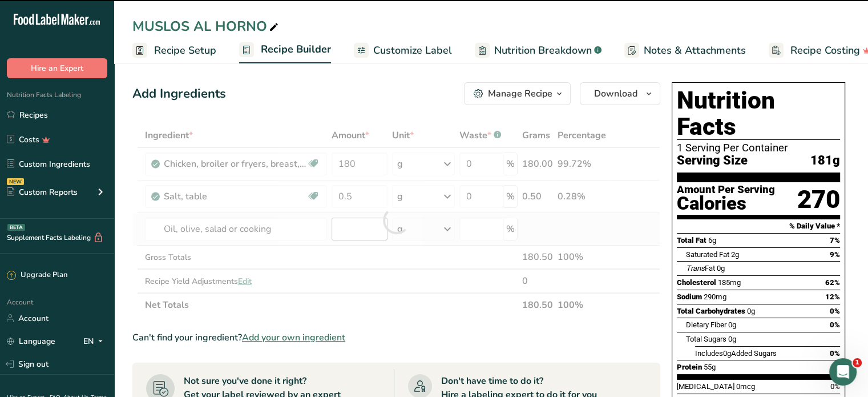
type input "0"
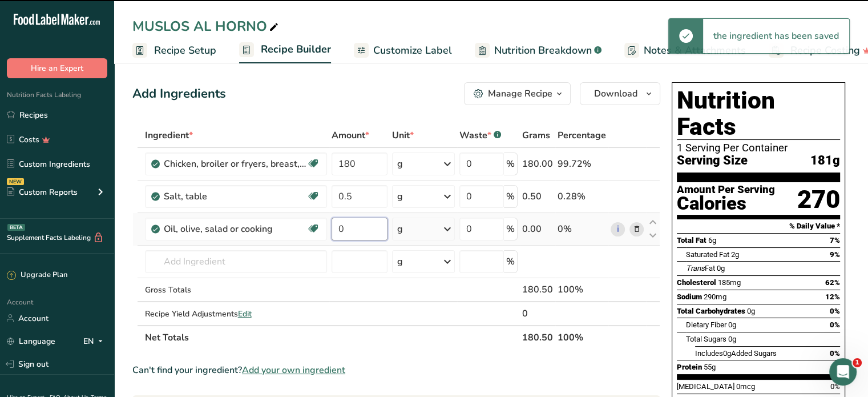
click at [354, 224] on input "0" at bounding box center [360, 229] width 56 height 23
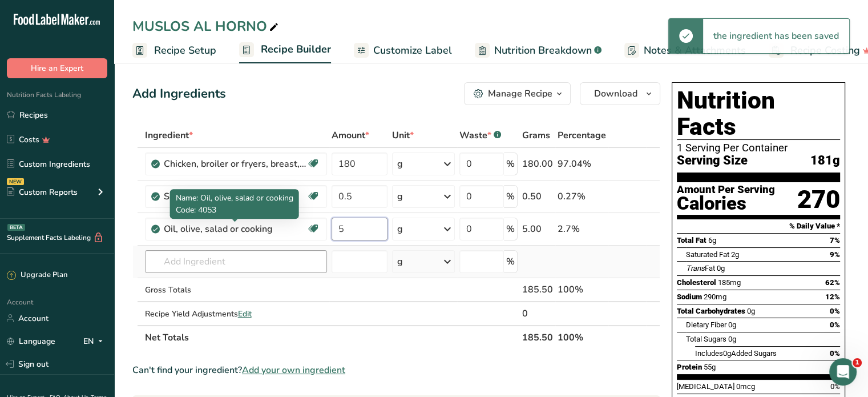
type input "5"
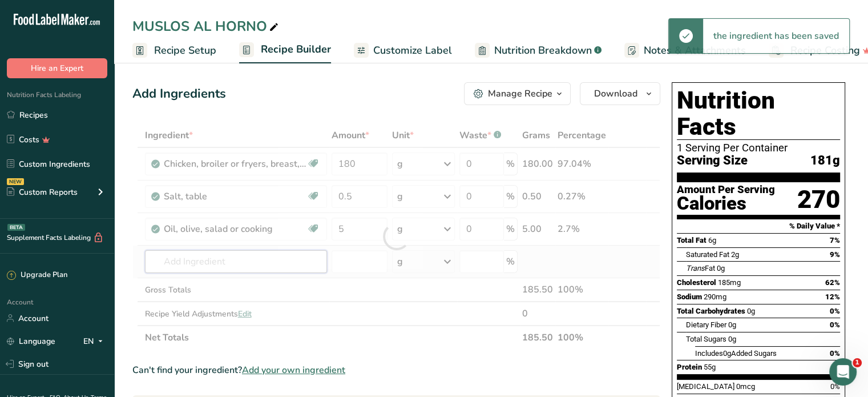
click at [202, 264] on div "Ingredient * Amount * Unit * Waste * .a-a{fill:#347362;}.b-a{fill:#fff;} Grams …" at bounding box center [396, 236] width 528 height 226
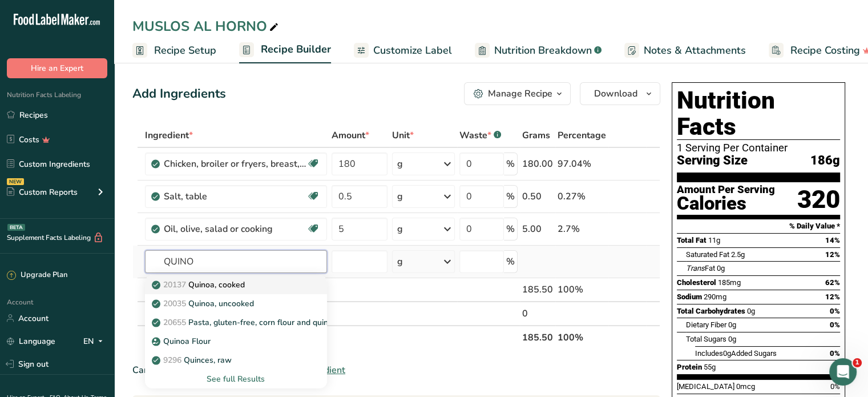
type input "QUINO"
click at [228, 283] on p "20137 Quinoa, cooked" at bounding box center [199, 285] width 91 height 12
type input "Quinoa, cooked"
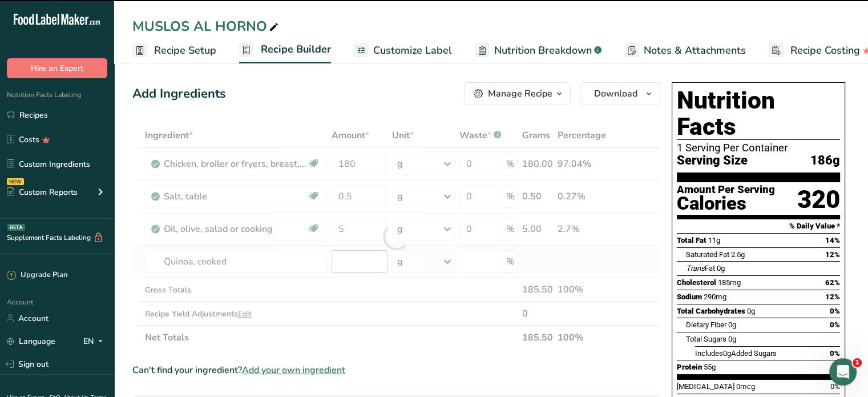
type input "0"
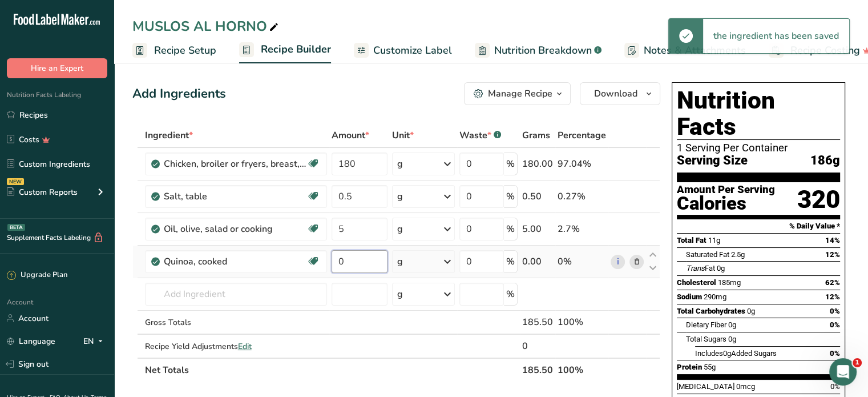
click at [356, 255] on input "0" at bounding box center [360, 261] width 56 height 23
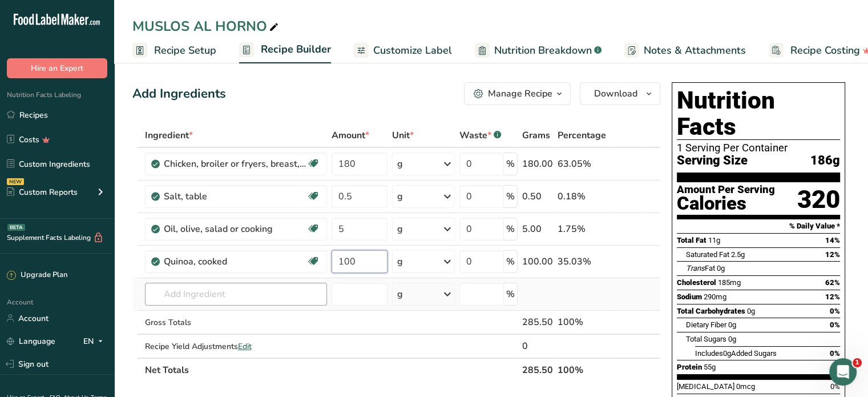
type input "100"
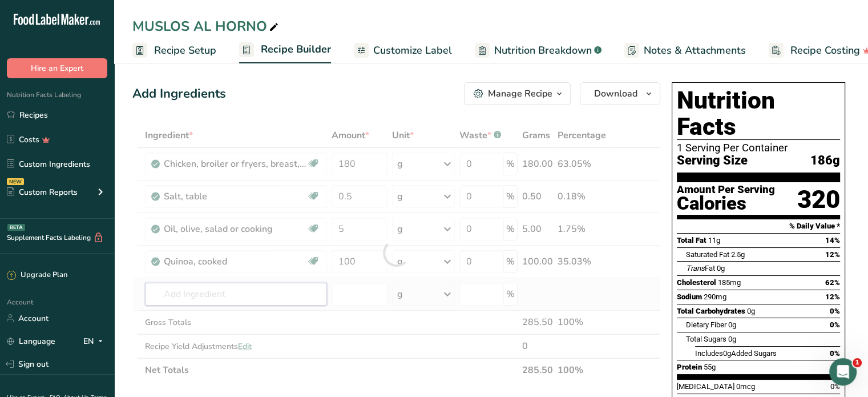
click at [187, 299] on div "Ingredient * Amount * Unit * Waste * .a-a{fill:#347362;}.b-a{fill:#fff;} Grams …" at bounding box center [396, 252] width 528 height 259
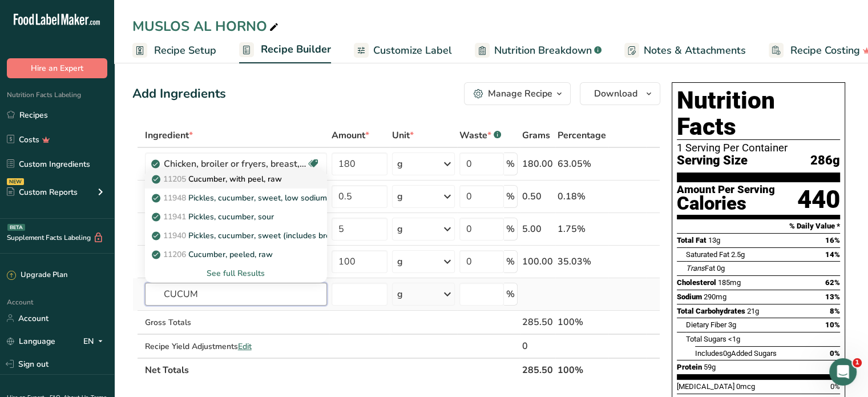
type input "CUCUM"
click at [239, 179] on p "11205 Cucumber, with peel, raw" at bounding box center [218, 179] width 128 height 12
type input "Cucumber, with peel, raw"
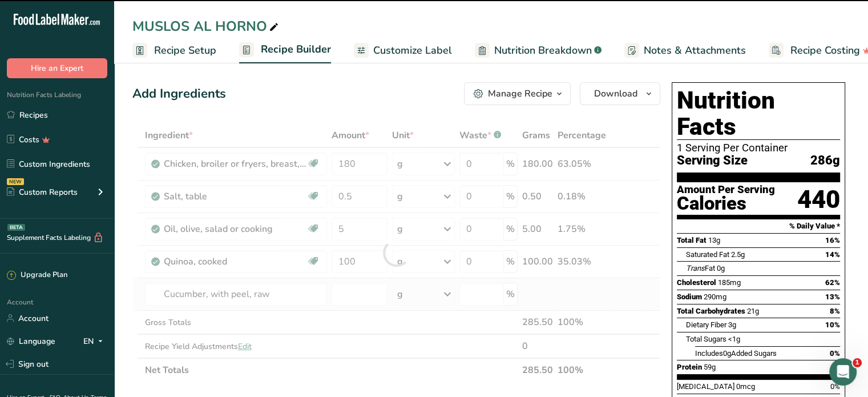
type input "0"
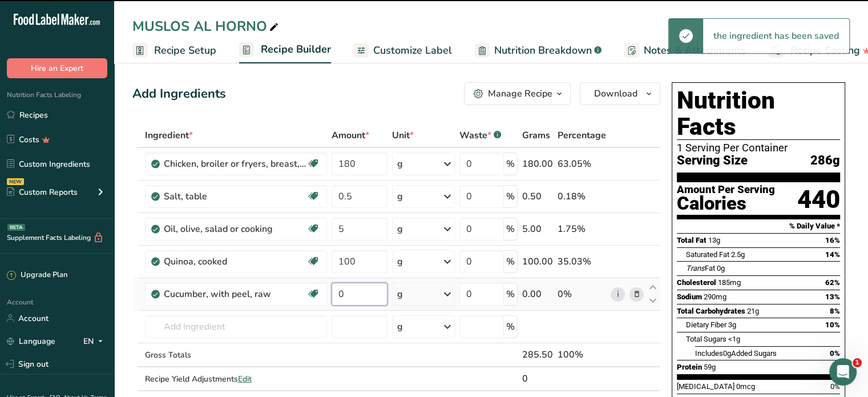
click at [355, 303] on input "0" at bounding box center [360, 294] width 56 height 23
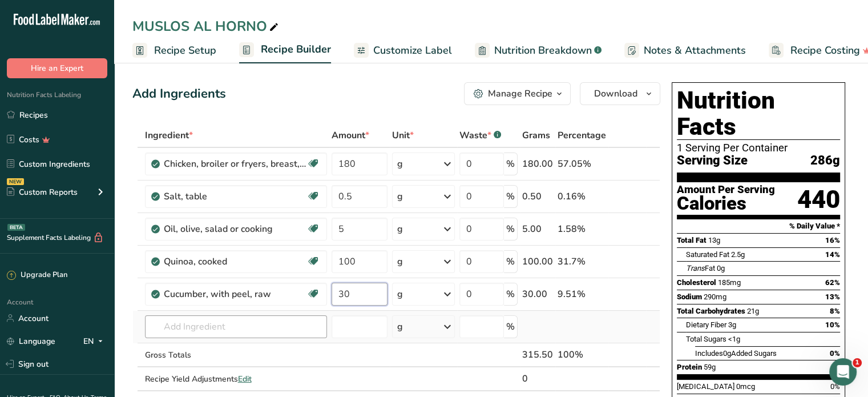
type input "30"
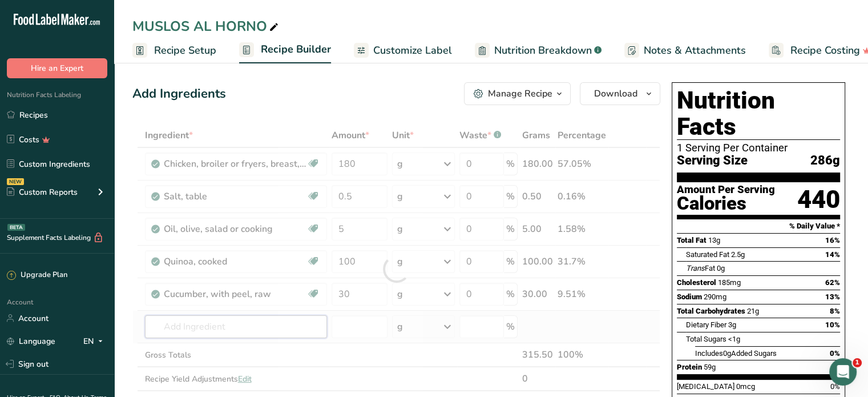
click at [227, 325] on div "Ingredient * Amount * Unit * Waste * .a-a{fill:#347362;}.b-a{fill:#fff;} Grams …" at bounding box center [396, 268] width 528 height 291
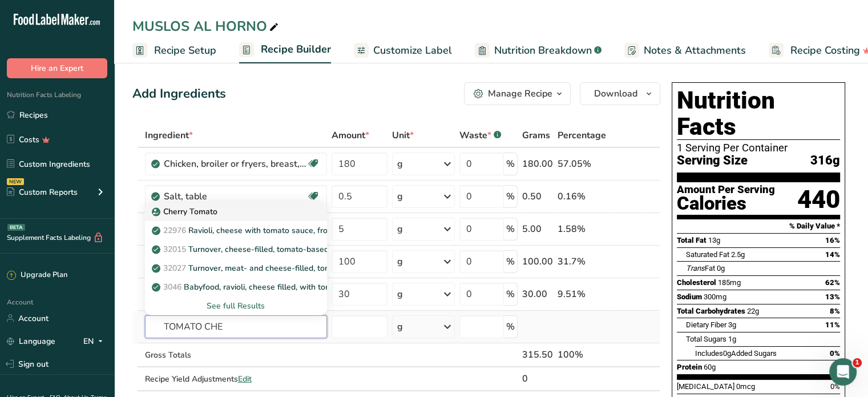
type input "TOMATO CHE"
click at [217, 212] on p "Cherry Tomato" at bounding box center [185, 212] width 63 height 12
type input "Cherry Tomato"
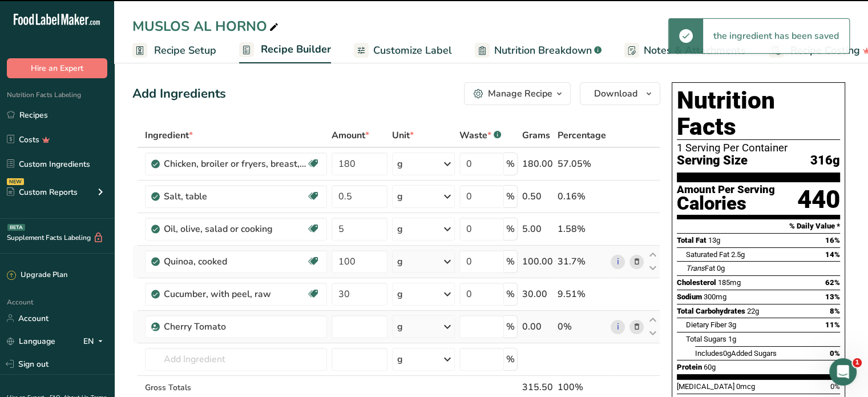
type input "0"
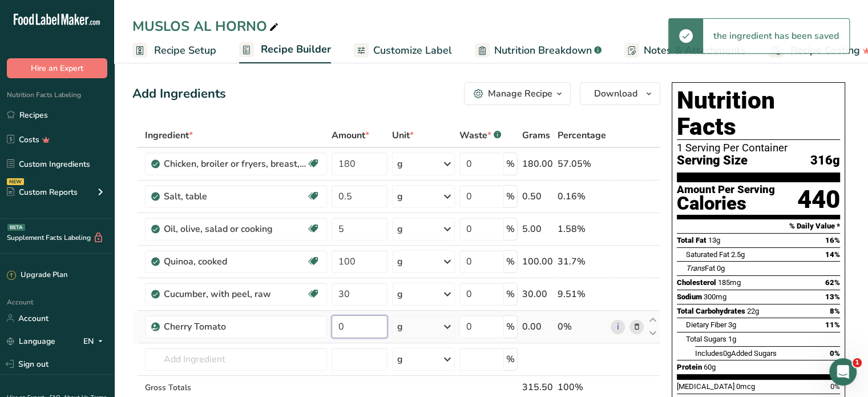
click at [349, 328] on input "0" at bounding box center [360, 326] width 56 height 23
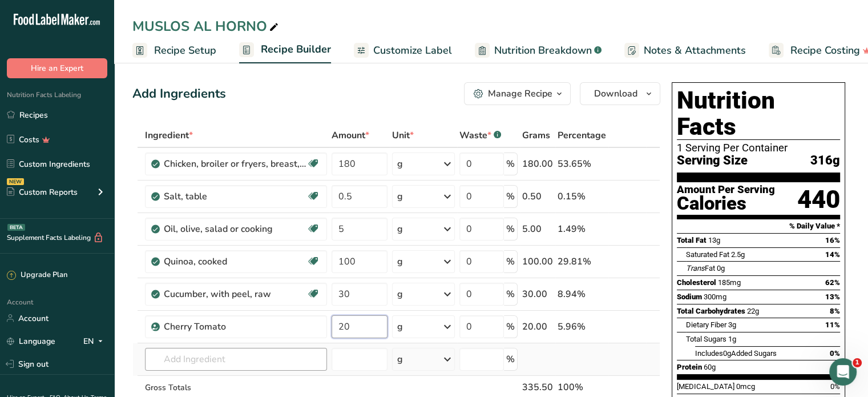
type input "20"
click at [243, 358] on div "Ingredient * Amount * Unit * Waste * .a-a{fill:#347362;}.b-a{fill:#fff;} Grams …" at bounding box center [396, 285] width 528 height 324
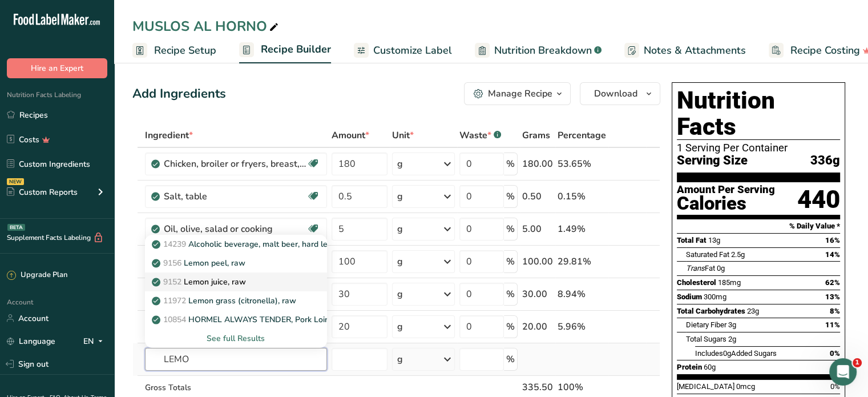
type input "LEMO"
click at [234, 283] on p "9152 Lemon juice, raw" at bounding box center [200, 282] width 92 height 12
type input "Lemon juice, raw"
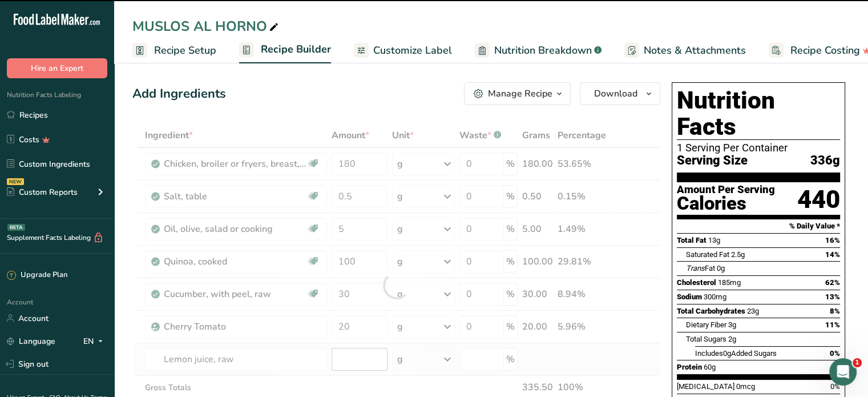
type input "0"
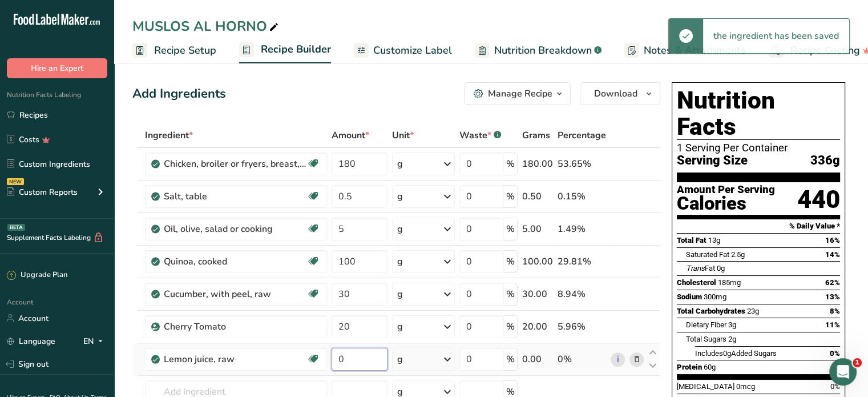
click at [351, 351] on input "0" at bounding box center [360, 359] width 56 height 23
type input "2"
click at [230, 390] on div "Ingredient * Amount * Unit * Waste * .a-a{fill:#347362;}.b-a{fill:#fff;} Grams …" at bounding box center [396, 301] width 528 height 356
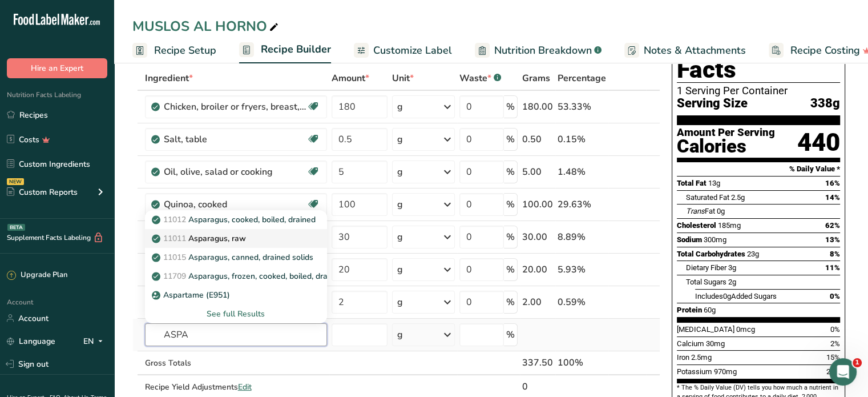
type input "ASPA"
click at [248, 238] on div "11011 Asparagus, raw" at bounding box center [227, 238] width 146 height 12
type input "Asparagus, raw"
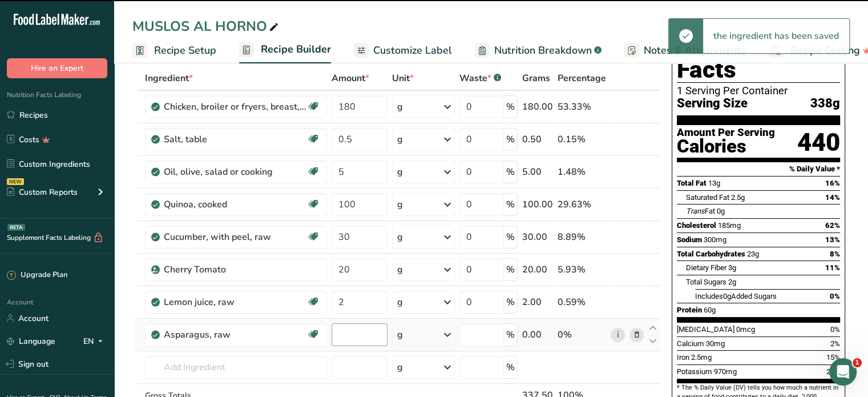
type input "0"
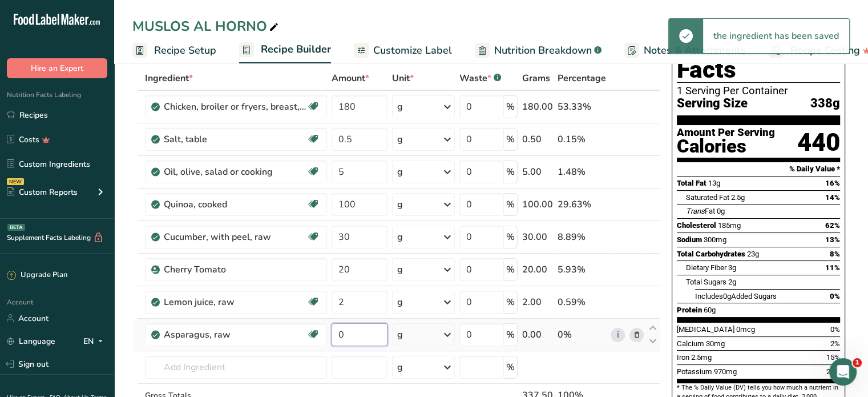
click at [345, 335] on input "0" at bounding box center [360, 334] width 56 height 23
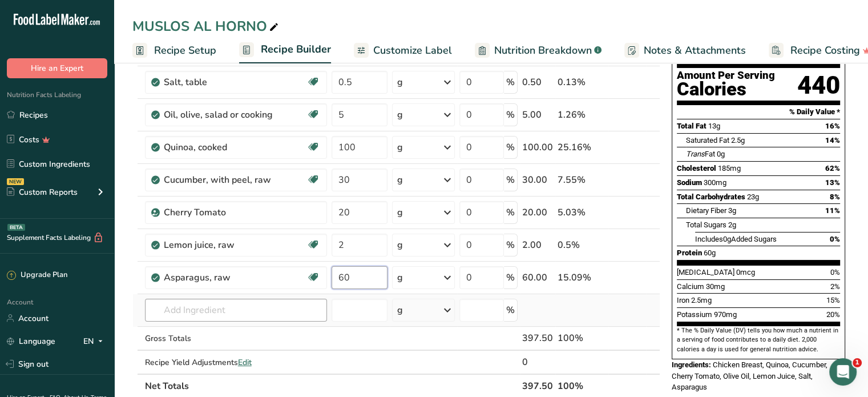
type input "60"
click at [224, 302] on div "Ingredient * Amount * Unit * Waste * .a-a{fill:#347362;}.b-a{fill:#fff;} Grams …" at bounding box center [396, 203] width 528 height 389
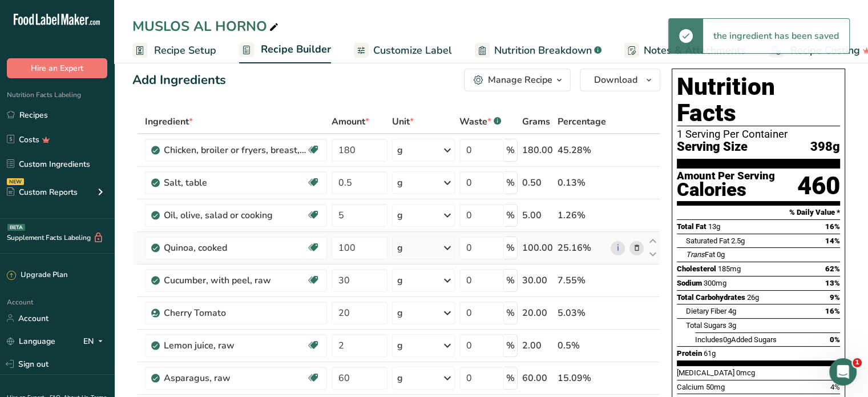
scroll to position [0, 0]
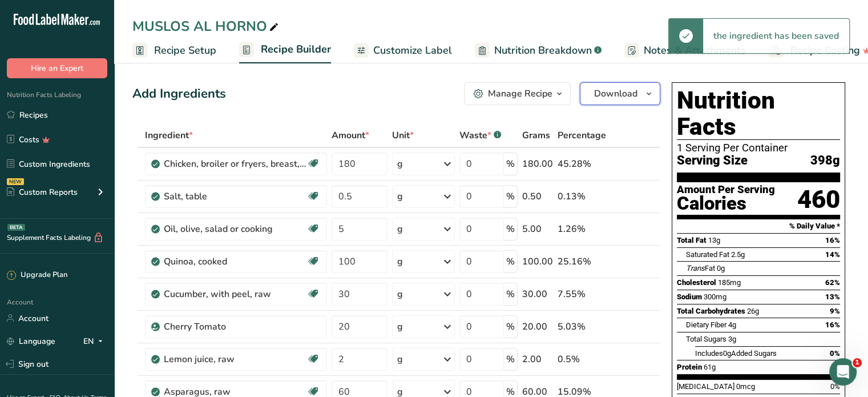
click at [618, 90] on span "Download" at bounding box center [615, 94] width 43 height 14
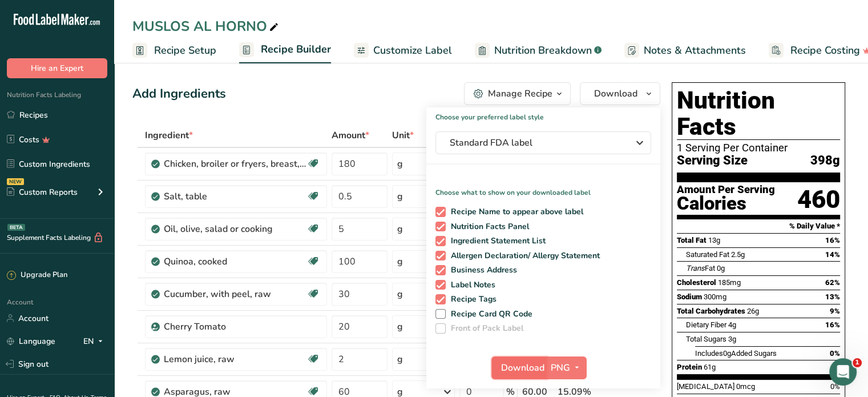
click at [522, 367] on span "Download" at bounding box center [522, 368] width 43 height 14
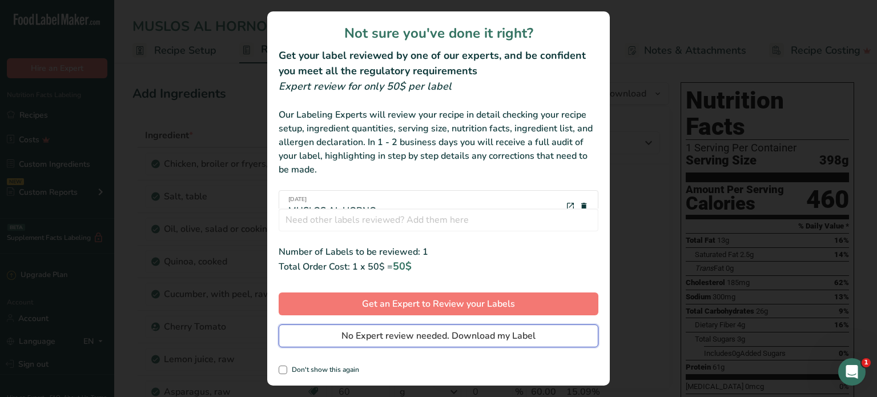
click at [500, 337] on span "No Expert review needed. Download my Label" at bounding box center [438, 336] width 194 height 14
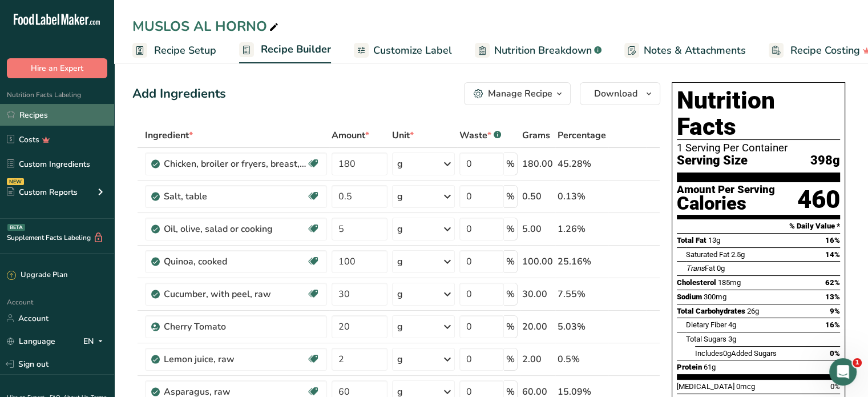
click at [29, 109] on link "Recipes" at bounding box center [57, 115] width 114 height 22
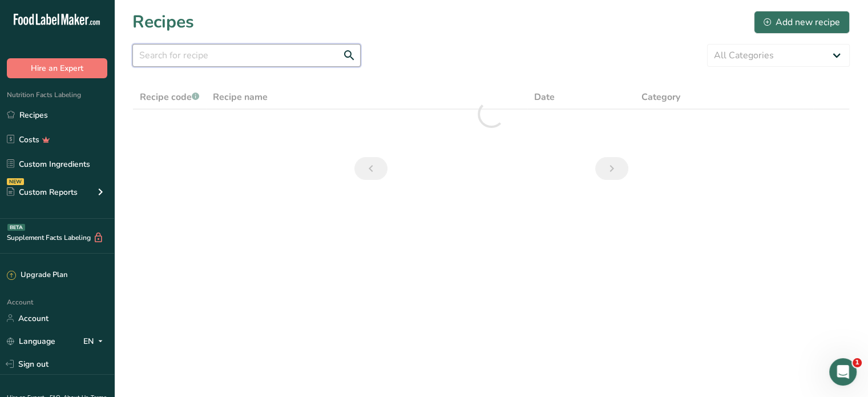
click at [188, 50] on input "text" at bounding box center [246, 55] width 228 height 23
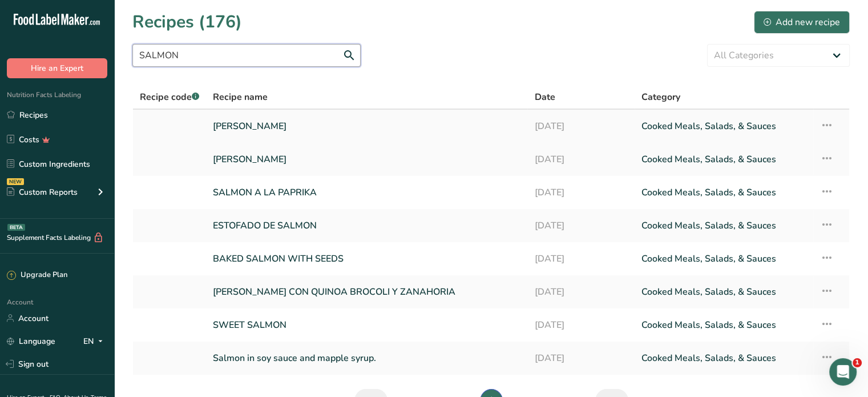
type input "SALMON"
click at [277, 128] on link "[PERSON_NAME]" at bounding box center [367, 126] width 308 height 24
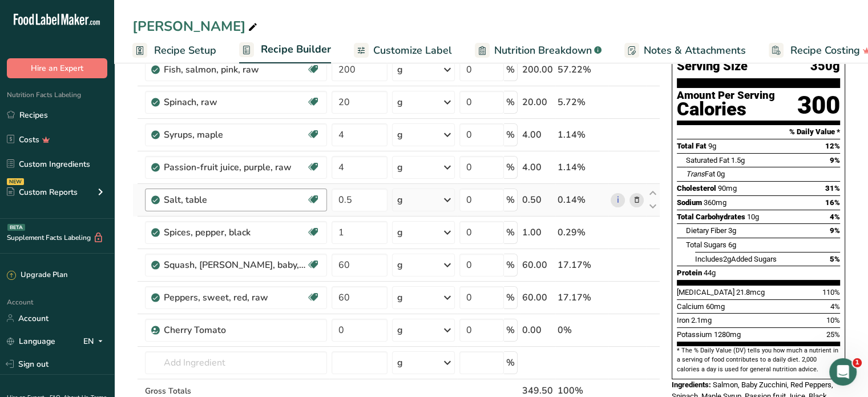
scroll to position [114, 0]
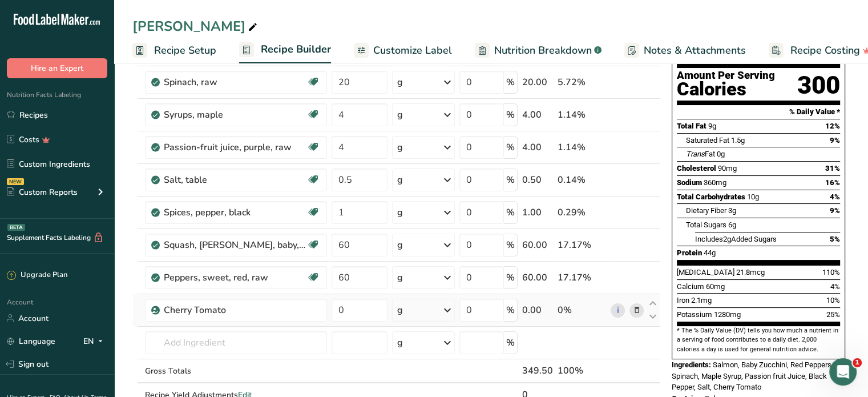
click at [637, 306] on icon at bounding box center [637, 310] width 8 height 12
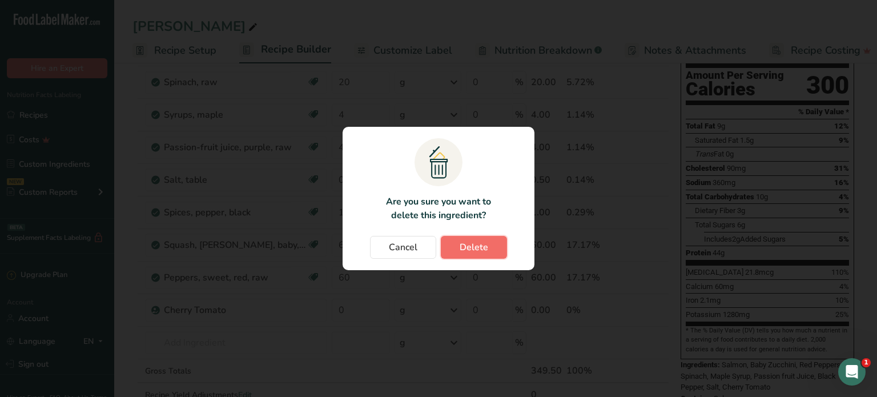
click at [472, 245] on span "Delete" at bounding box center [474, 247] width 29 height 14
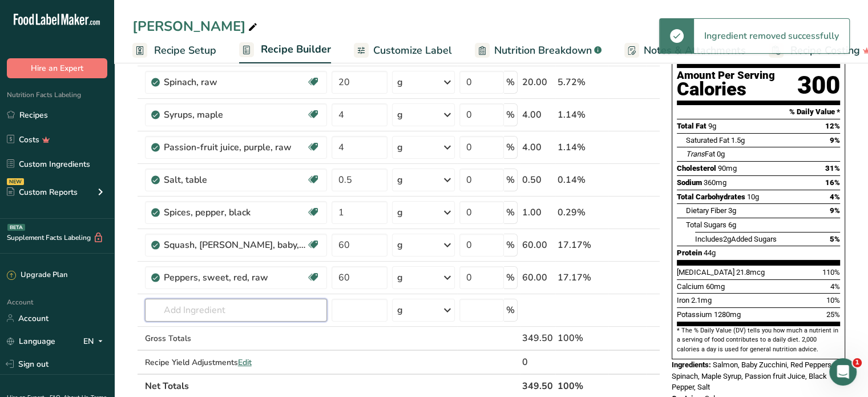
click at [217, 307] on input "text" at bounding box center [236, 310] width 182 height 23
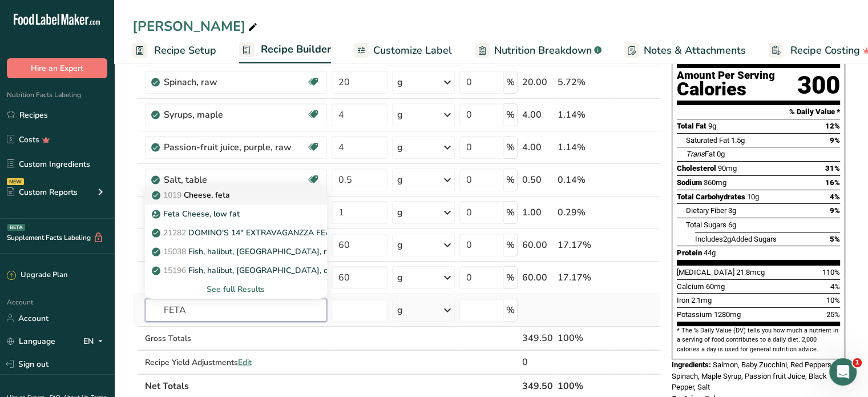
type input "FETA"
click at [204, 194] on p "1019 Cheese, feta" at bounding box center [192, 195] width 76 height 12
type input "Cheese, feta"
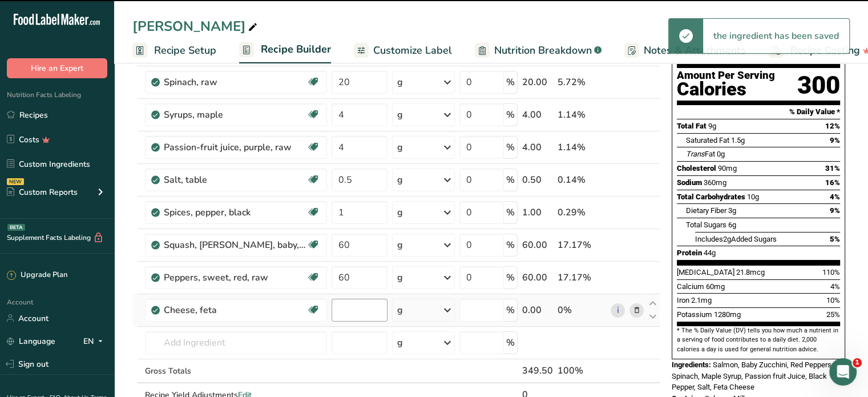
type input "0"
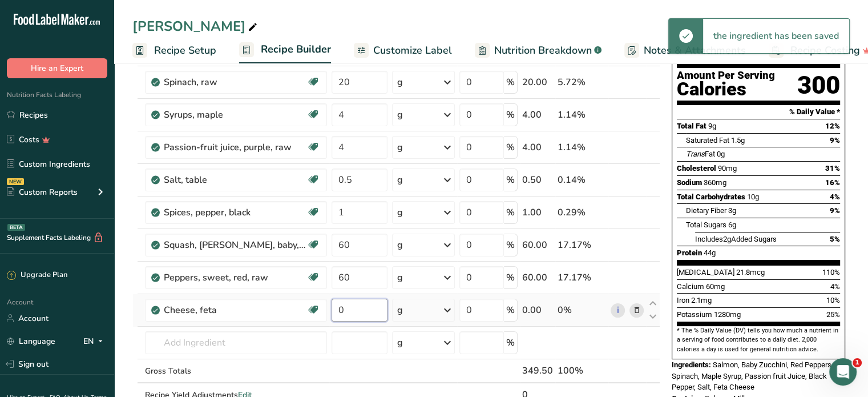
click at [335, 312] on input "0" at bounding box center [360, 310] width 56 height 23
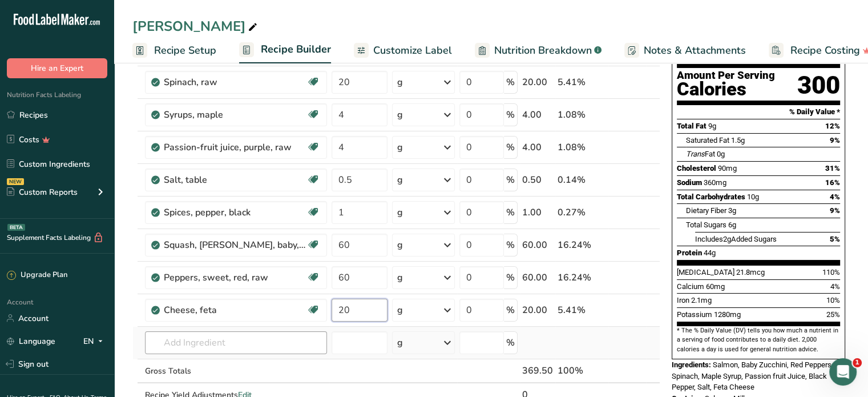
type input "20"
click at [206, 337] on div "Ingredient * Amount * Unit * Waste * .a-a{fill:#347362;}.b-a{fill:#fff;} Grams …" at bounding box center [396, 219] width 528 height 421
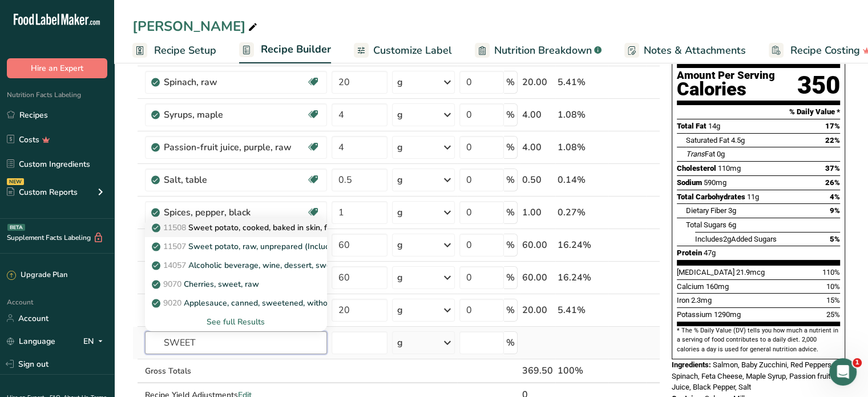
type input "SWEET"
click at [249, 228] on p "11508 Sweet potato, cooked, baked in skin, flesh, without salt" at bounding box center [272, 228] width 236 height 12
type input "Sweet potato, cooked, baked in skin, flesh, without salt"
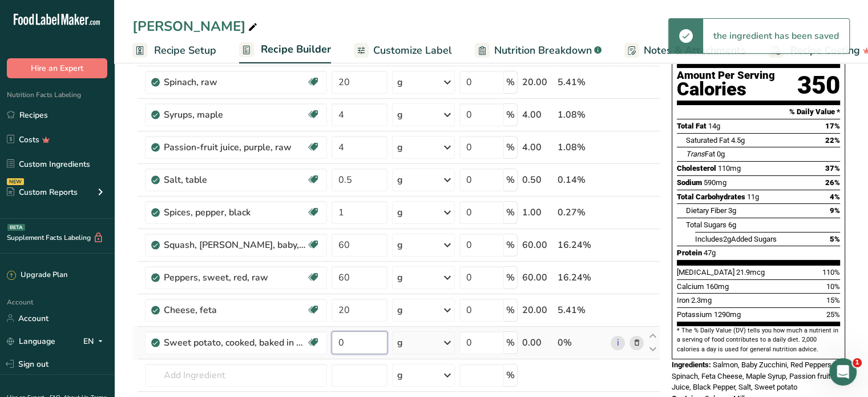
click at [337, 340] on input "0" at bounding box center [360, 342] width 56 height 23
click at [344, 338] on input "0" at bounding box center [360, 342] width 56 height 23
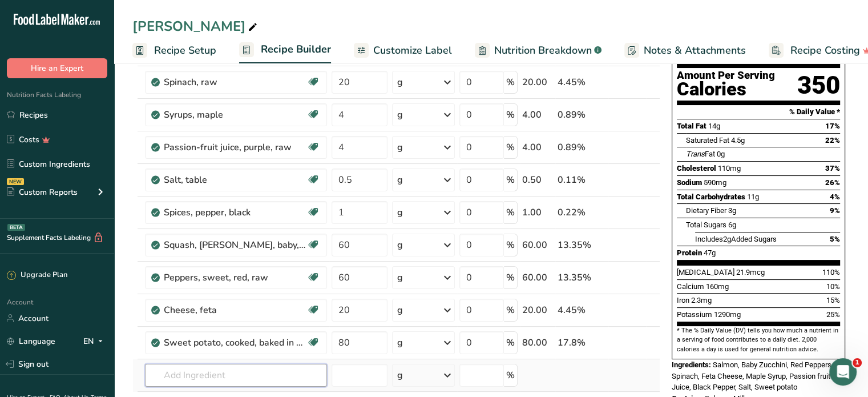
click at [182, 366] on div "Ingredient * Amount * Unit * Waste * .a-a{fill:#347362;}.b-a{fill:#fff;} Grams …" at bounding box center [396, 236] width 528 height 454
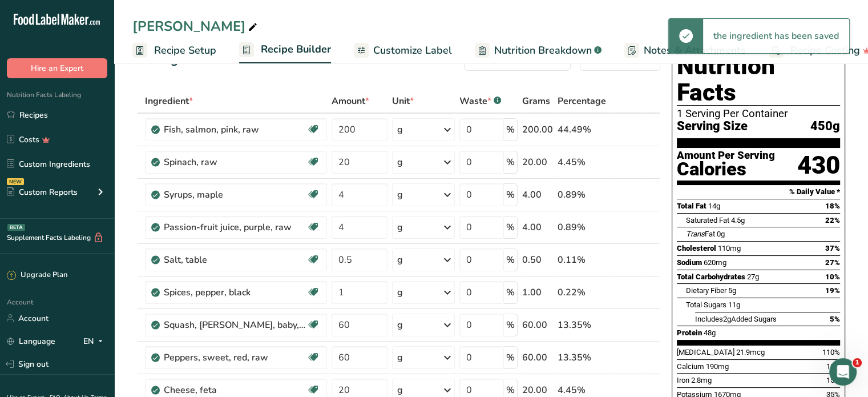
scroll to position [0, 0]
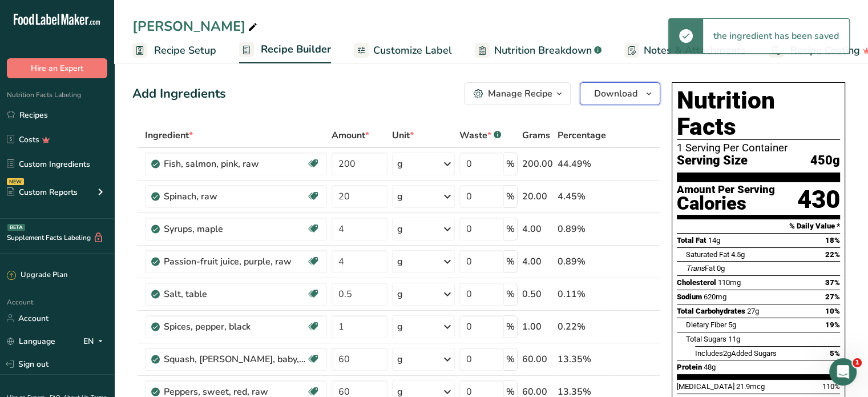
click at [606, 87] on span "Download" at bounding box center [615, 94] width 43 height 14
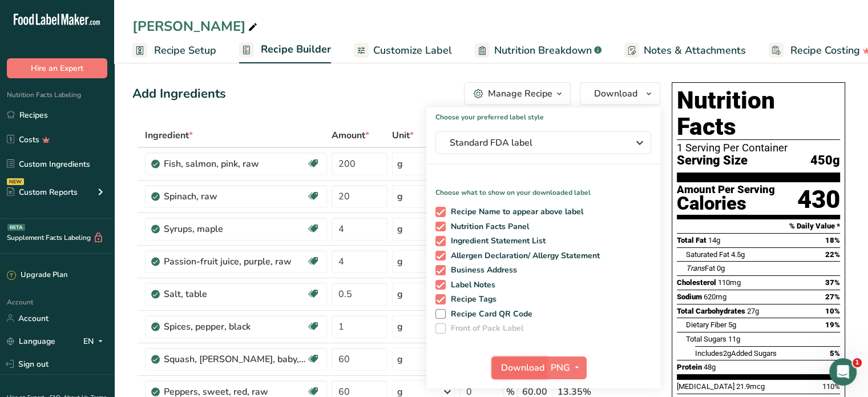
click at [512, 365] on span "Download" at bounding box center [522, 368] width 43 height 14
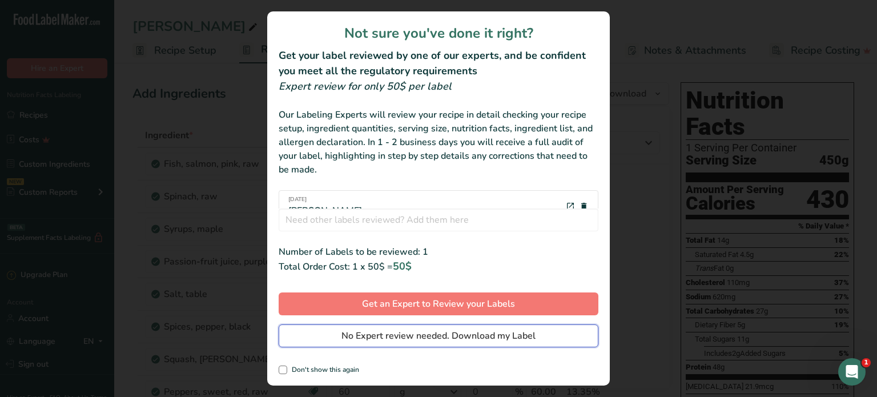
click at [497, 335] on span "No Expert review needed. Download my Label" at bounding box center [438, 336] width 194 height 14
